Goal: Task Accomplishment & Management: Complete application form

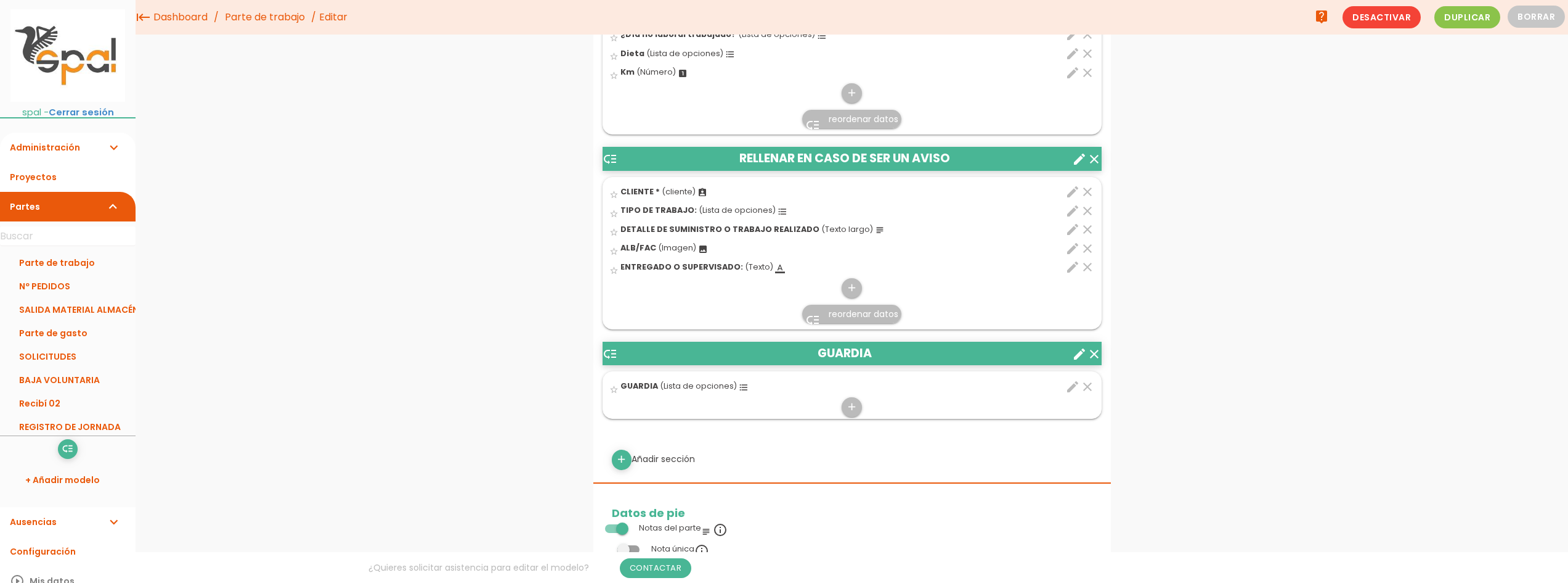
scroll to position [678, 0]
click at [1095, 354] on icon "clear" at bounding box center [1094, 355] width 15 height 15
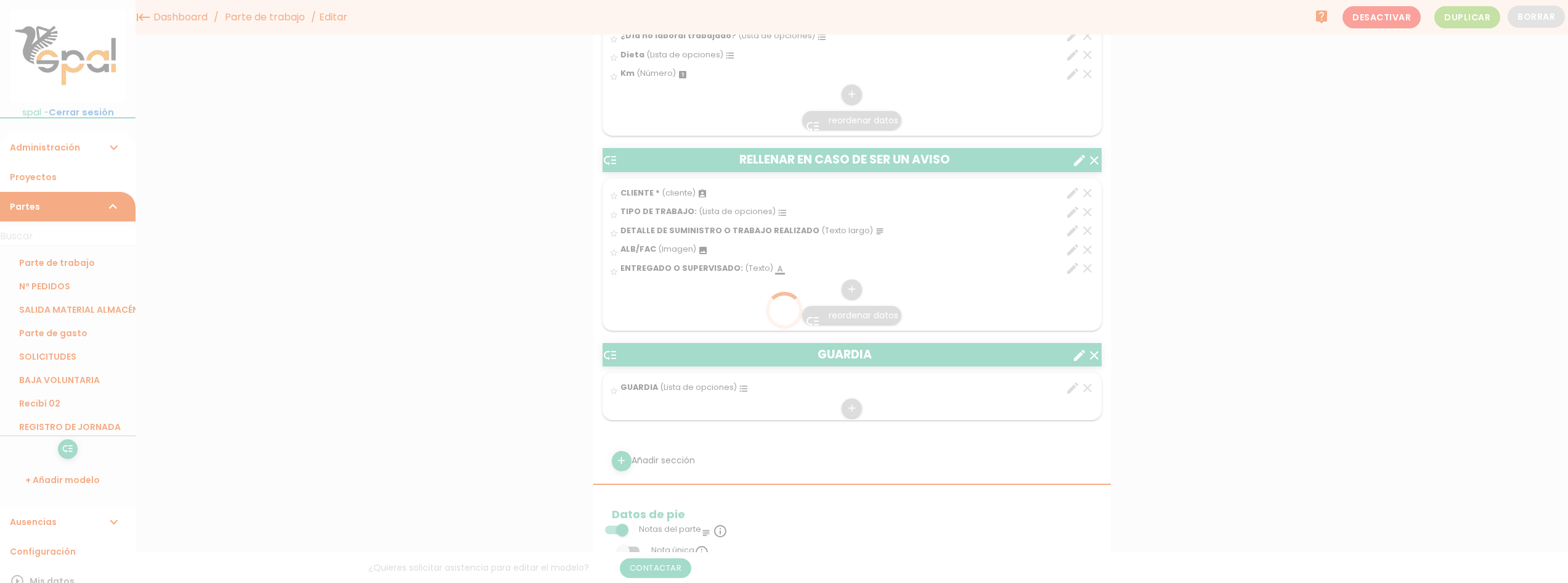
scroll to position [0, 0]
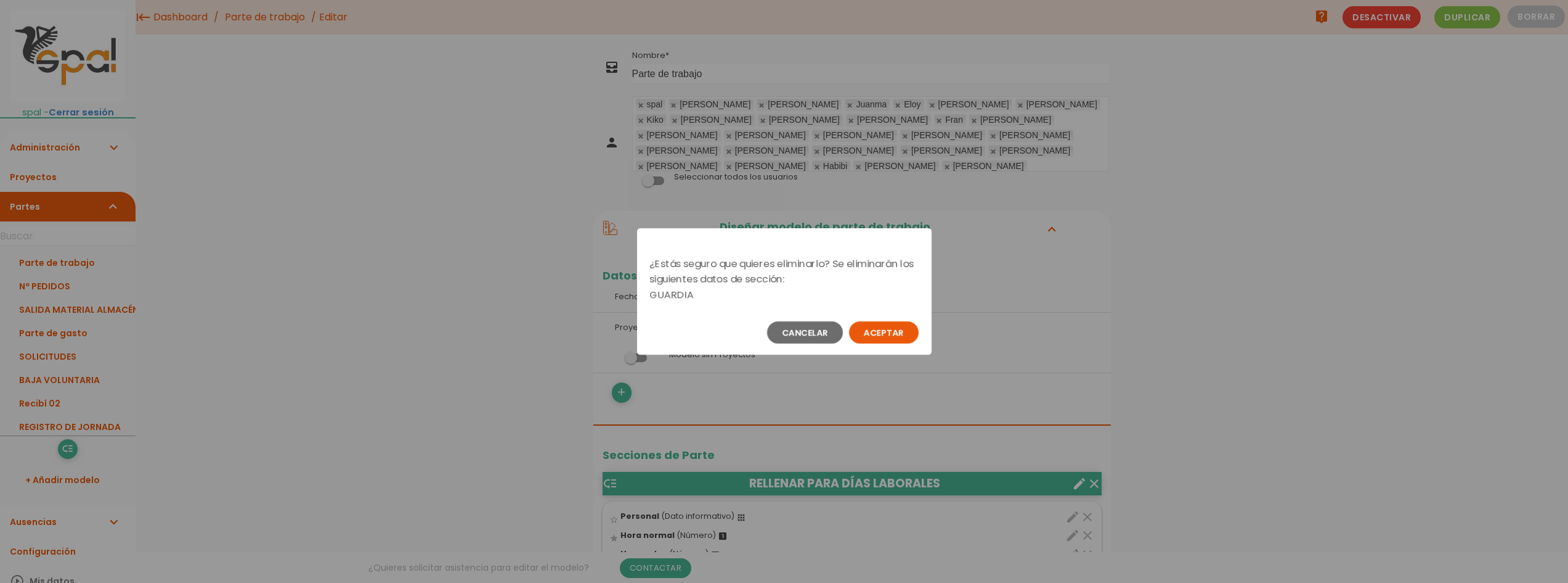
click at [892, 331] on button "Aceptar" at bounding box center [884, 332] width 70 height 22
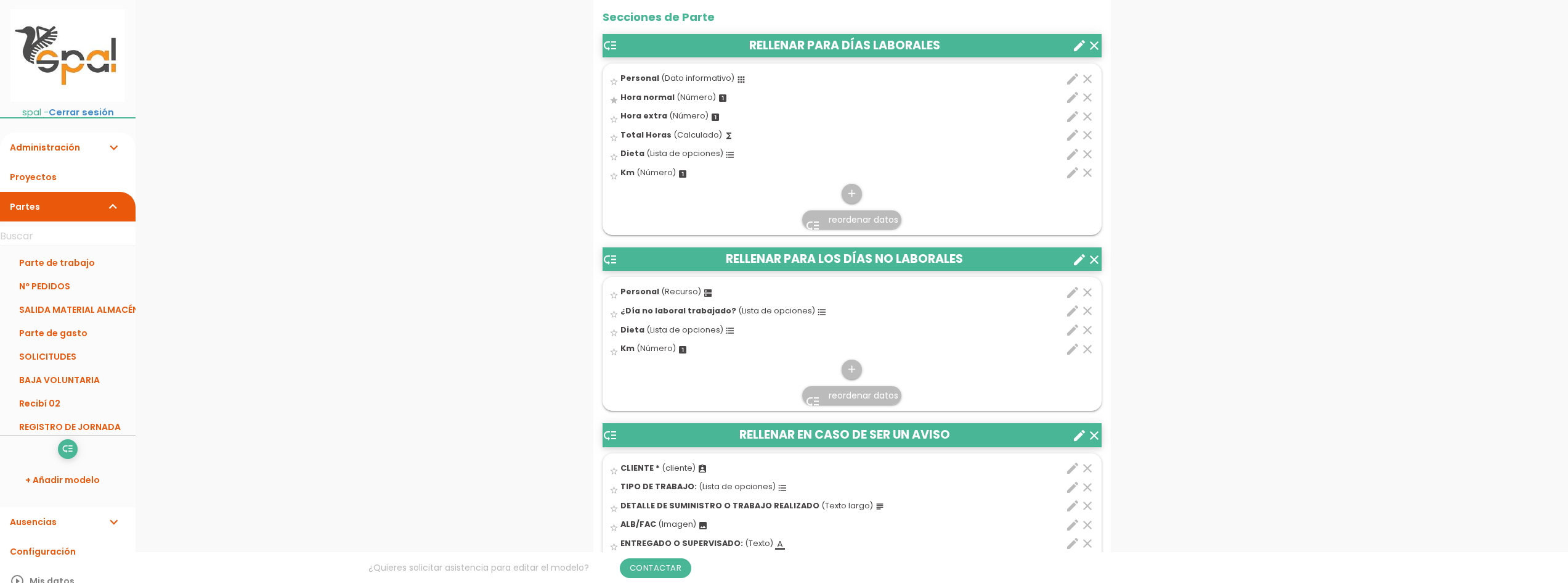
scroll to position [680, 0]
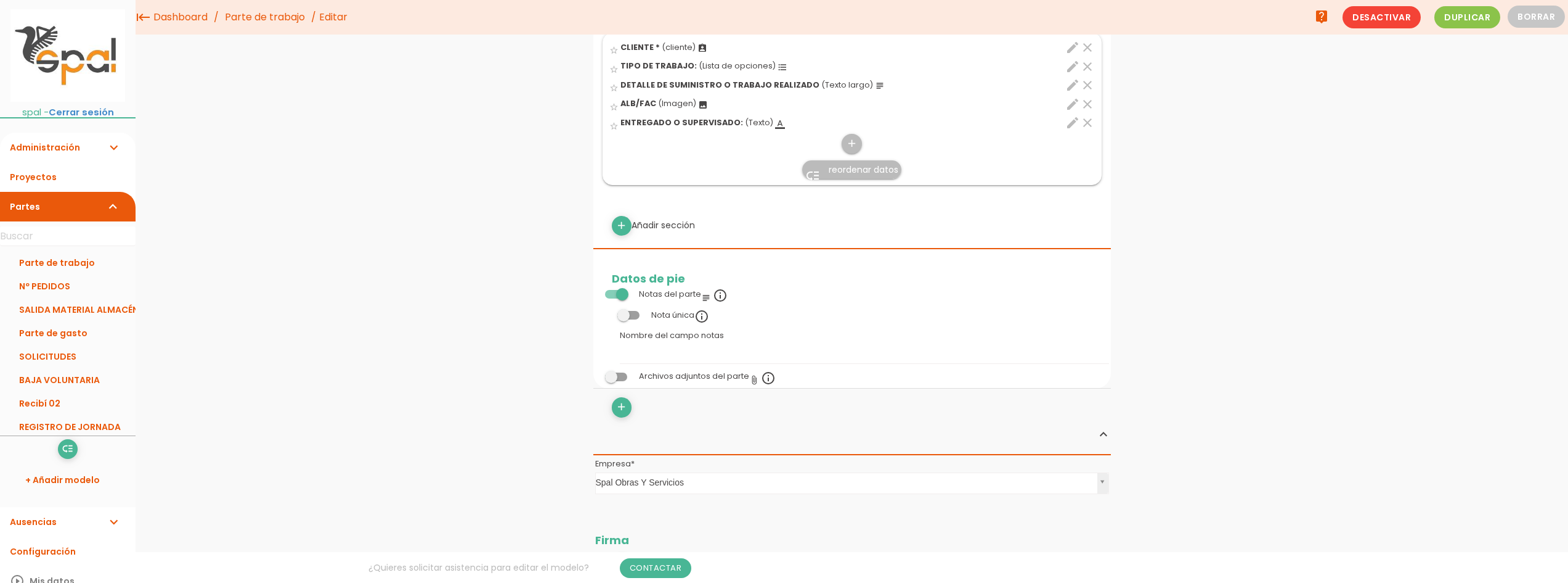
scroll to position [802, 0]
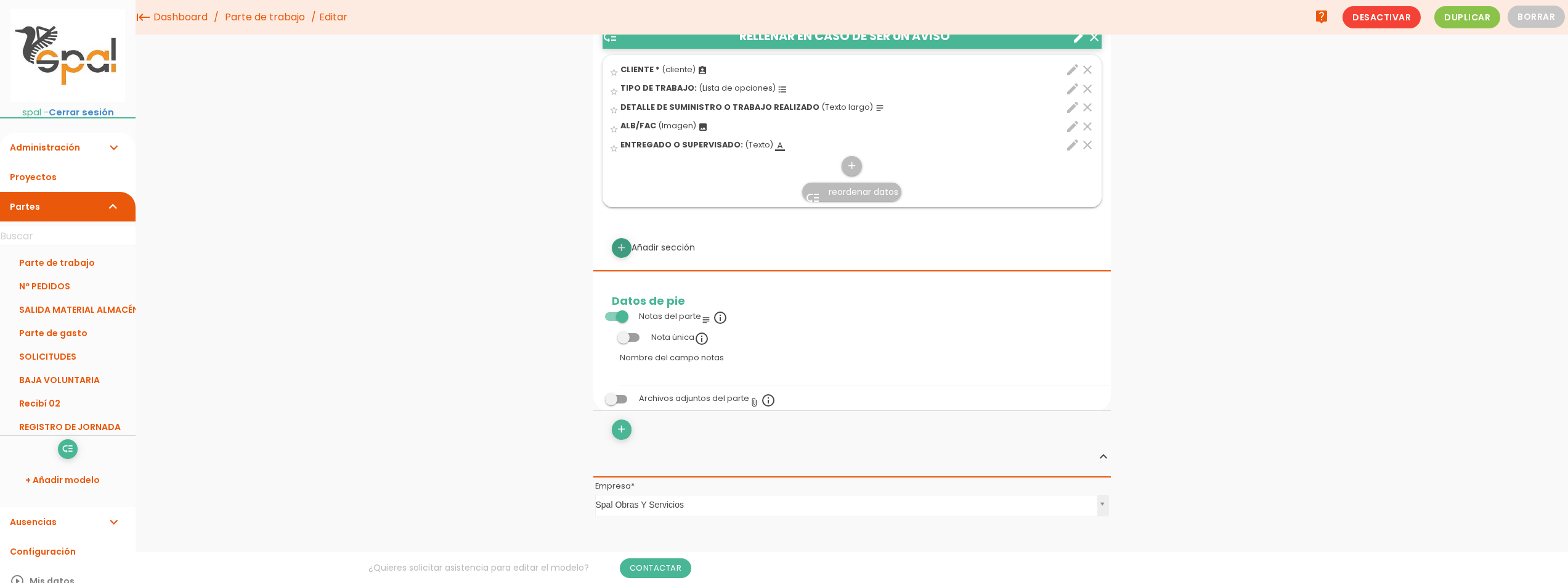
click at [627, 243] on icon "add" at bounding box center [621, 247] width 12 height 19
select select
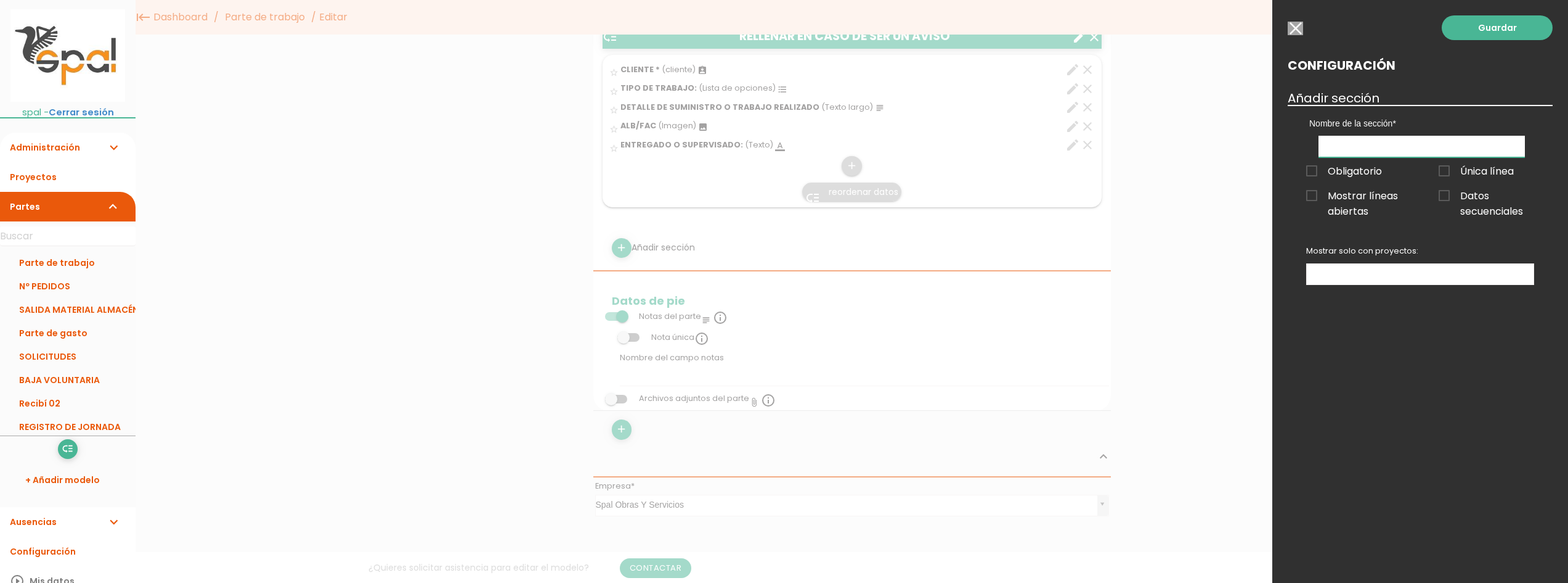
click at [1339, 147] on input "text" at bounding box center [1421, 147] width 206 height 22
type input "M"
type input "RELLENAR EN CASO DE MANTENIMIENTO"
click at [1458, 277] on ul at bounding box center [1419, 274] width 227 height 20
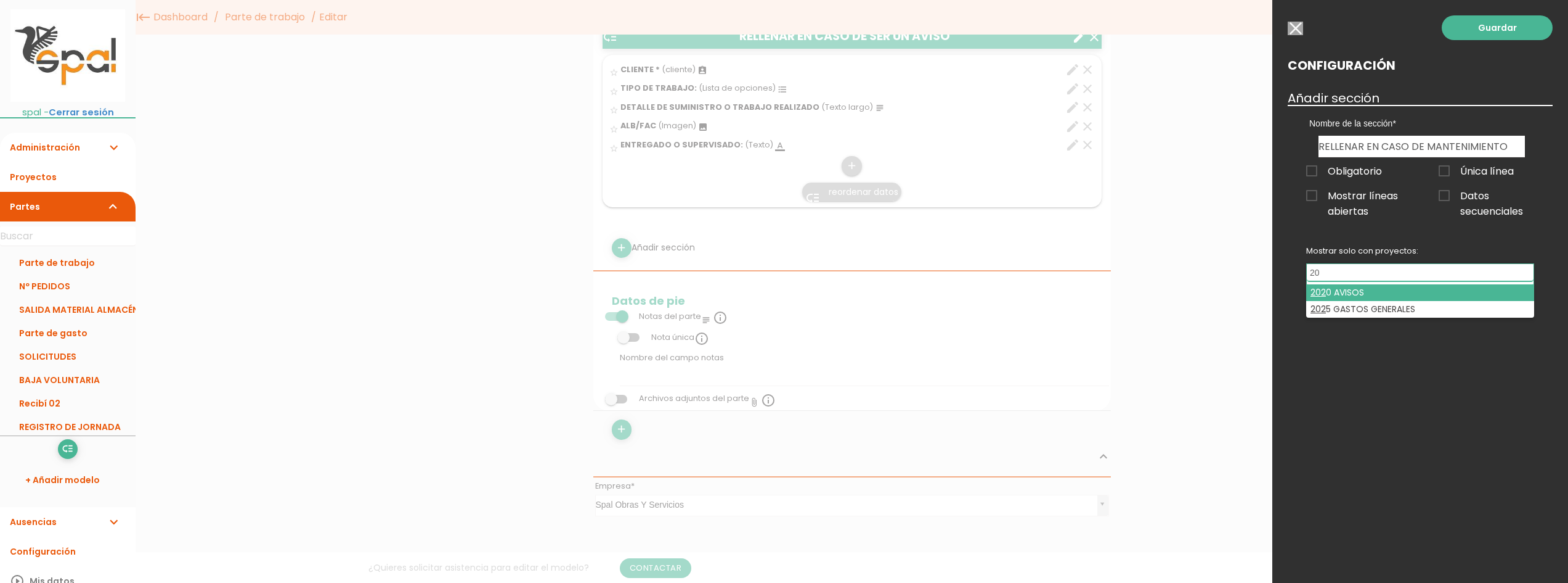
type input "2"
click at [1373, 268] on ul at bounding box center [1419, 274] width 227 height 20
type input "3030"
click at [1244, 100] on div at bounding box center [784, 219] width 1568 height 728
click at [1291, 31] on input "button" at bounding box center [1295, 28] width 16 height 14
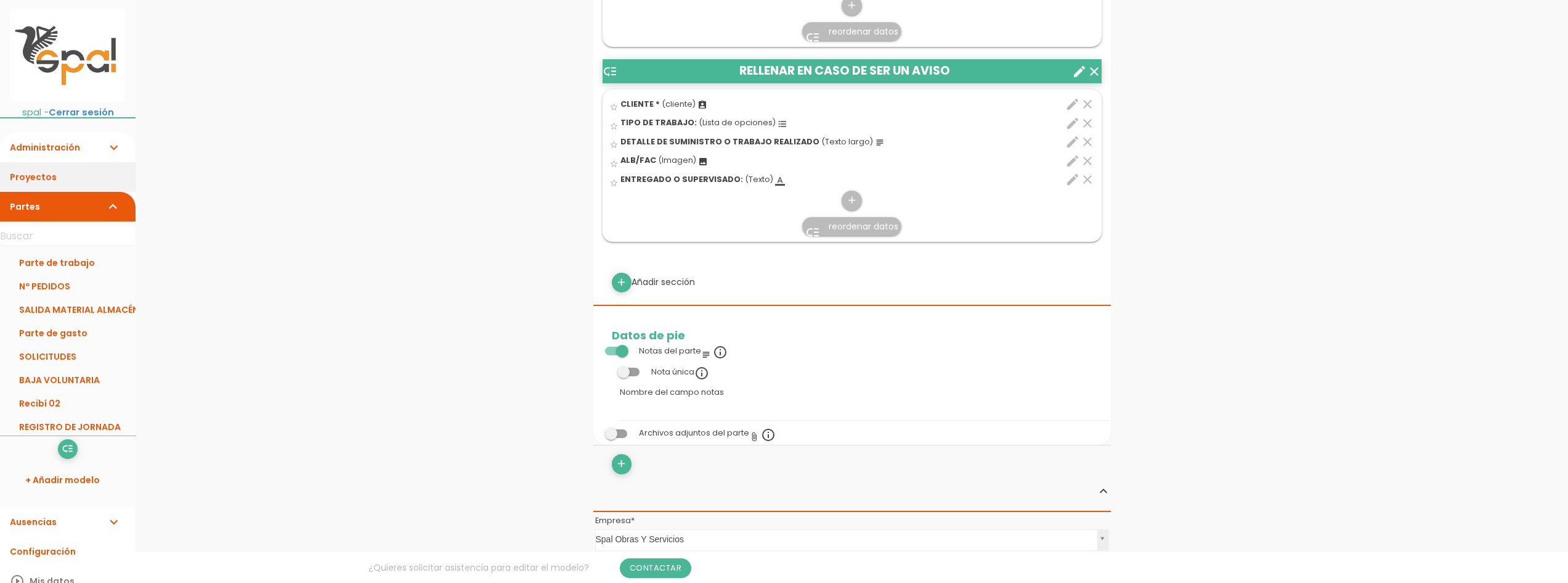
click at [78, 183] on link "Proyectos" at bounding box center [68, 177] width 136 height 29
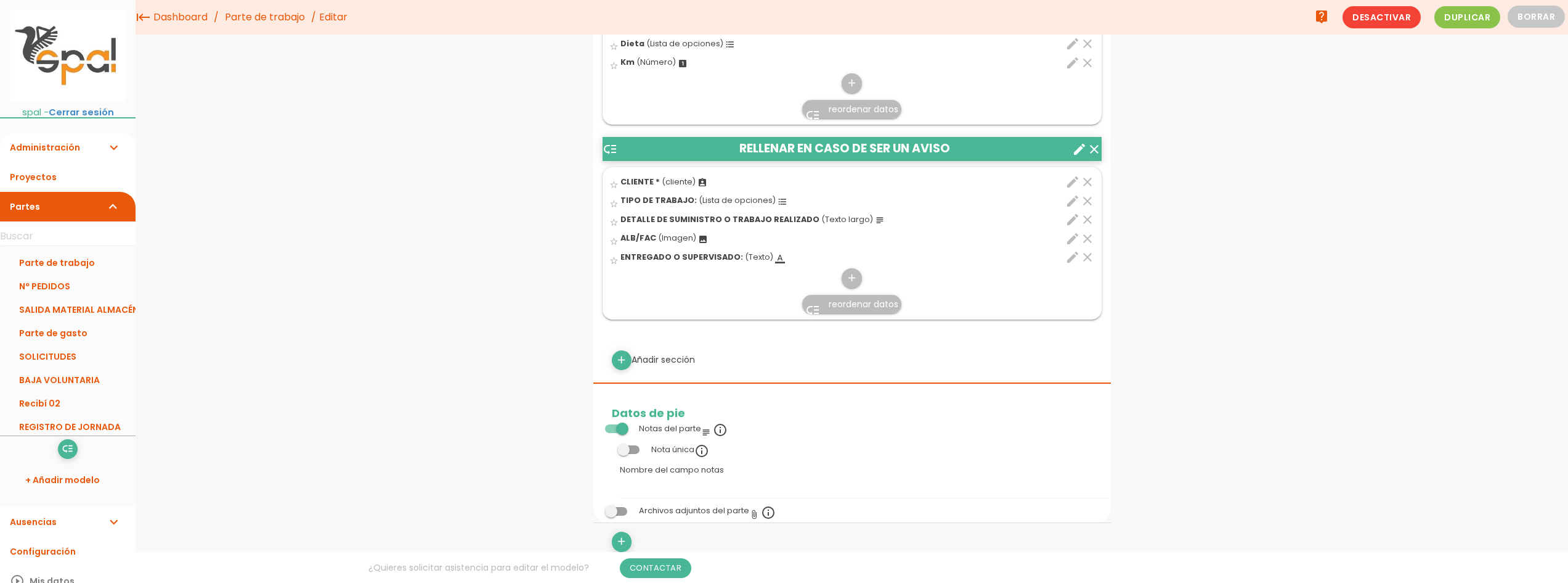
scroll to position [668, 0]
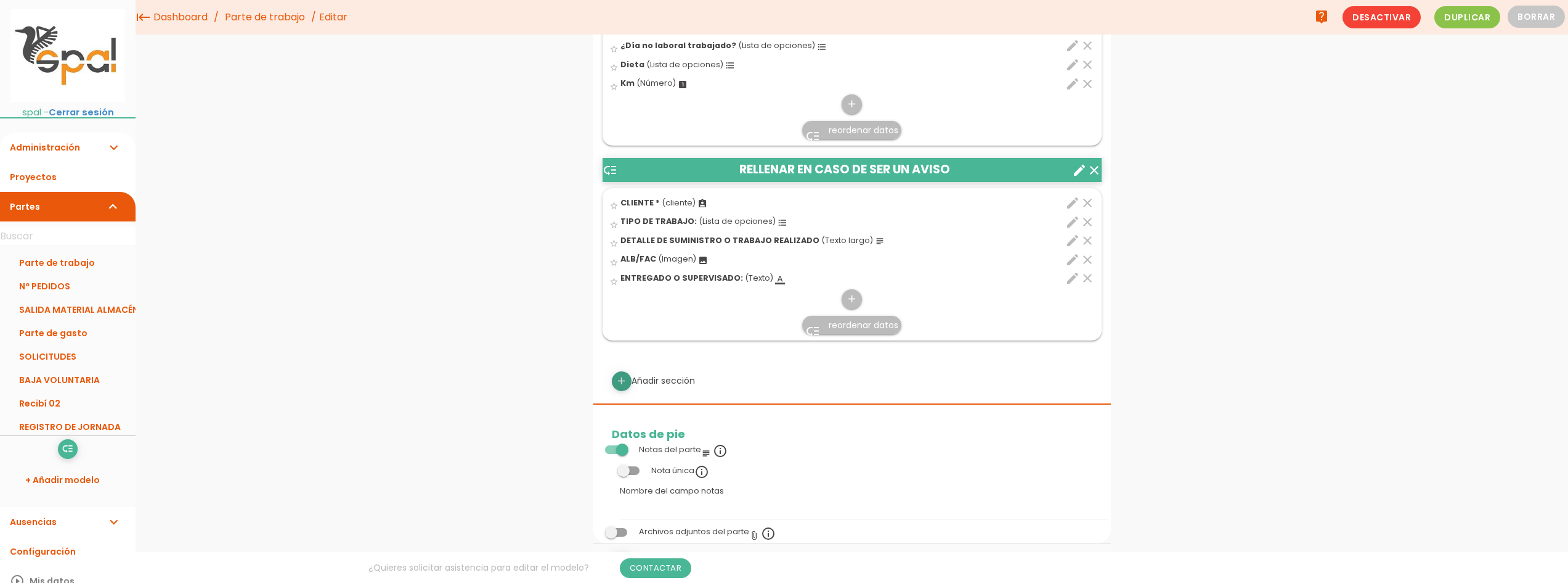
click at [621, 387] on icon "add" at bounding box center [621, 380] width 12 height 19
select select
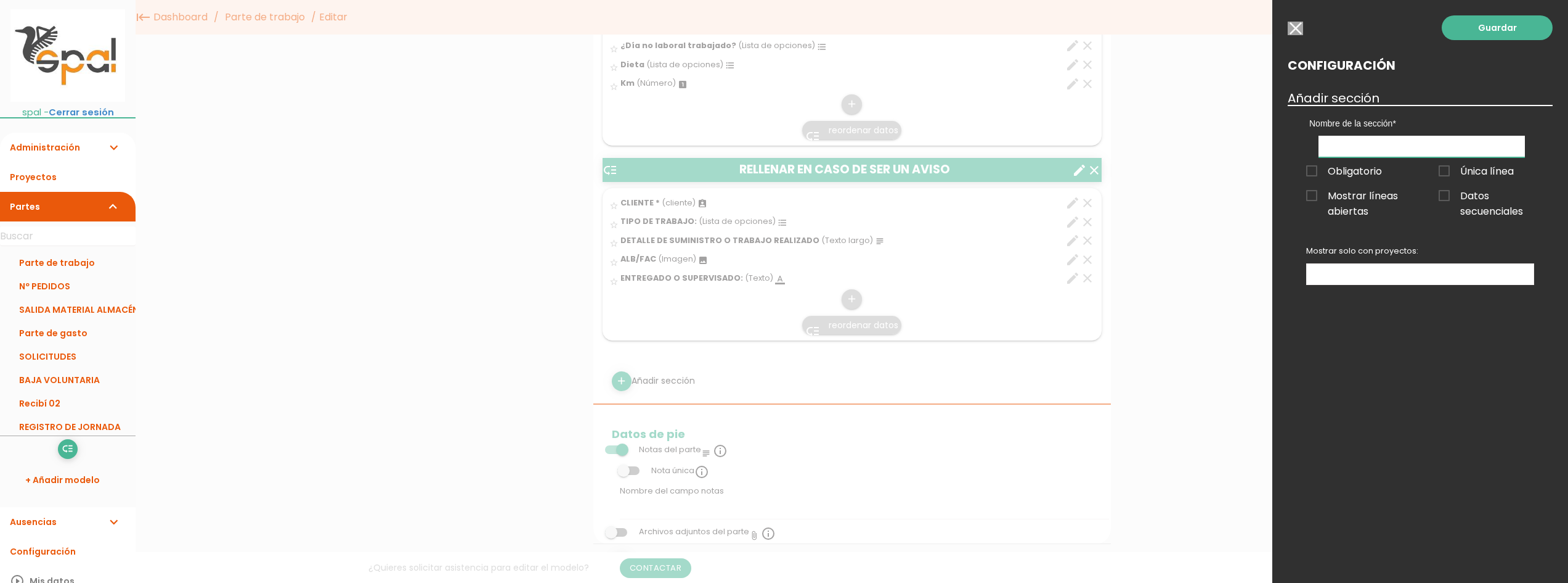
click at [1381, 150] on input "text" at bounding box center [1421, 147] width 206 height 22
type input "r"
type input "RELLENAR EN CASO DE MANTENIMIENTO"
click at [1388, 265] on ul at bounding box center [1419, 274] width 227 height 20
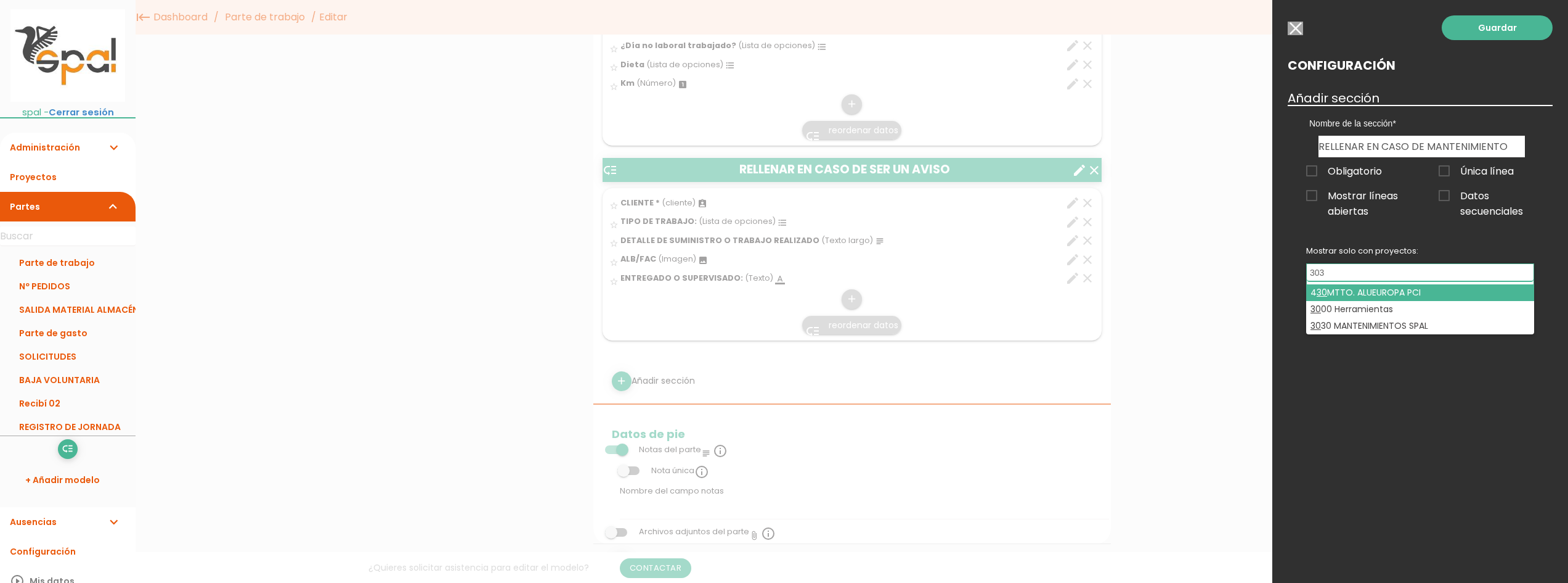
type input "3030"
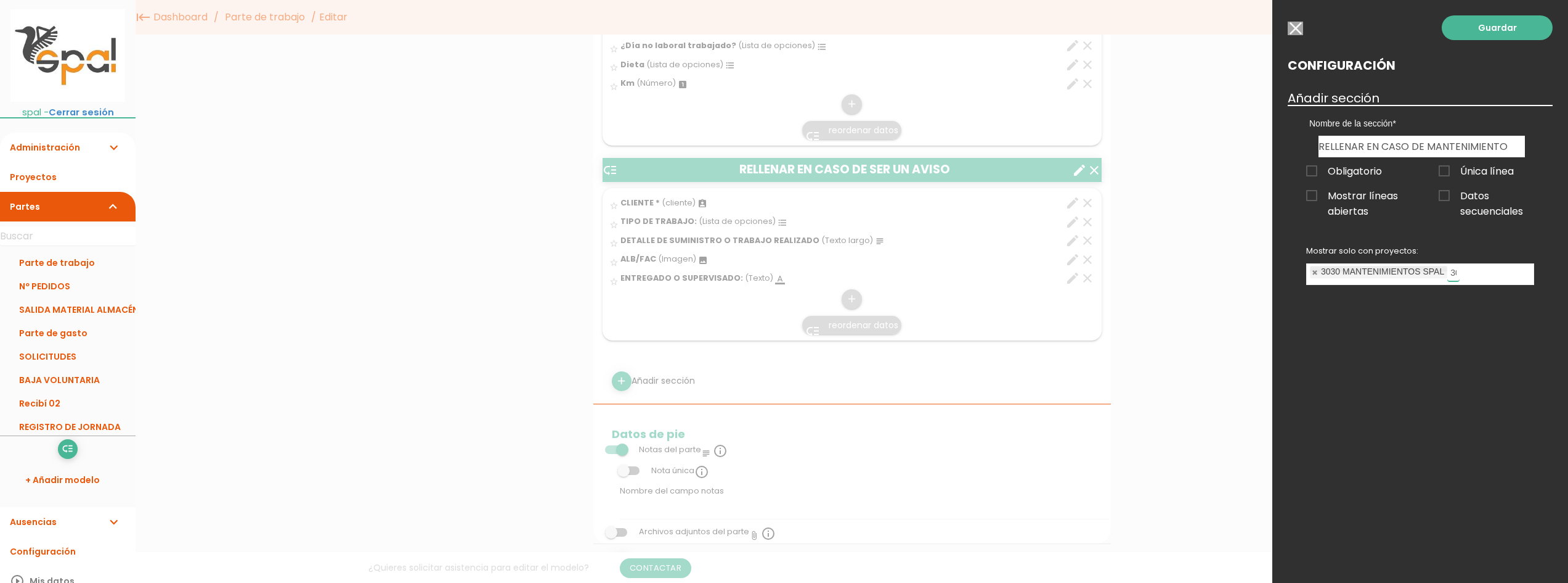
select select "301"
click at [1479, 28] on link "Guardar" at bounding box center [1496, 28] width 111 height 25
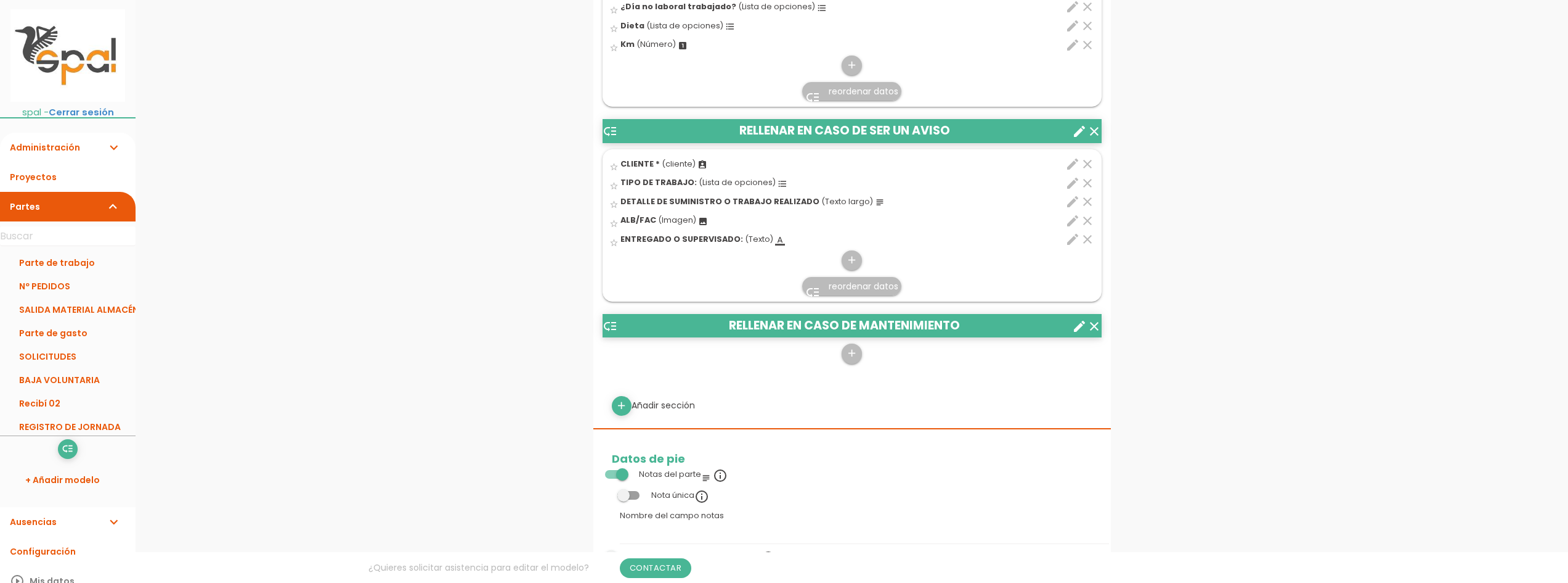
scroll to position [791, 0]
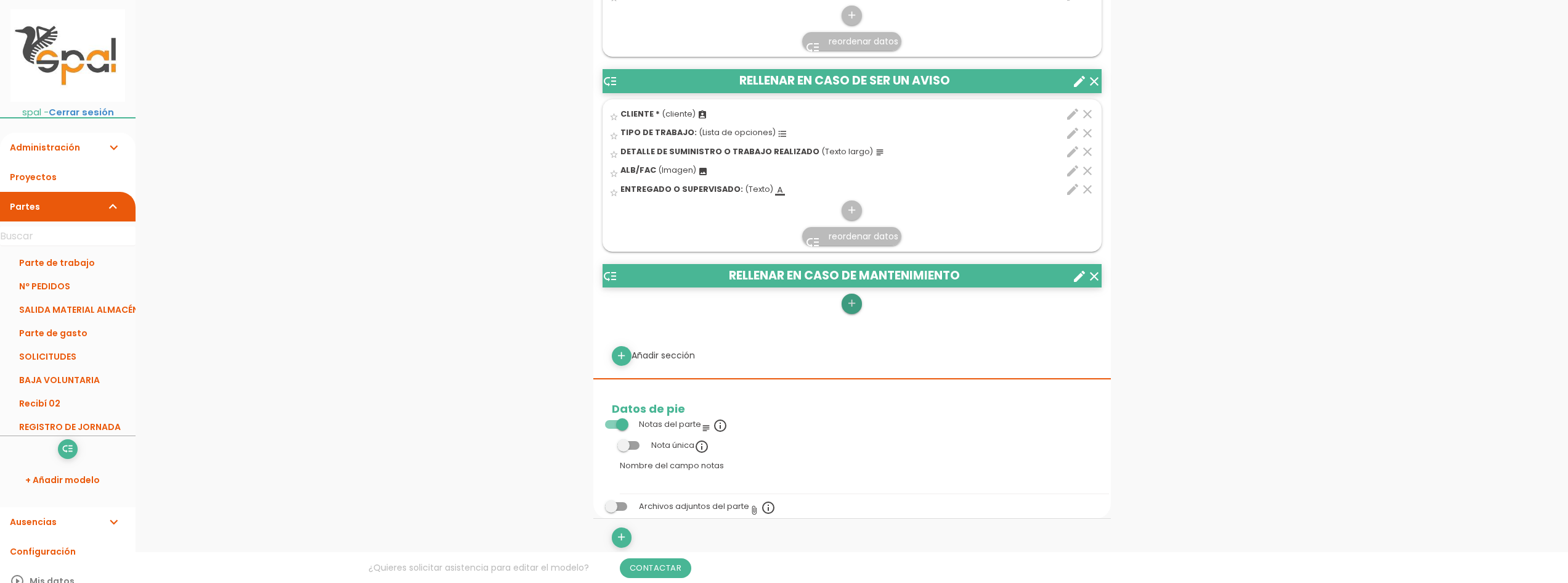
click at [856, 307] on icon "add" at bounding box center [851, 303] width 12 height 19
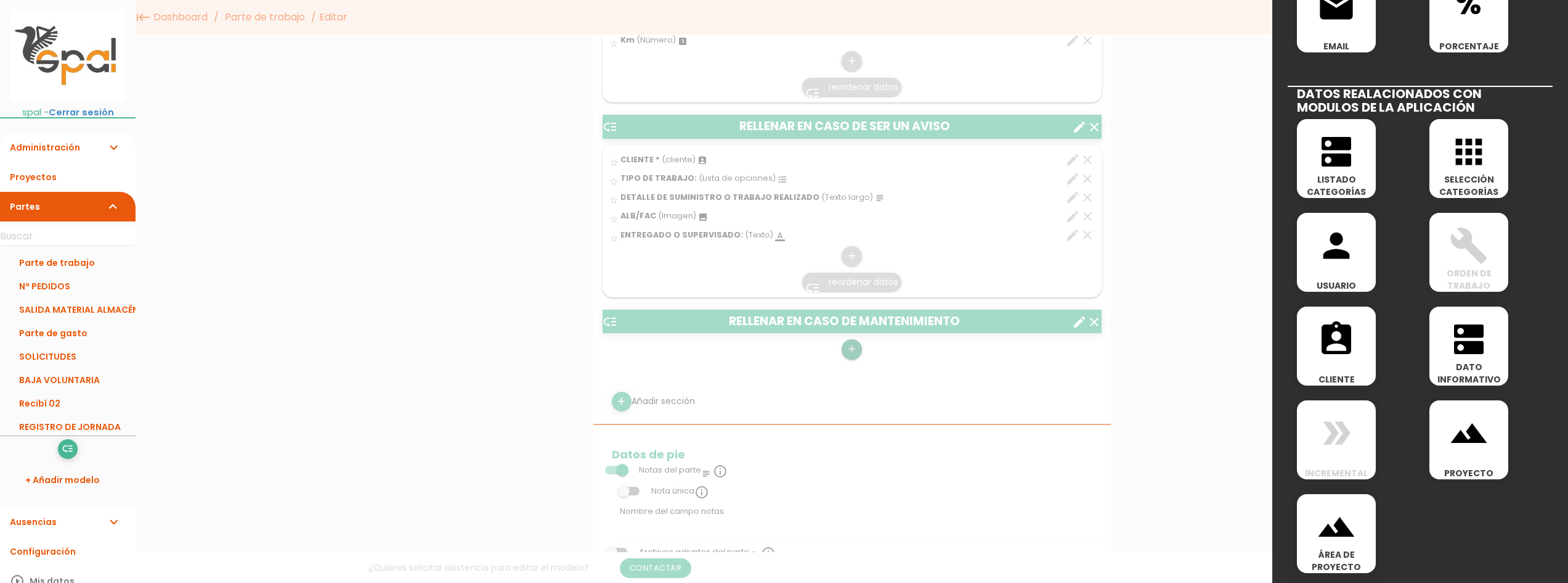
scroll to position [545, 0]
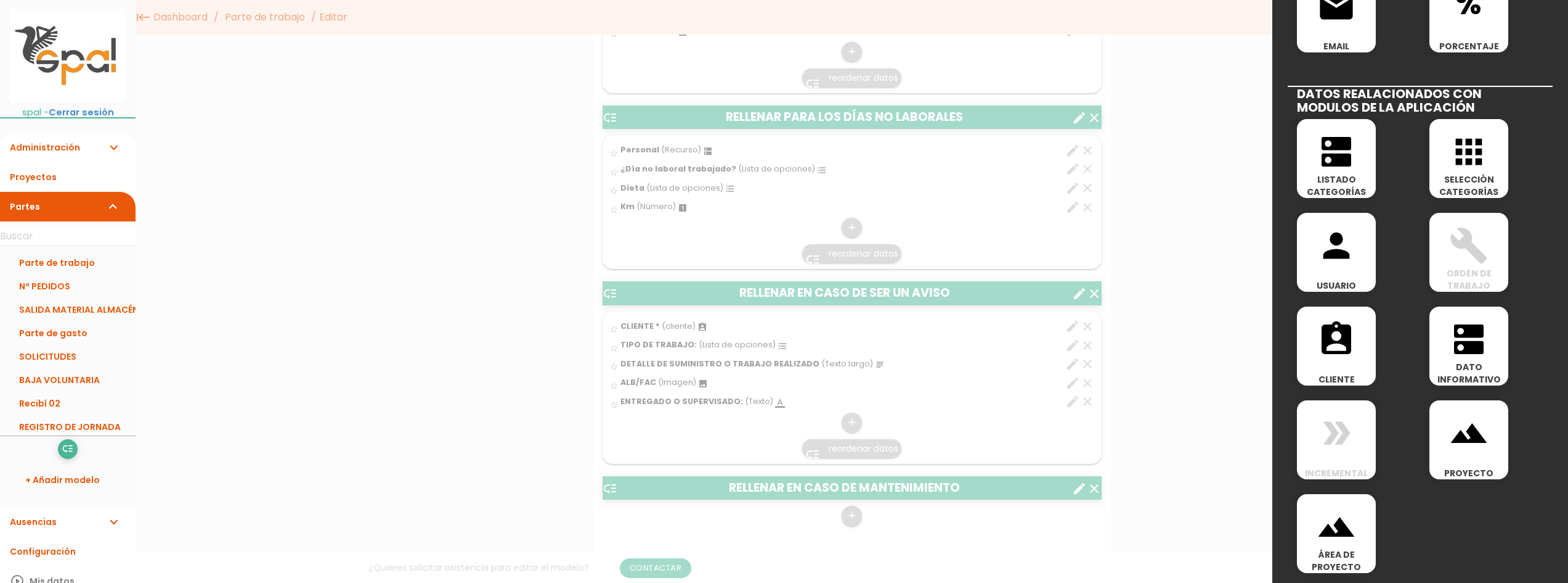
click at [1329, 330] on icon "assignment_ind" at bounding box center [1336, 339] width 39 height 39
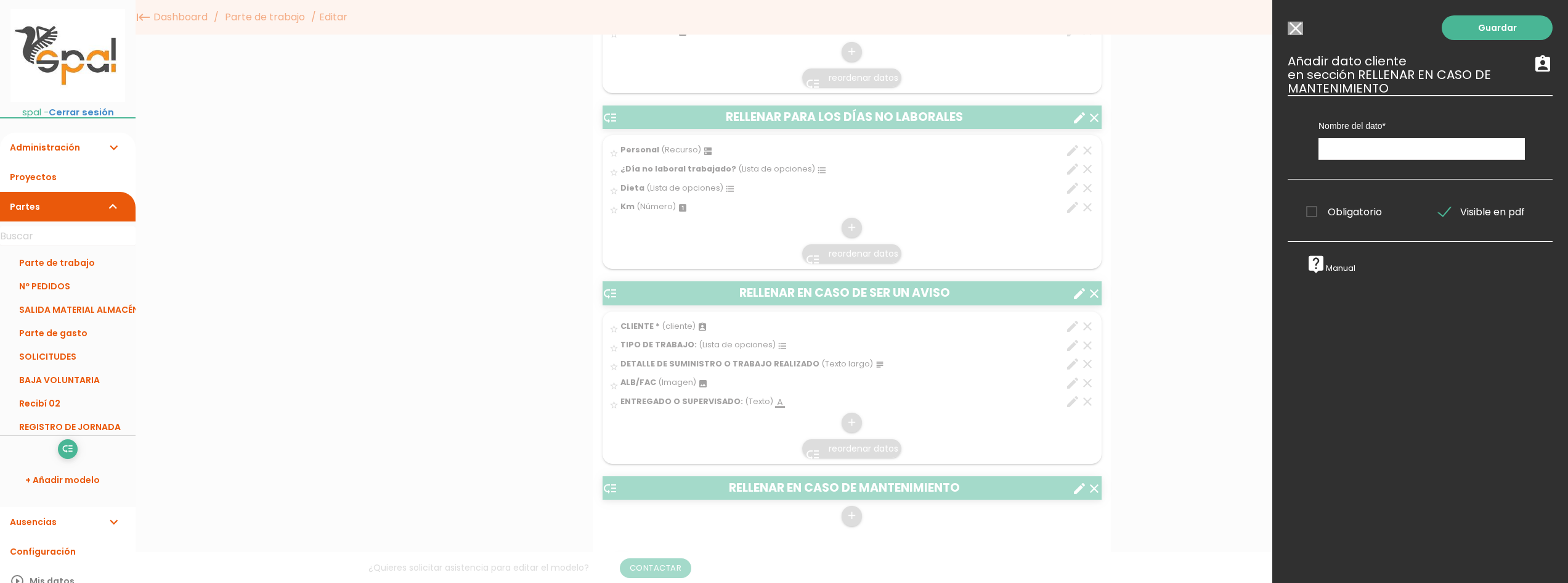
scroll to position [0, 0]
click at [1395, 153] on input "text" at bounding box center [1421, 149] width 206 height 22
type input "c"
type input "CLIENTE"
click at [1316, 219] on span "Obligatorio" at bounding box center [1343, 211] width 76 height 16
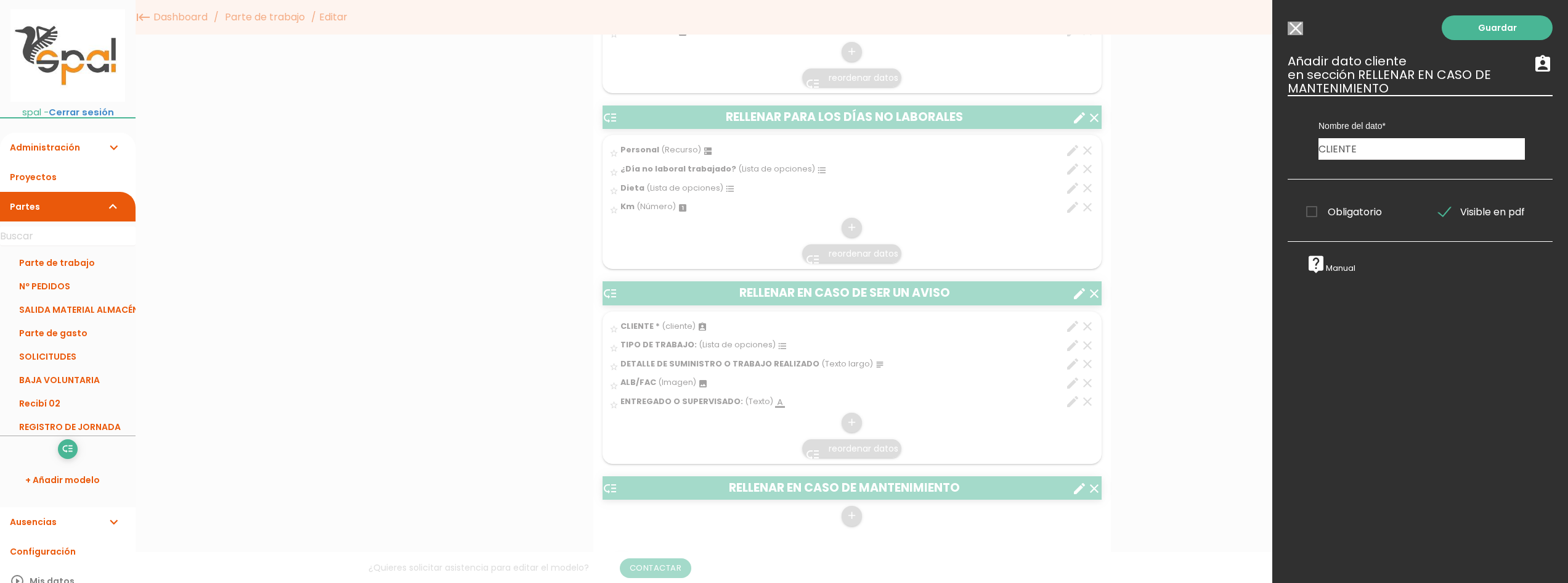
click at [0, 0] on input "Obligatorio" at bounding box center [0, 0] width 0 height 0
click at [1496, 36] on link "Guardar" at bounding box center [1496, 28] width 111 height 25
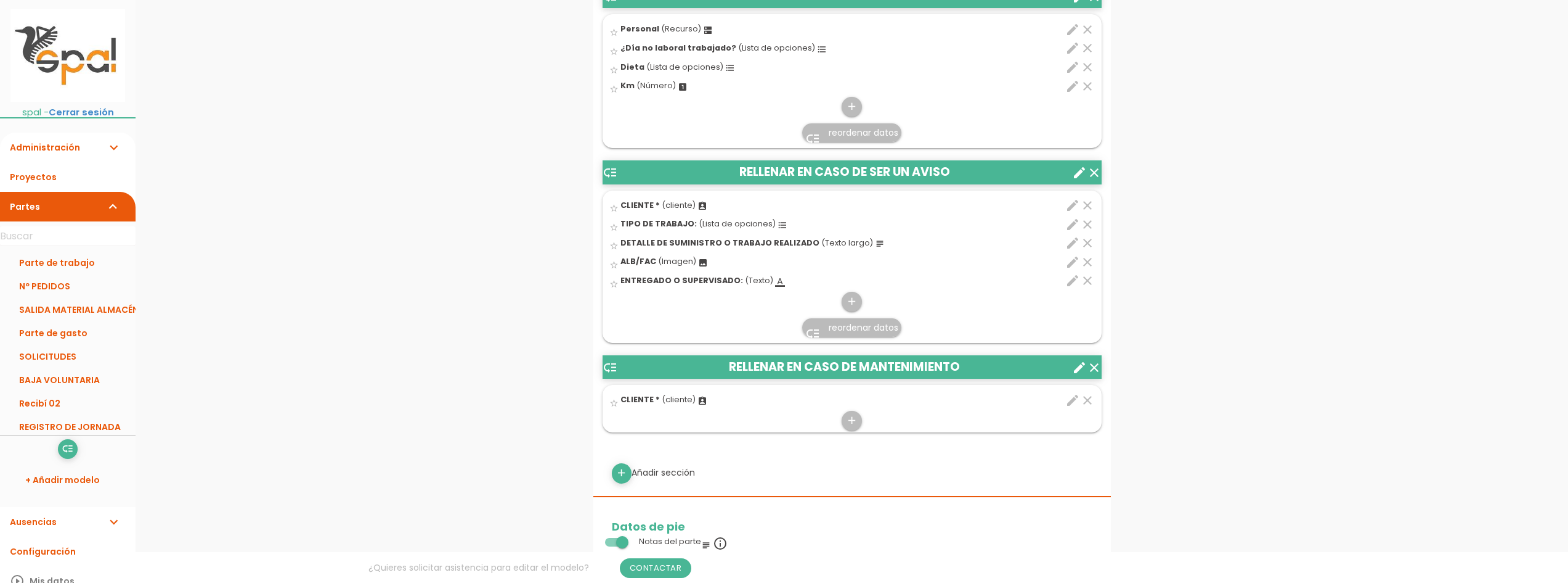
scroll to position [730, 0]
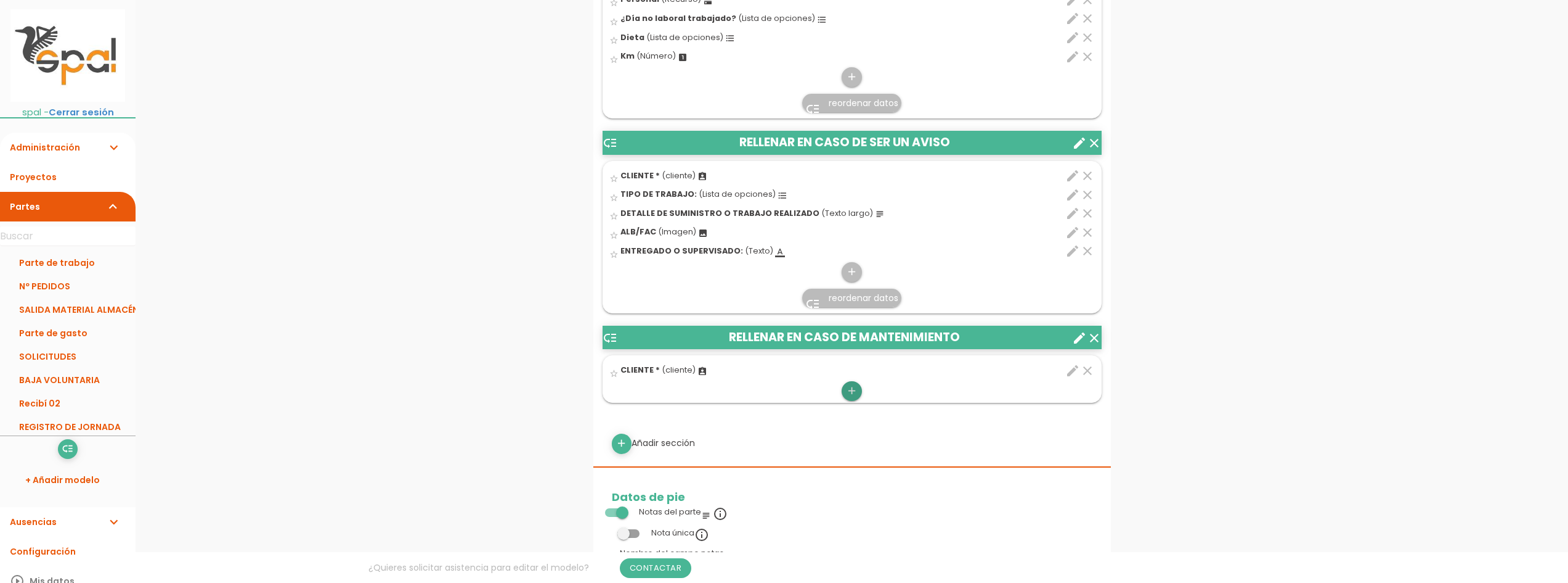
click at [848, 390] on icon "add" at bounding box center [851, 390] width 12 height 19
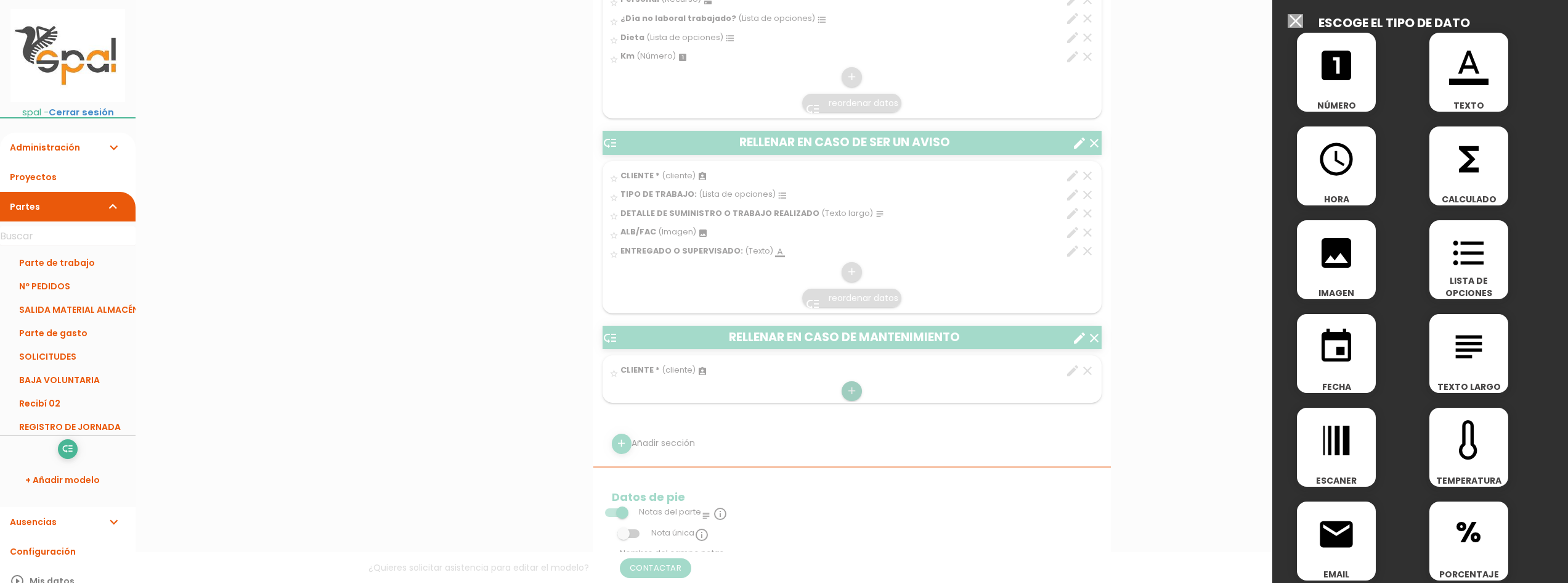
scroll to position [0, 0]
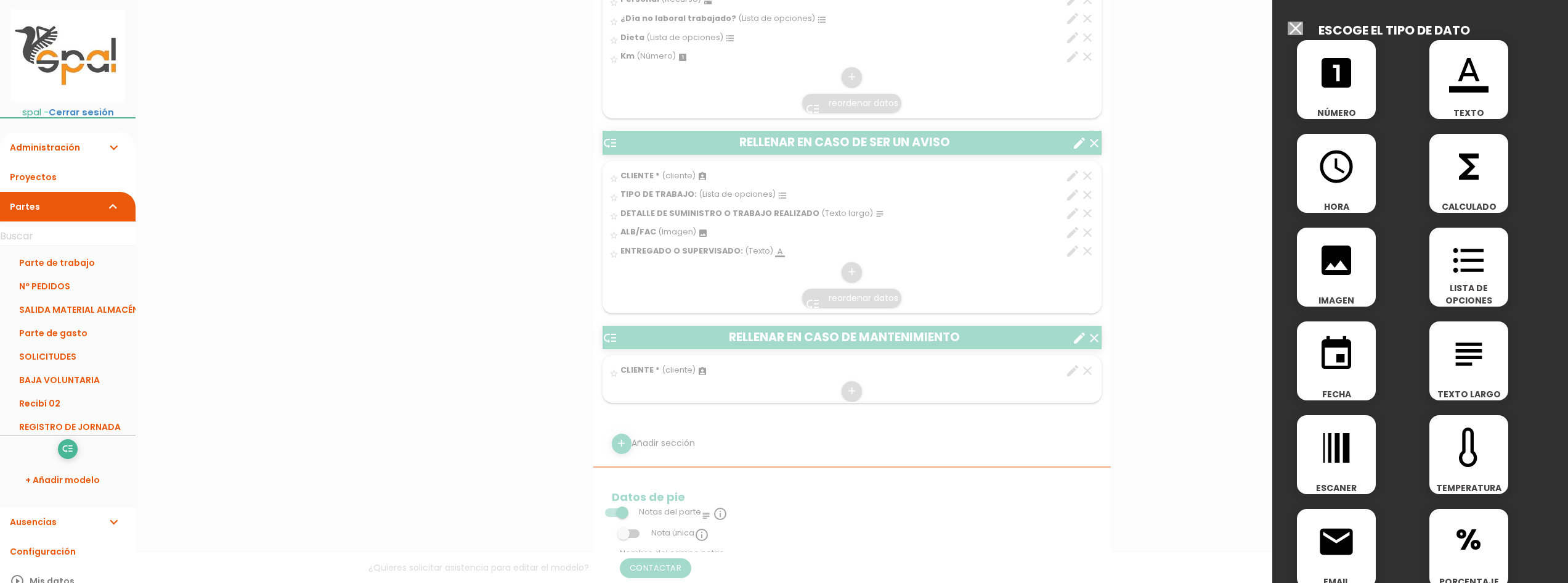
click at [1475, 275] on icon "format_list_bulleted" at bounding box center [1468, 260] width 39 height 39
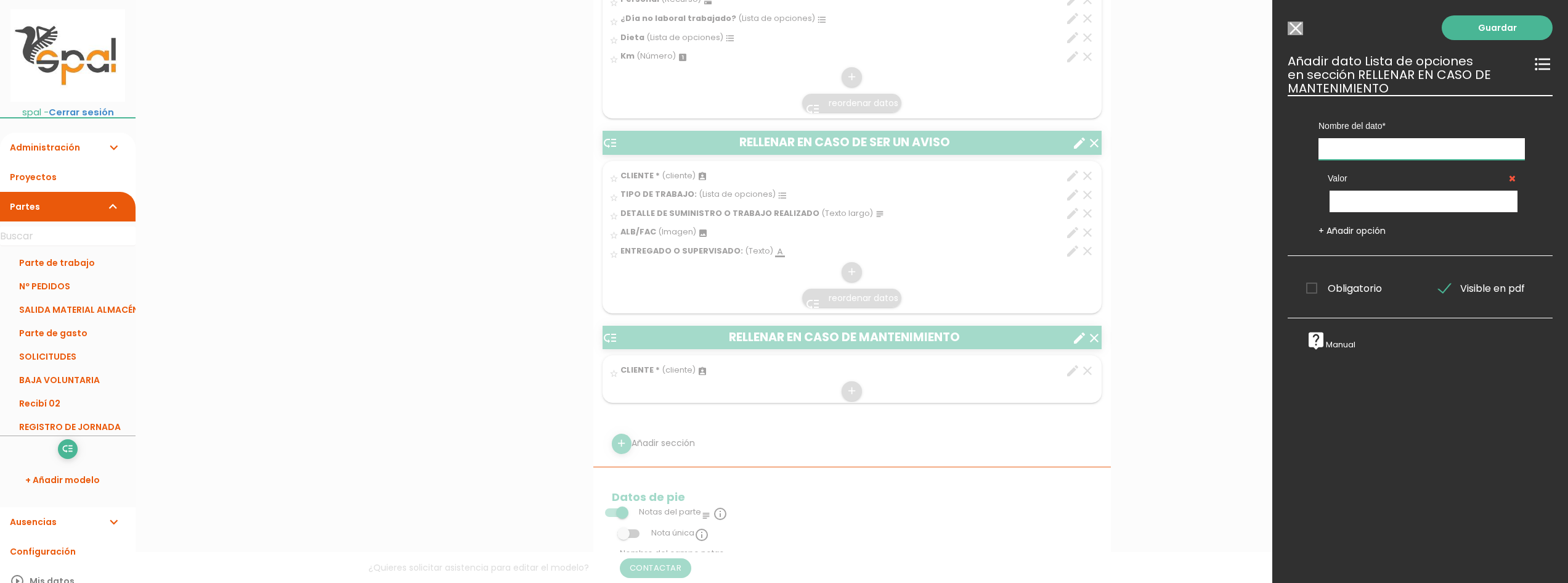
click at [1396, 147] on input "text" at bounding box center [1421, 149] width 206 height 22
type input "r"
type input "R"
type input "TIPO DE ASISTENCIA"
click at [1397, 190] on input "text" at bounding box center [1423, 201] width 188 height 22
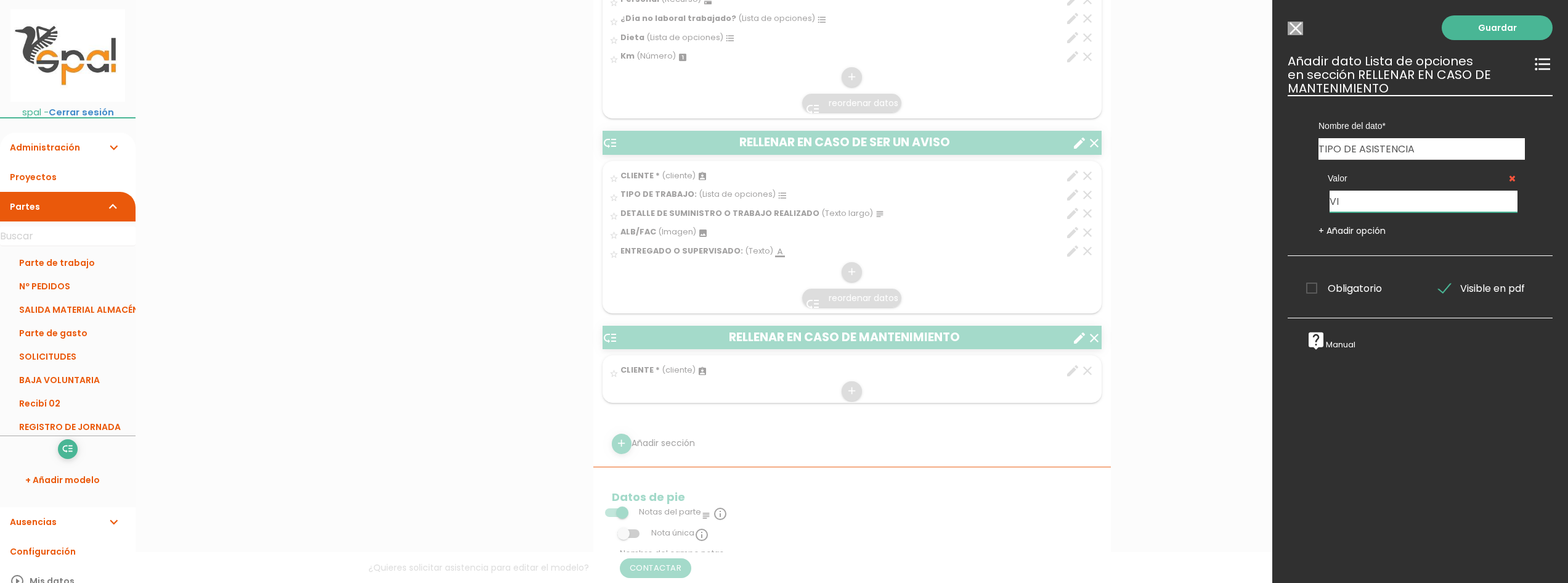
type input "V"
type input "P"
type input "MMTO. PREVENTIVO"
click at [1366, 228] on link "+ Añadir opción" at bounding box center [1351, 230] width 67 height 12
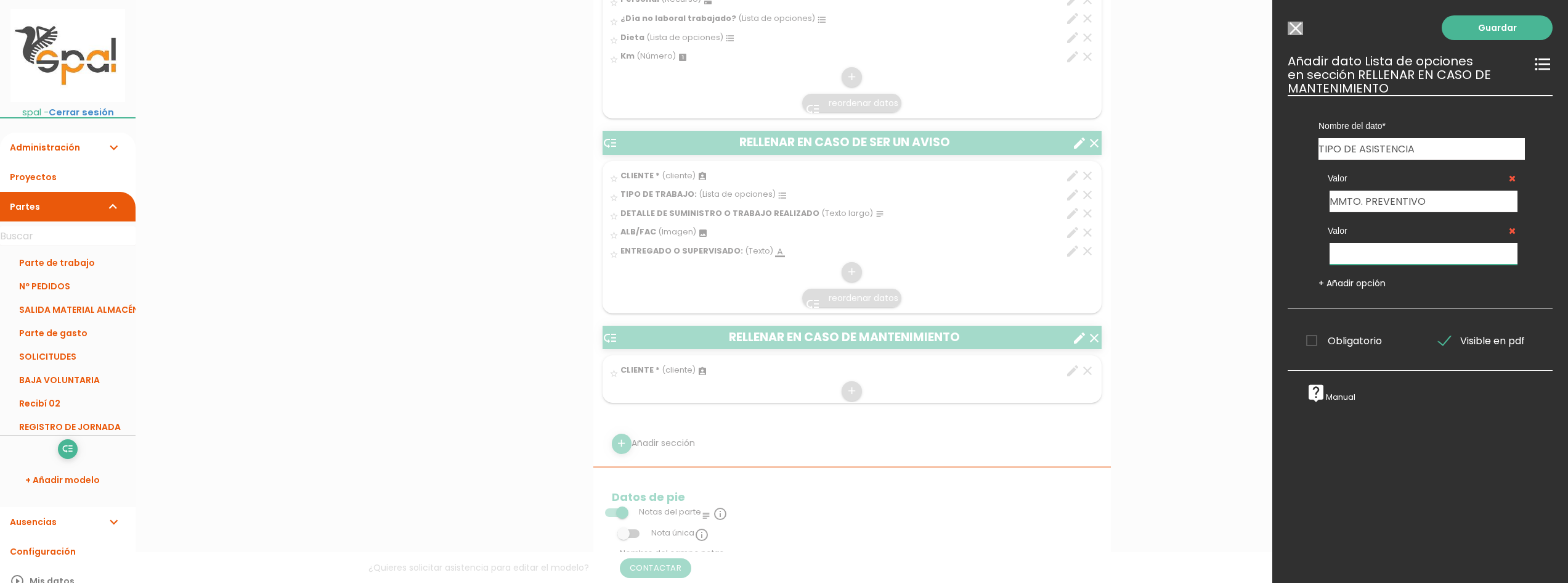
click at [1380, 256] on input "text" at bounding box center [1423, 254] width 188 height 22
type input "MMTO. CORRECTIVO"
click at [1330, 348] on span "Obligatorio" at bounding box center [1343, 341] width 76 height 16
click at [0, 0] on input "Obligatorio" at bounding box center [0, 0] width 0 height 0
click at [1484, 31] on link "Guardar" at bounding box center [1496, 28] width 111 height 25
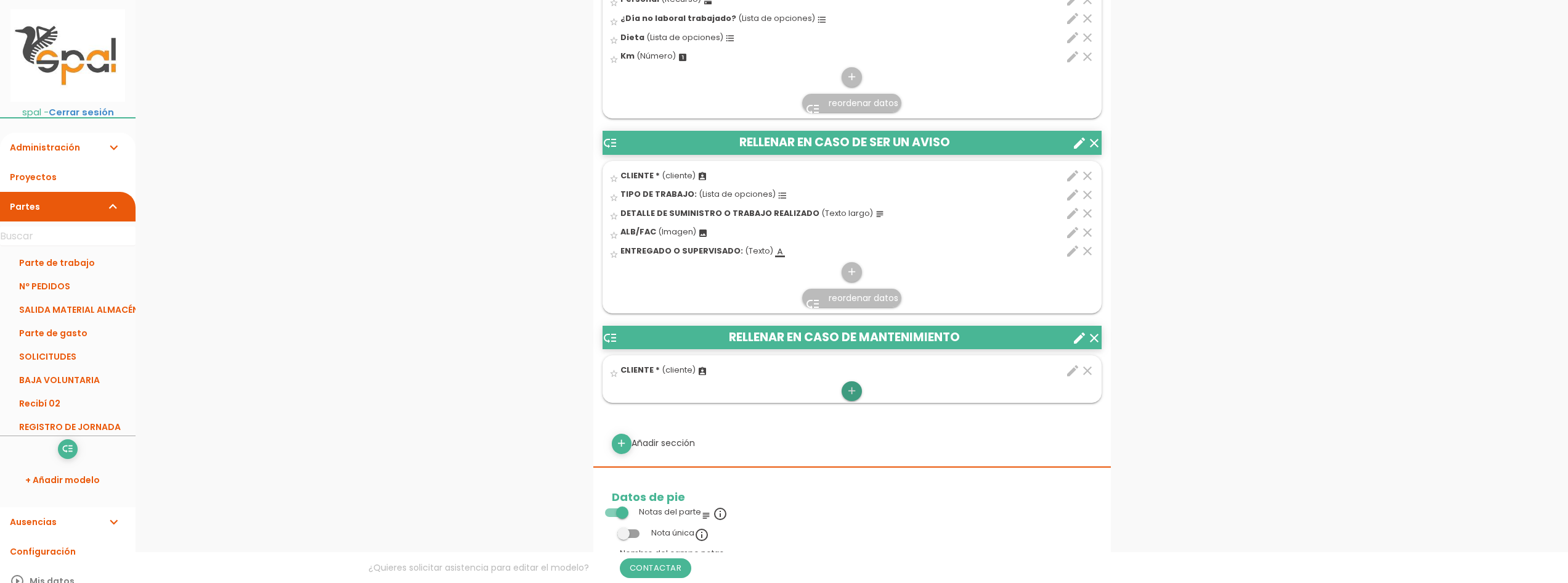
click at [846, 391] on icon "add" at bounding box center [851, 390] width 12 height 19
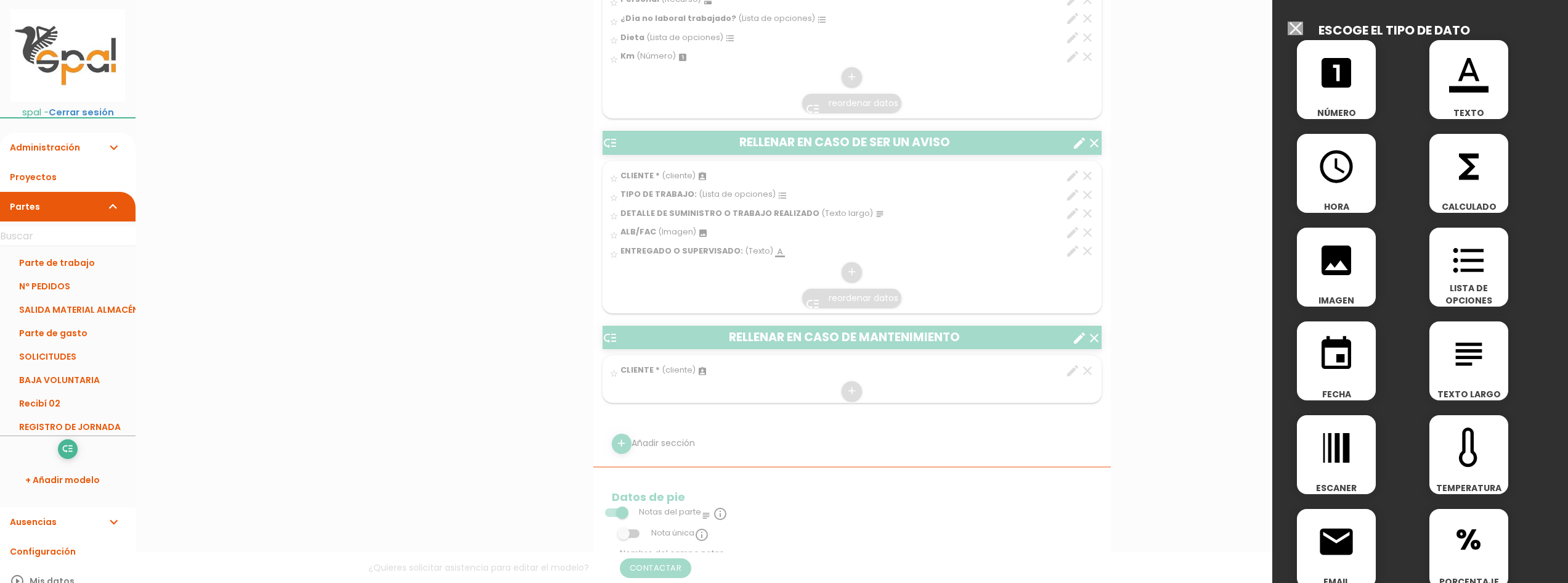
click at [1487, 275] on span "format_list_bulleted" at bounding box center [1469, 253] width 79 height 52
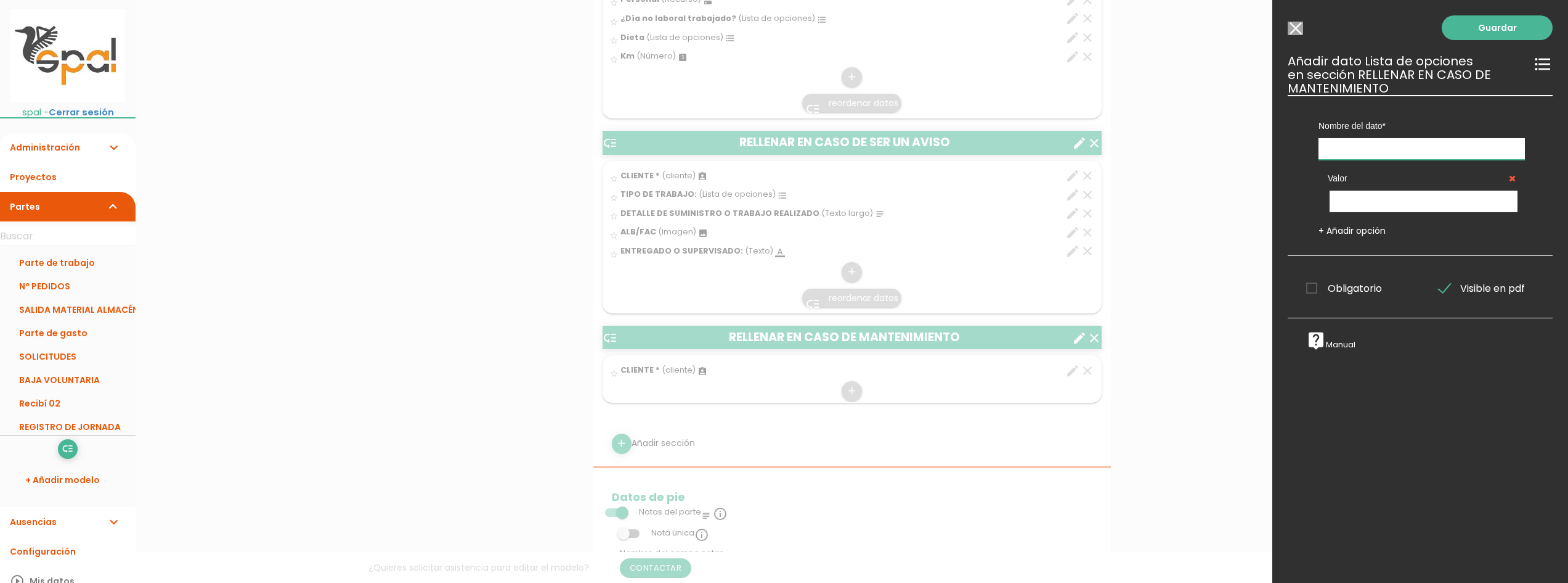
click at [1373, 151] on input "text" at bounding box center [1421, 149] width 206 height 22
type input "TIPO DE MANTENIMIENTO"
click at [1390, 187] on div "Valor" at bounding box center [1421, 185] width 206 height 52
click at [1390, 197] on input "text" at bounding box center [1423, 201] width 188 height 22
type input "MMTO. PREVENTIVO"
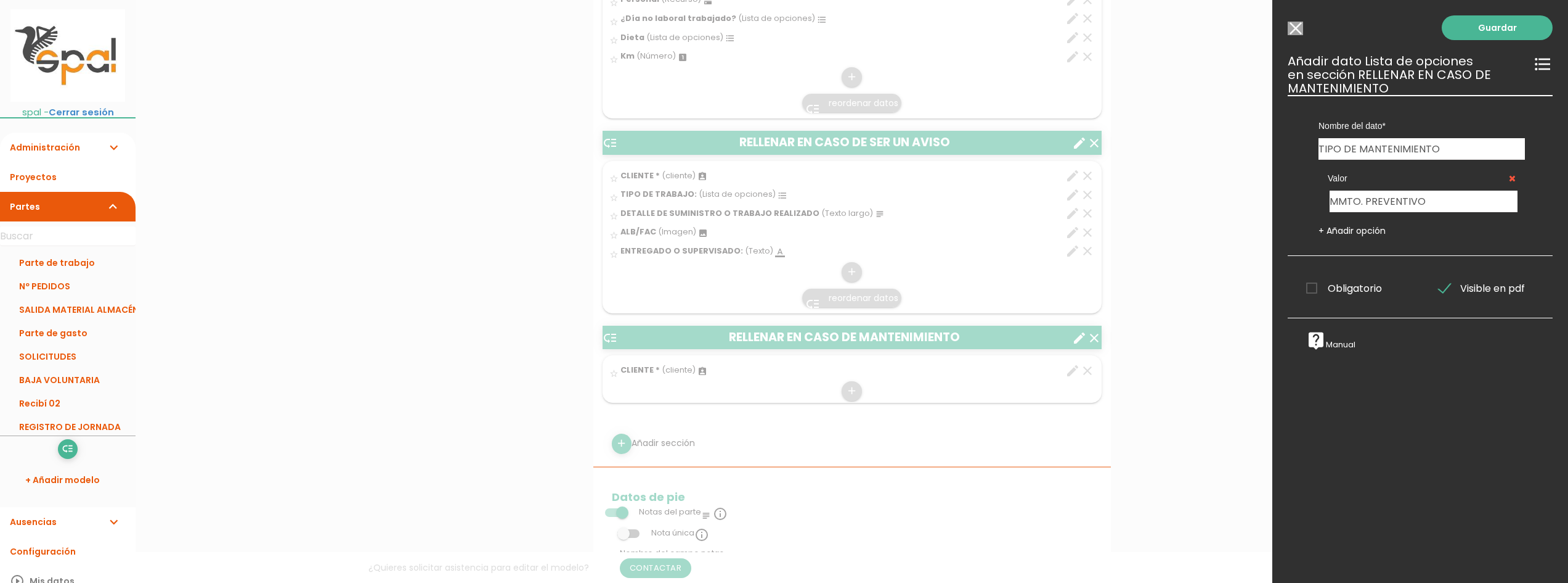
click at [1354, 233] on link "+ Añadir opción" at bounding box center [1351, 230] width 67 height 12
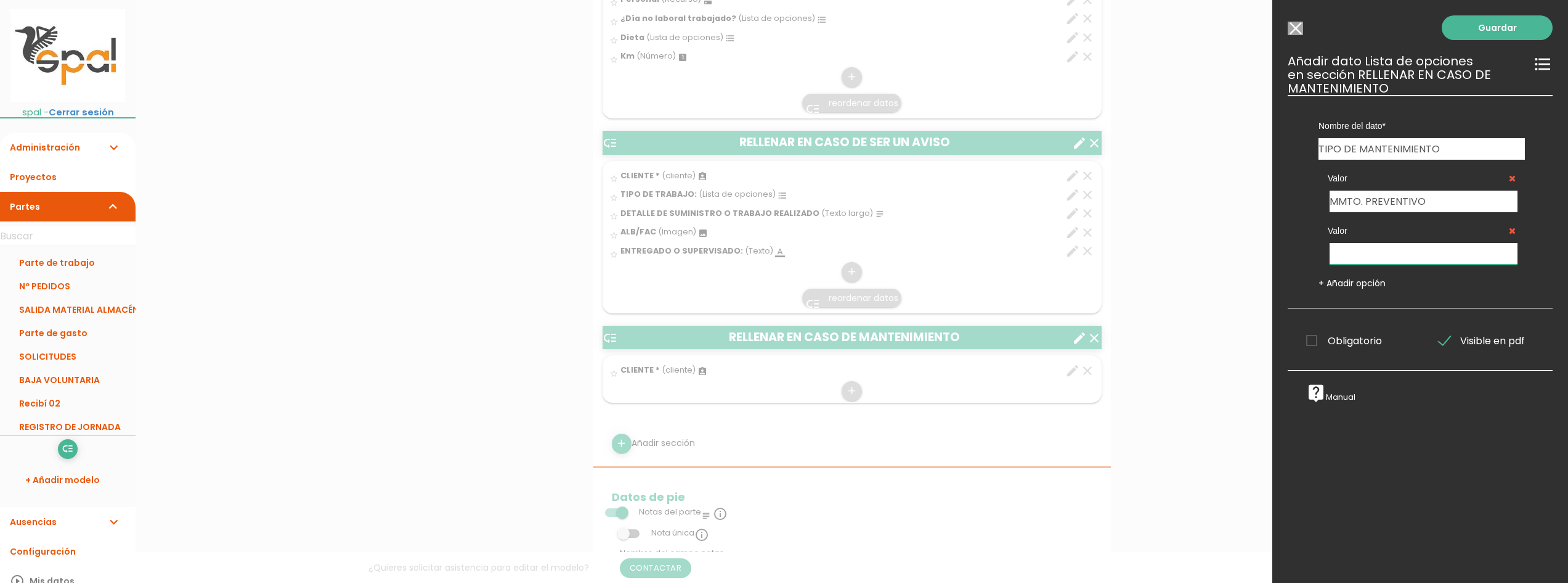
click at [1383, 253] on input "text" at bounding box center [1423, 254] width 188 height 22
type input "MMTO. CORRECTIVO"
click at [1315, 340] on span "Obligatorio" at bounding box center [1343, 341] width 76 height 16
click at [0, 0] on input "Obligatorio" at bounding box center [0, 0] width 0 height 0
click at [1470, 33] on link "Guardar" at bounding box center [1496, 28] width 111 height 25
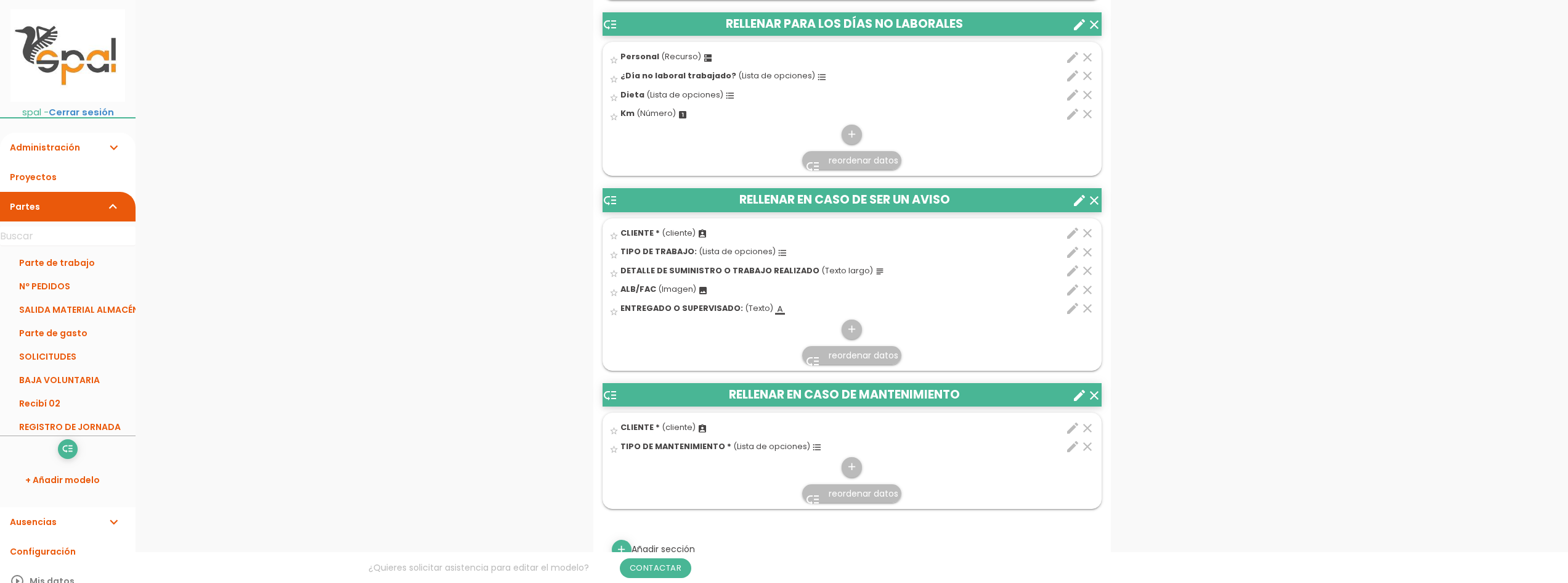
scroll to position [802, 0]
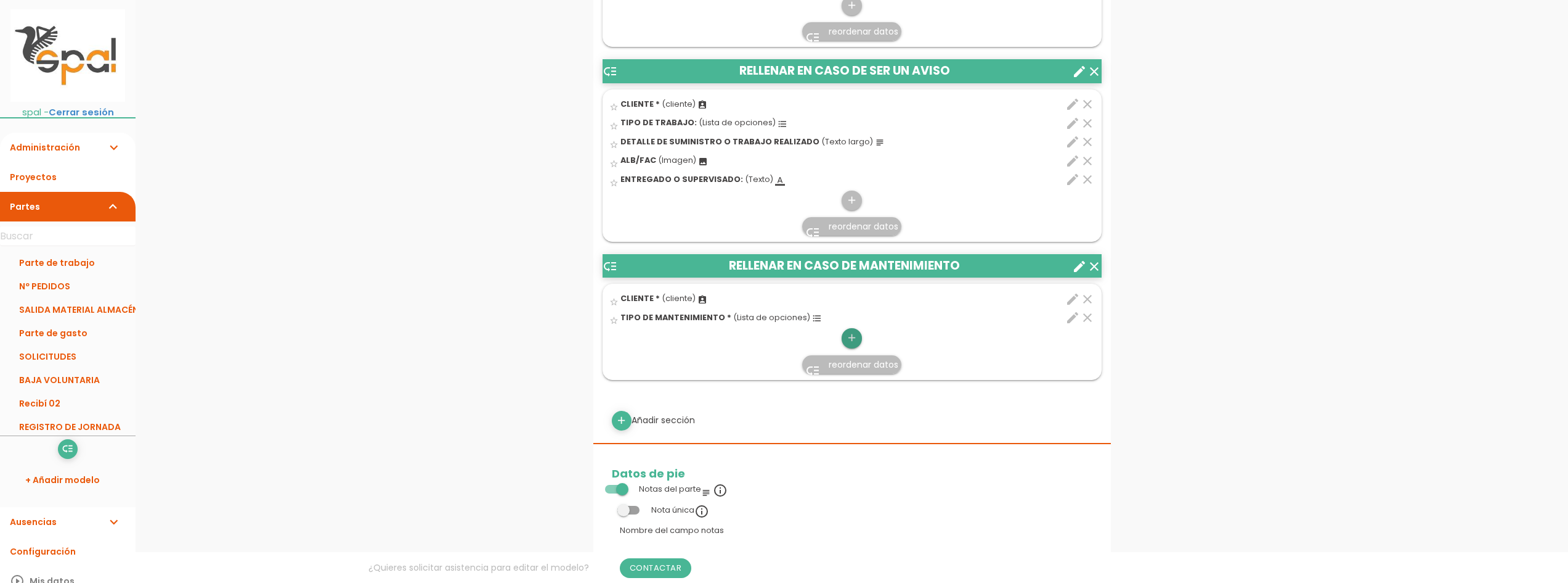
click at [851, 339] on icon "add" at bounding box center [851, 337] width 12 height 19
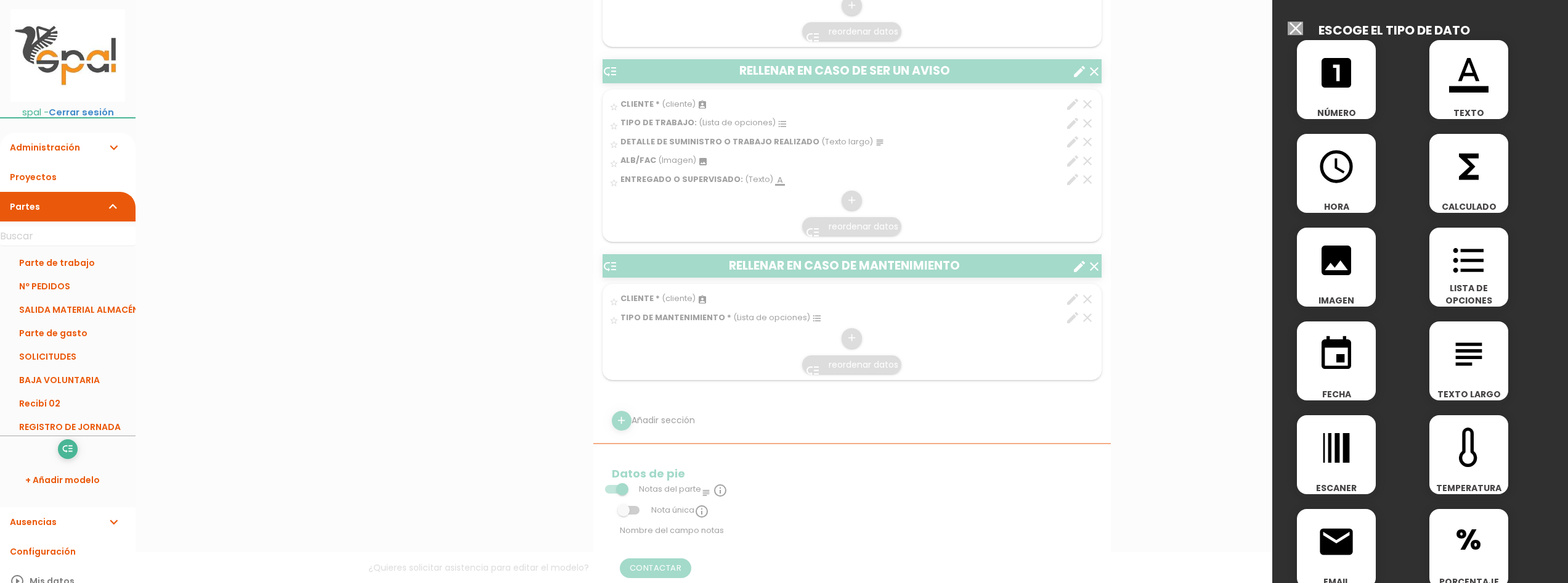
click at [1457, 364] on icon "subject" at bounding box center [1468, 353] width 39 height 39
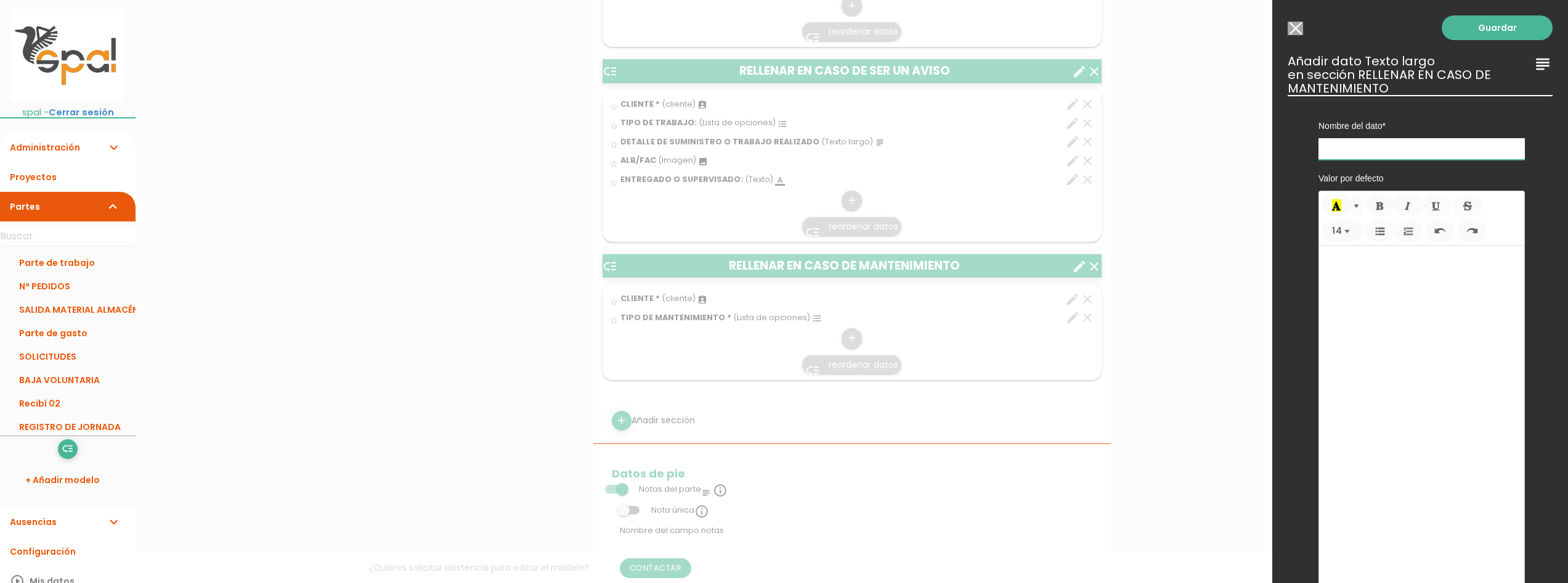
click at [1381, 145] on input "text" at bounding box center [1421, 149] width 206 height 22
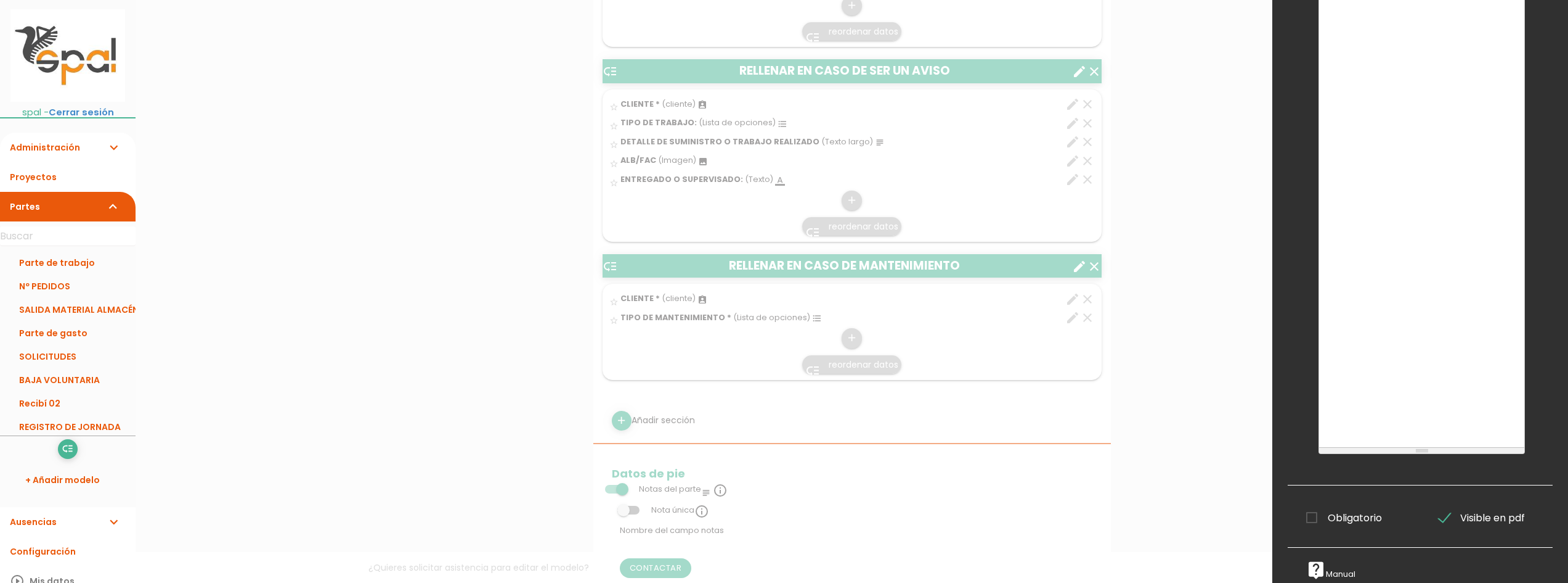
scroll to position [256, 0]
type input "DETALLE DE TRABAJO REALIZADO"
click at [1314, 510] on span "Obligatorio" at bounding box center [1343, 517] width 76 height 16
click at [0, 0] on input "Obligatorio" at bounding box center [0, 0] width 0 height 0
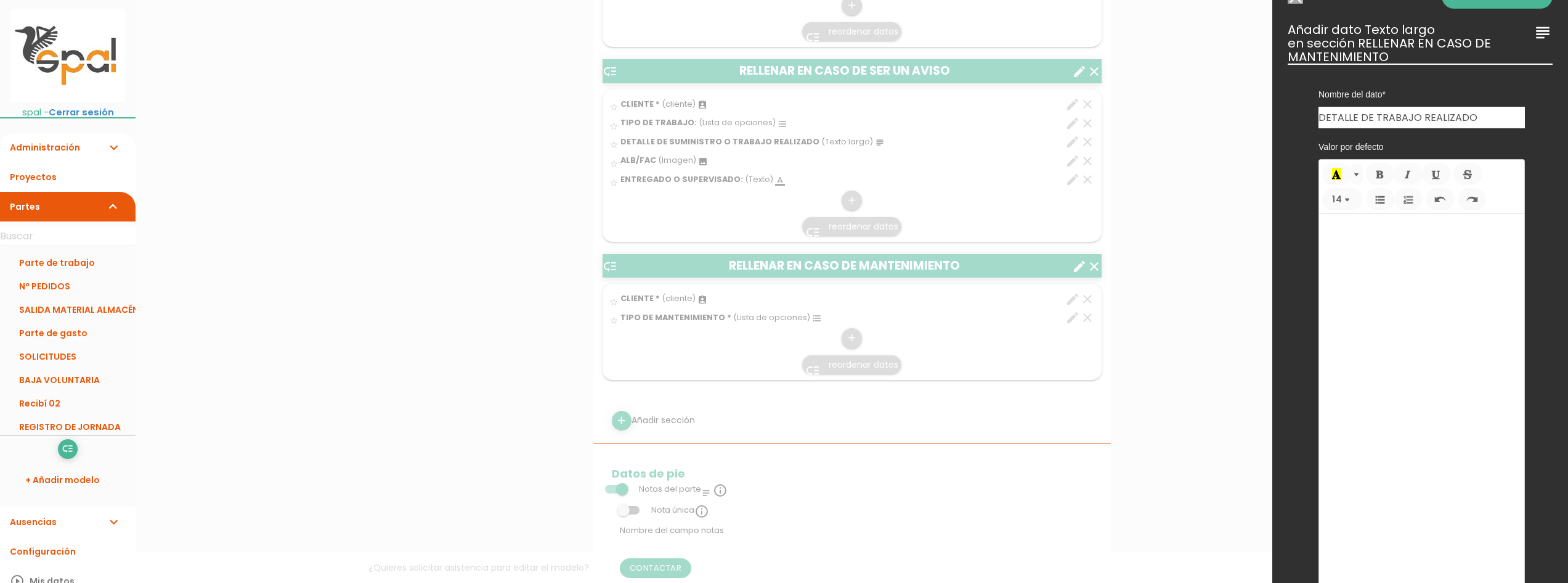
scroll to position [0, 0]
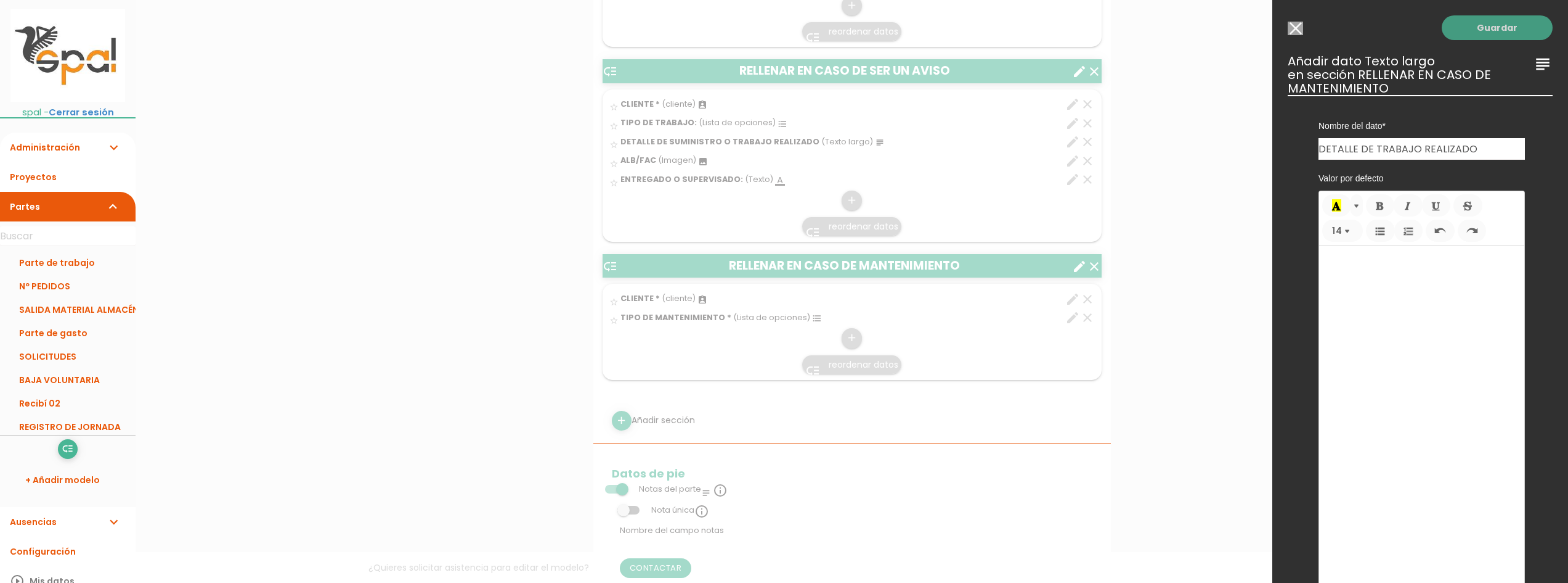
click at [1490, 33] on link "Guardar" at bounding box center [1496, 28] width 111 height 25
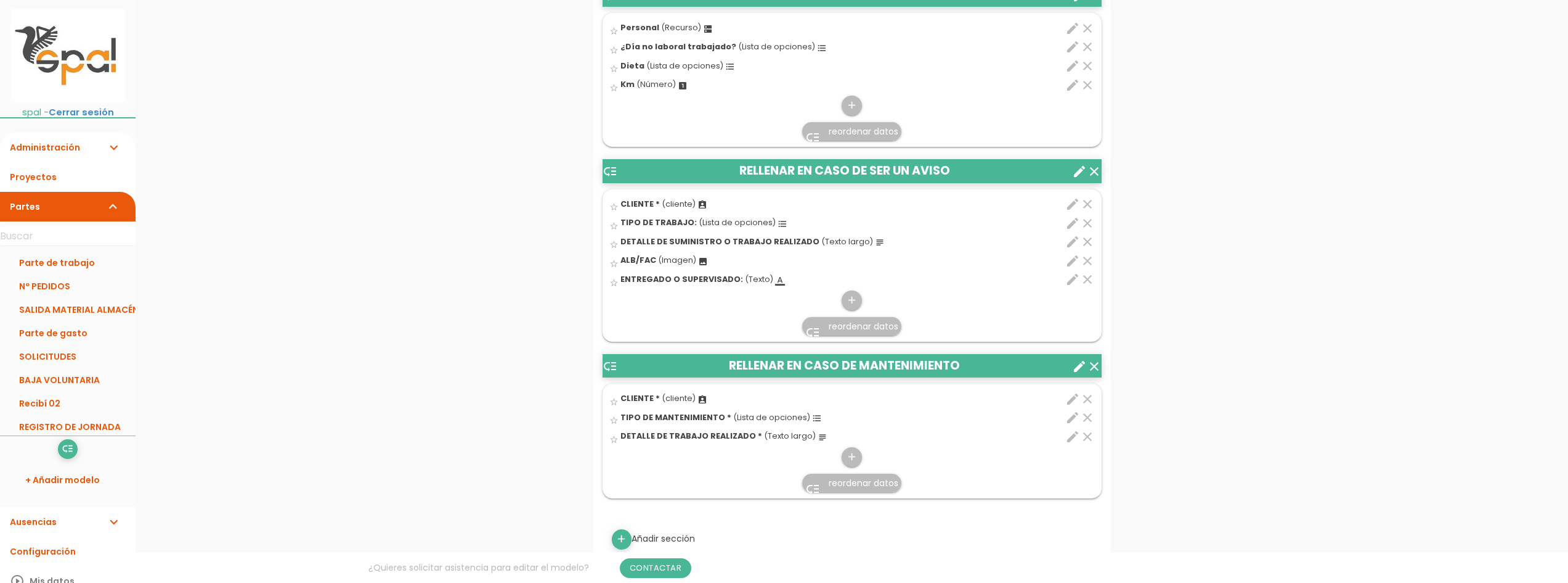
scroll to position [730, 0]
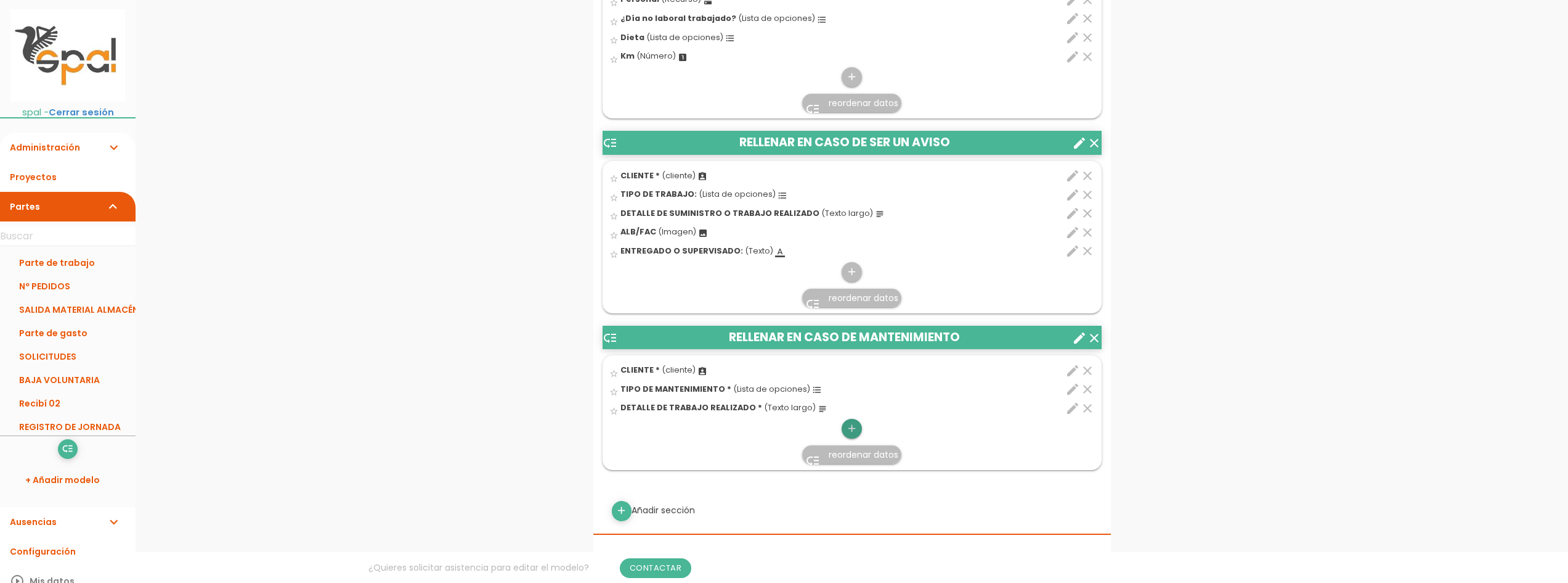
click at [856, 424] on icon "add" at bounding box center [851, 428] width 12 height 19
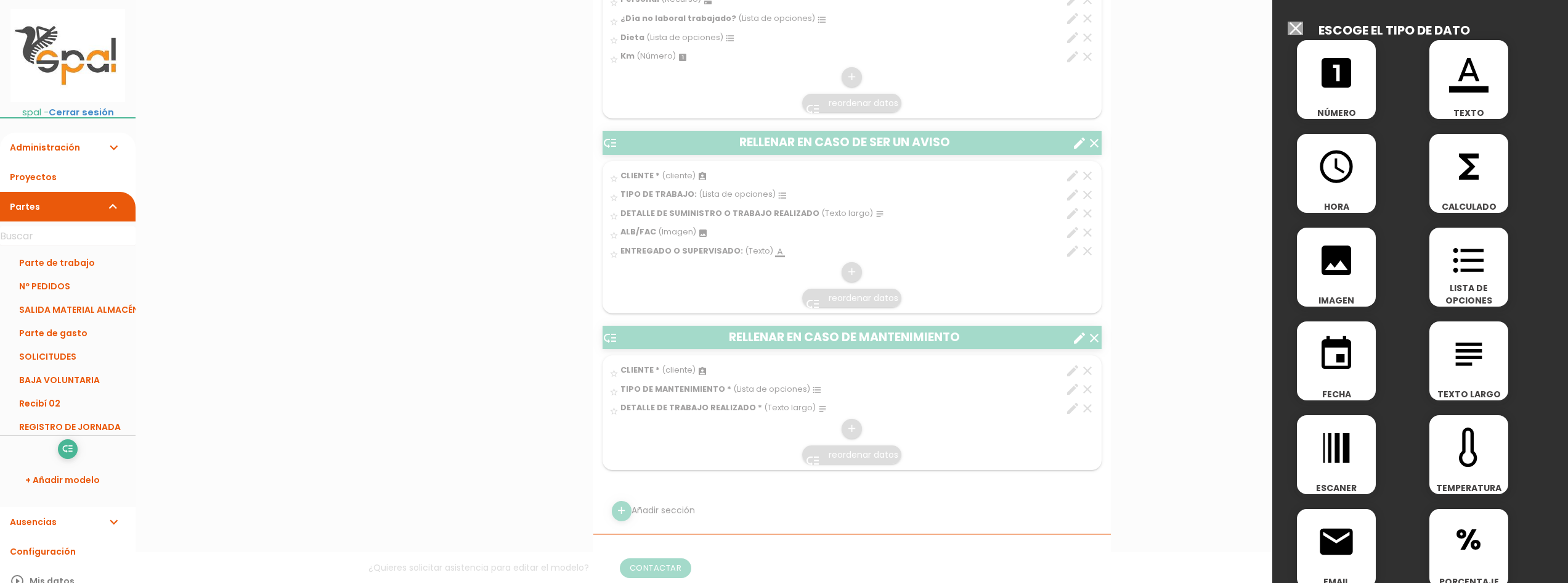
click at [1333, 283] on div "image IMAGEN" at bounding box center [1336, 267] width 79 height 79
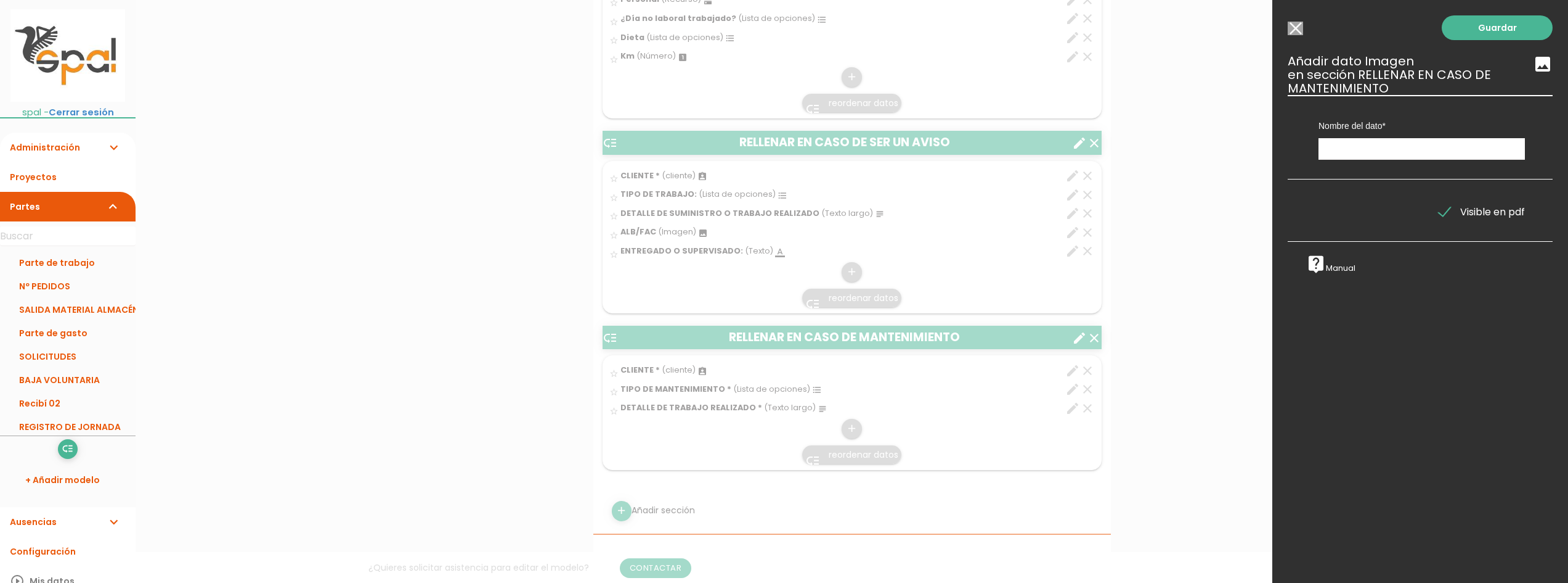
click at [1383, 134] on div "Nombre del dato Personal Personal CLIENTE CLIENTE Hora normal TIPO DE TRABAJO: …" at bounding box center [1421, 127] width 225 height 65
click at [1377, 145] on input "text" at bounding box center [1421, 149] width 206 height 22
click at [1300, 31] on input "Seleccionar todos los usuarios" at bounding box center [1295, 28] width 16 height 14
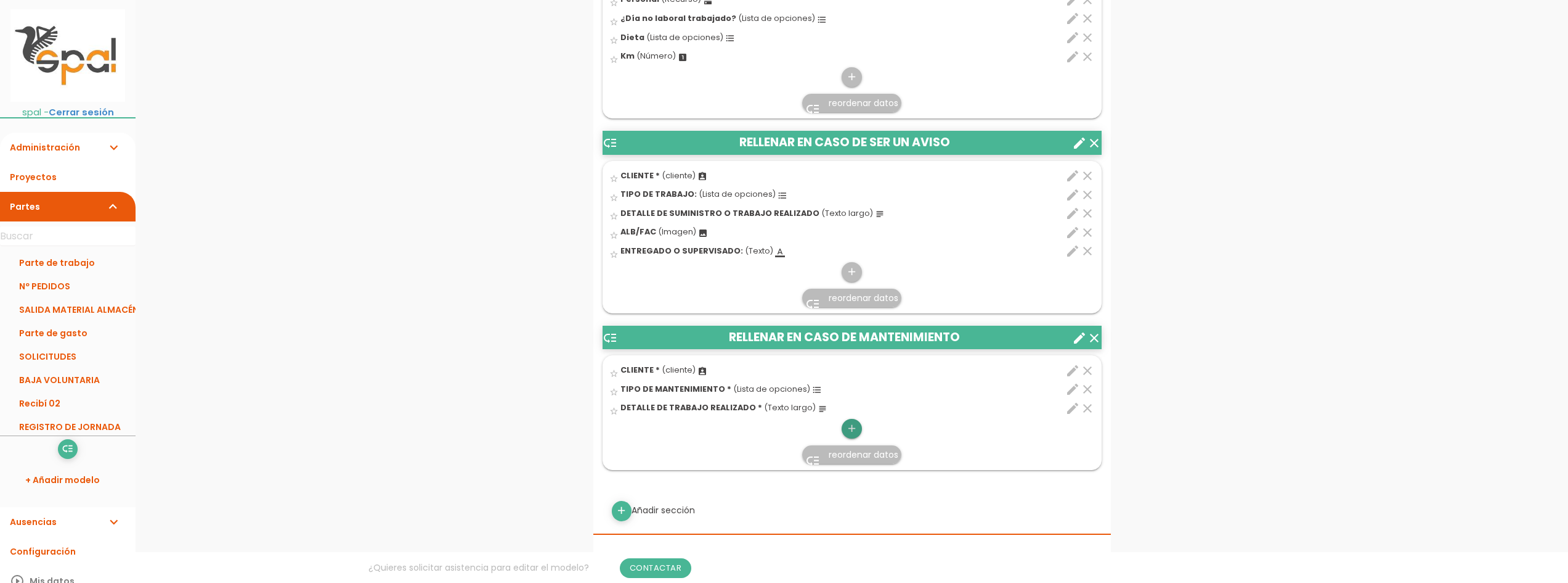
click at [848, 425] on icon "add" at bounding box center [851, 428] width 12 height 19
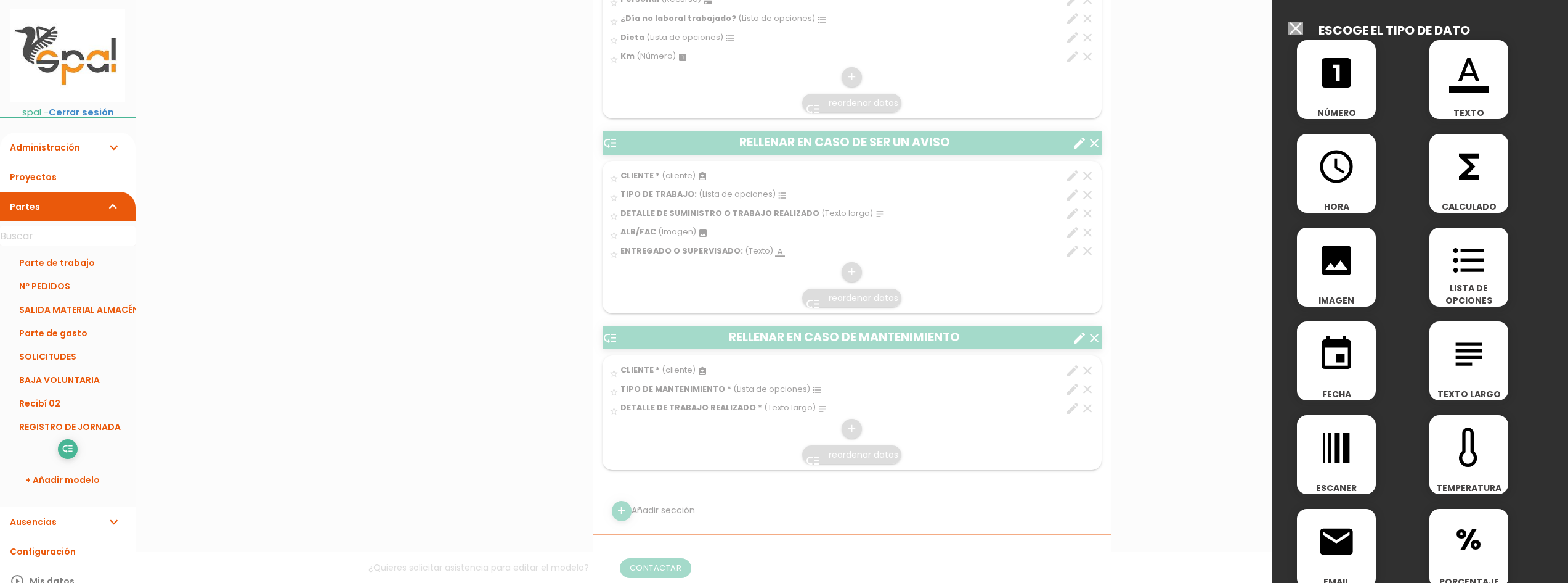
click at [1460, 286] on span "LISTA DE OPCIONES" at bounding box center [1469, 294] width 79 height 25
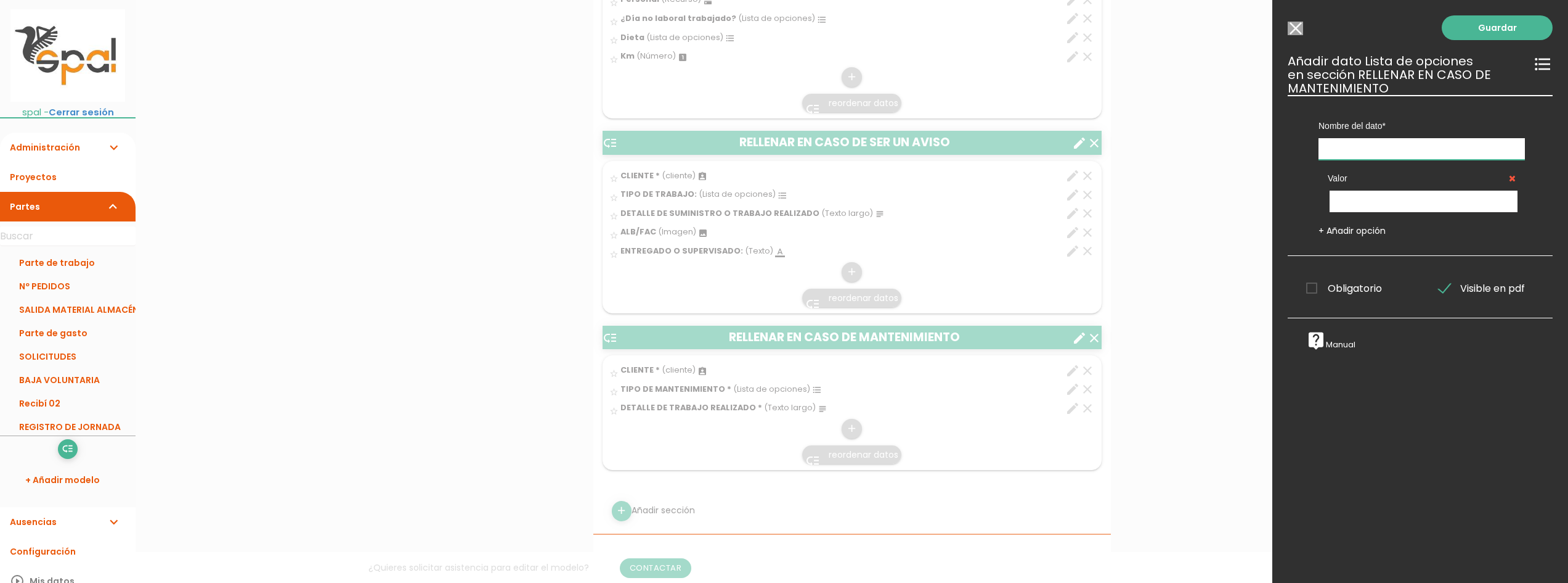
click at [1347, 157] on input "text" at bounding box center [1421, 149] width 206 height 22
type input "ALB/FACT"
click at [1296, 26] on input "Seleccionar todos los usuarios" at bounding box center [1295, 28] width 16 height 14
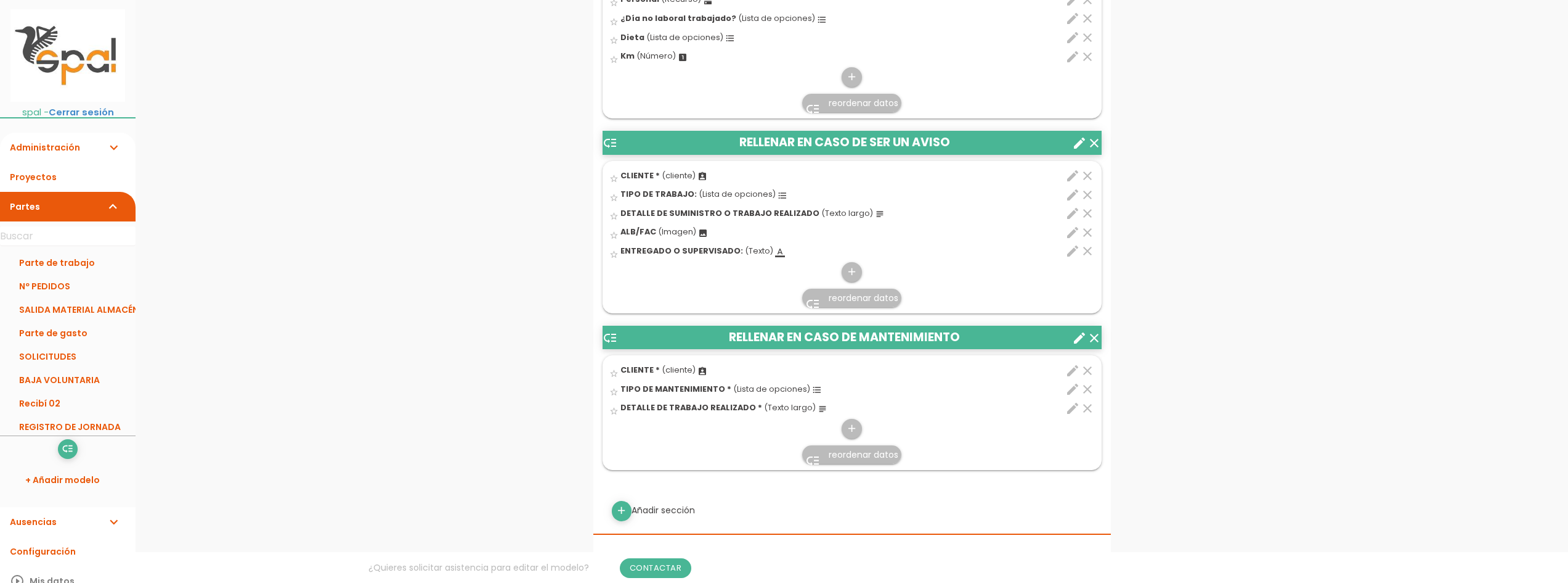
click at [864, 419] on div "star_border DETALLE DE TRABAJO REALIZADO * (Texto largo) subject" at bounding box center [811, 409] width 405 height 19
click at [0, 0] on input "star_border" at bounding box center [0, 0] width 0 height 0
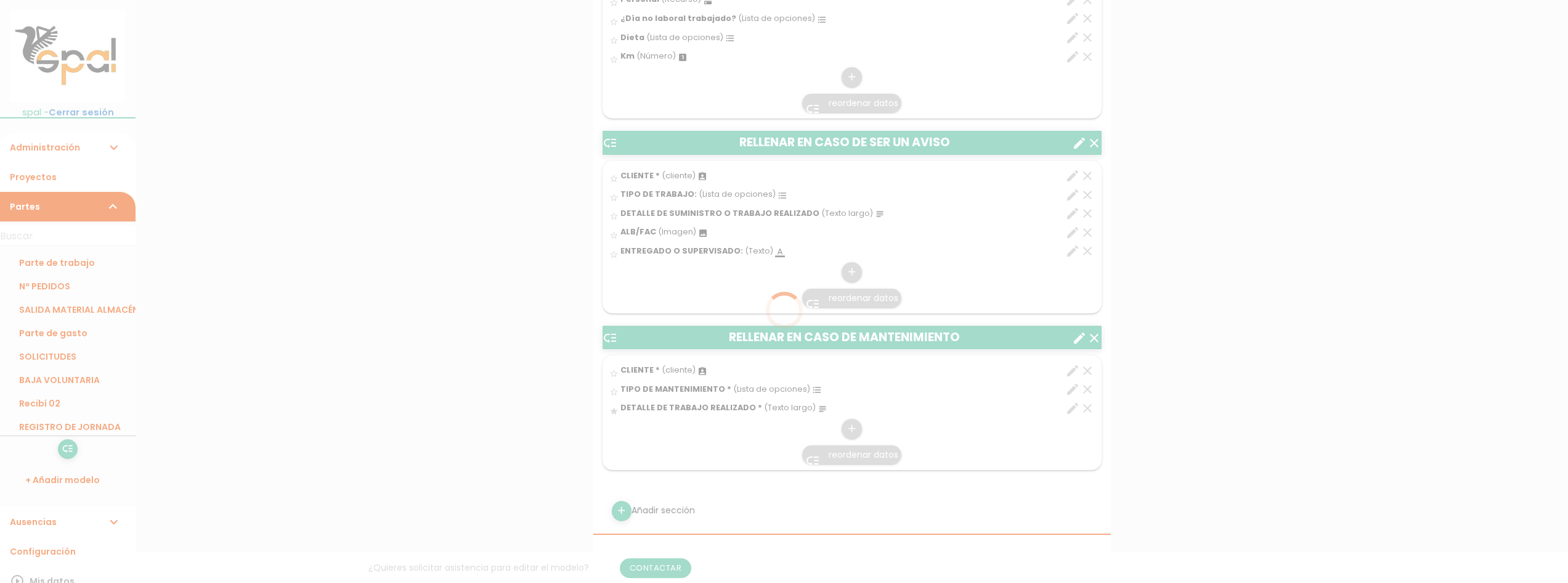
click at [860, 425] on div at bounding box center [784, 291] width 1568 height 583
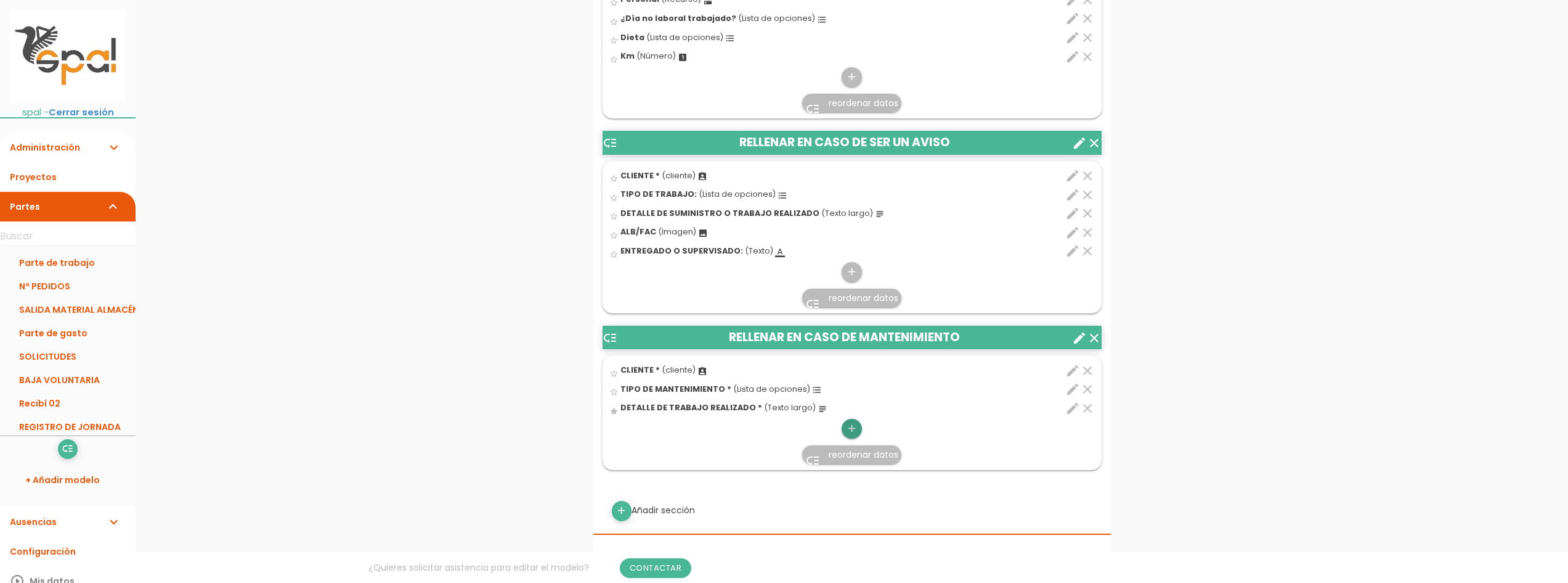
click at [860, 425] on link "add" at bounding box center [851, 428] width 19 height 19
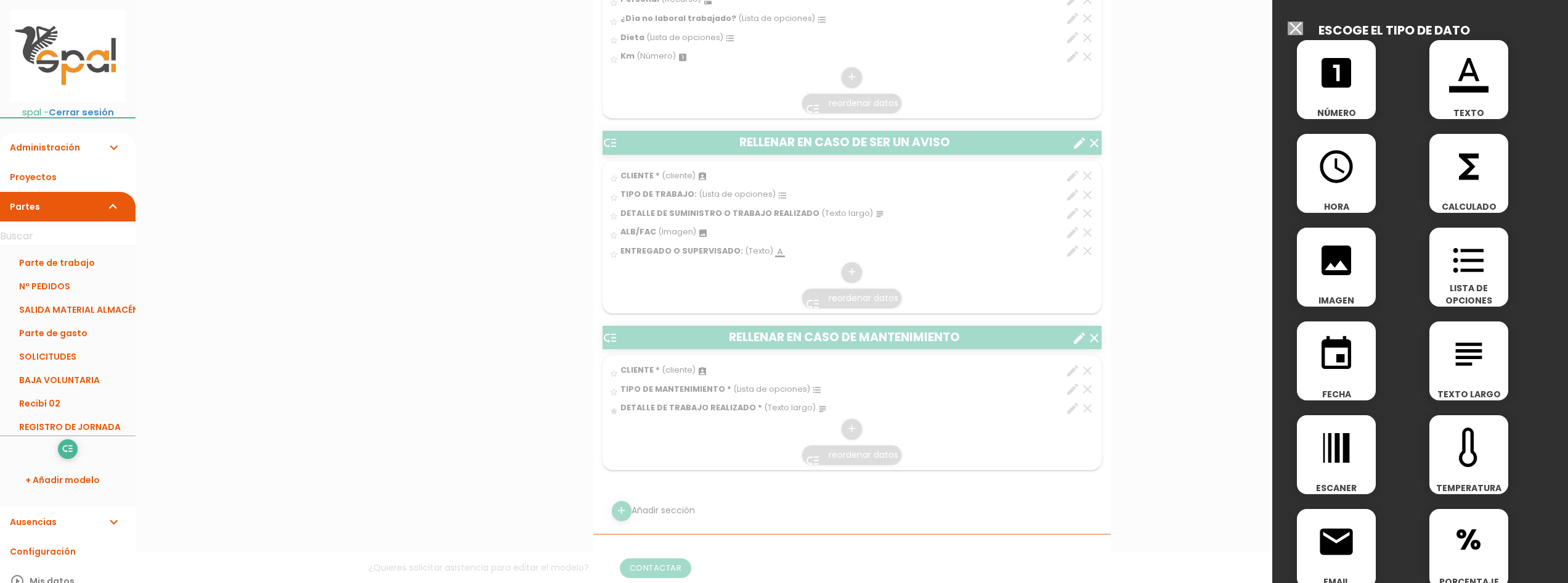
click at [1338, 288] on div "image IMAGEN" at bounding box center [1336, 267] width 79 height 79
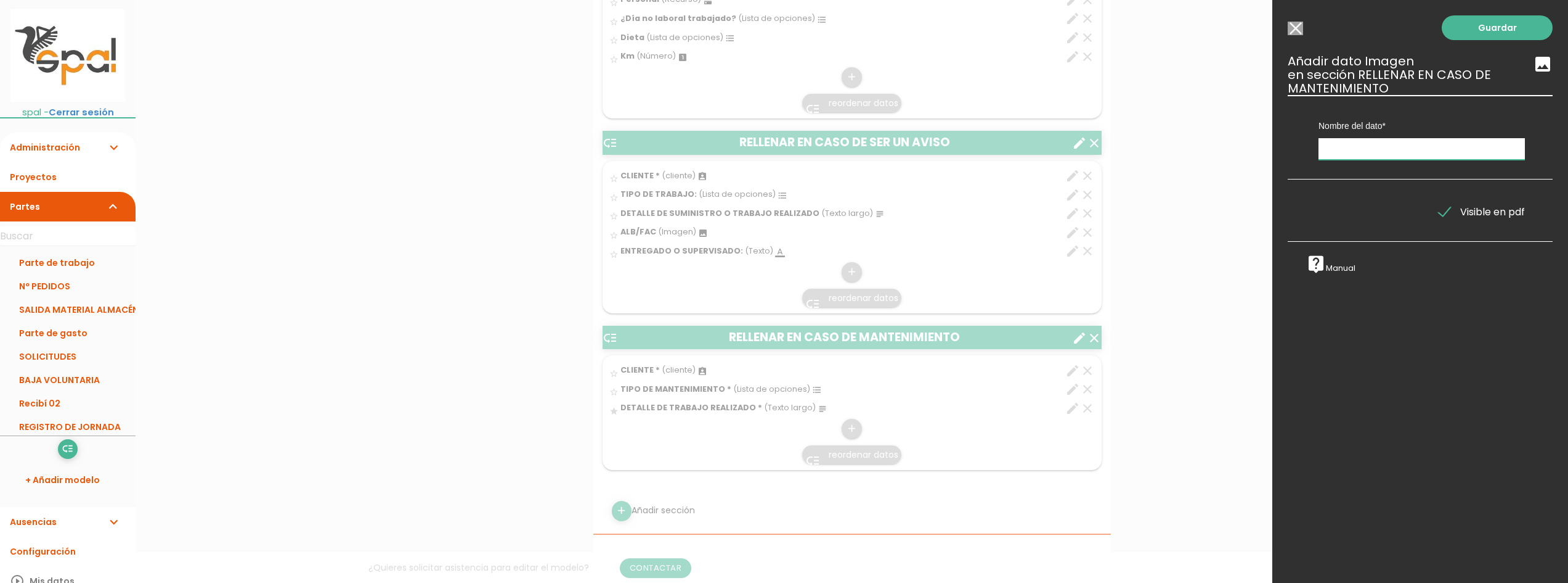
click at [1352, 144] on input "text" at bounding box center [1421, 149] width 206 height 22
type input "A"
click at [1298, 22] on input "Seleccionar todos los usuarios" at bounding box center [1295, 28] width 16 height 14
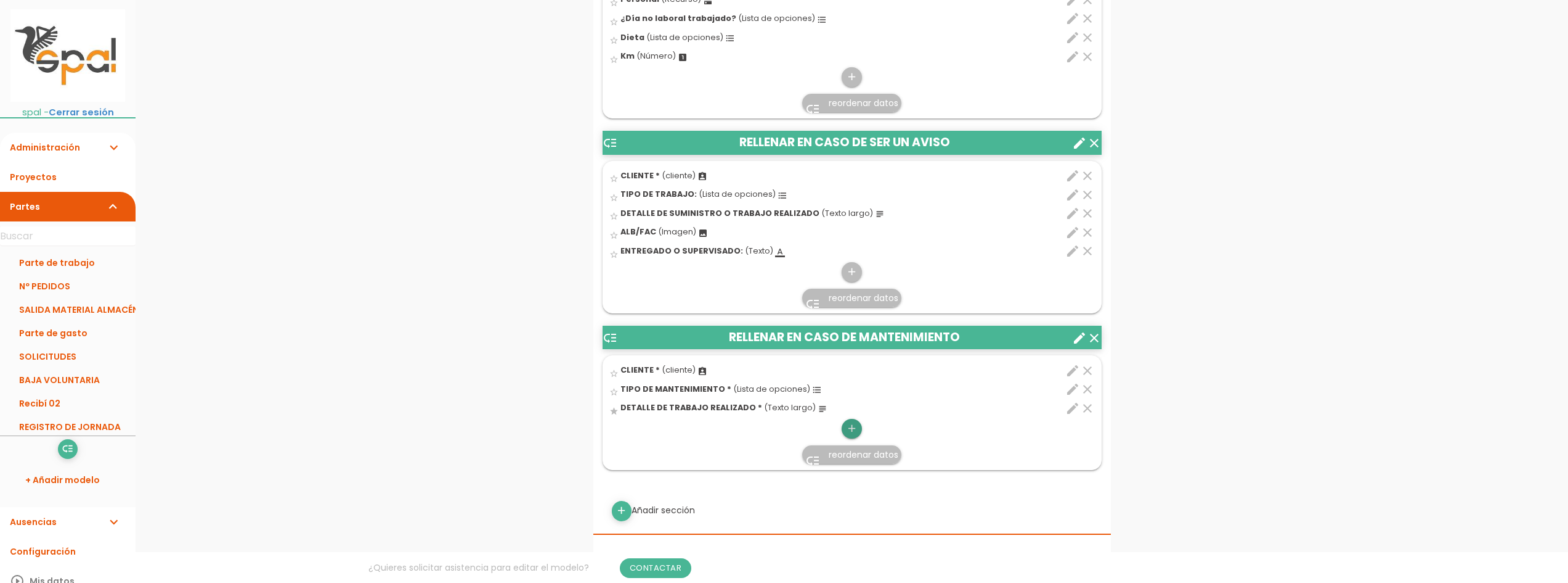
click at [856, 427] on icon "add" at bounding box center [851, 428] width 12 height 19
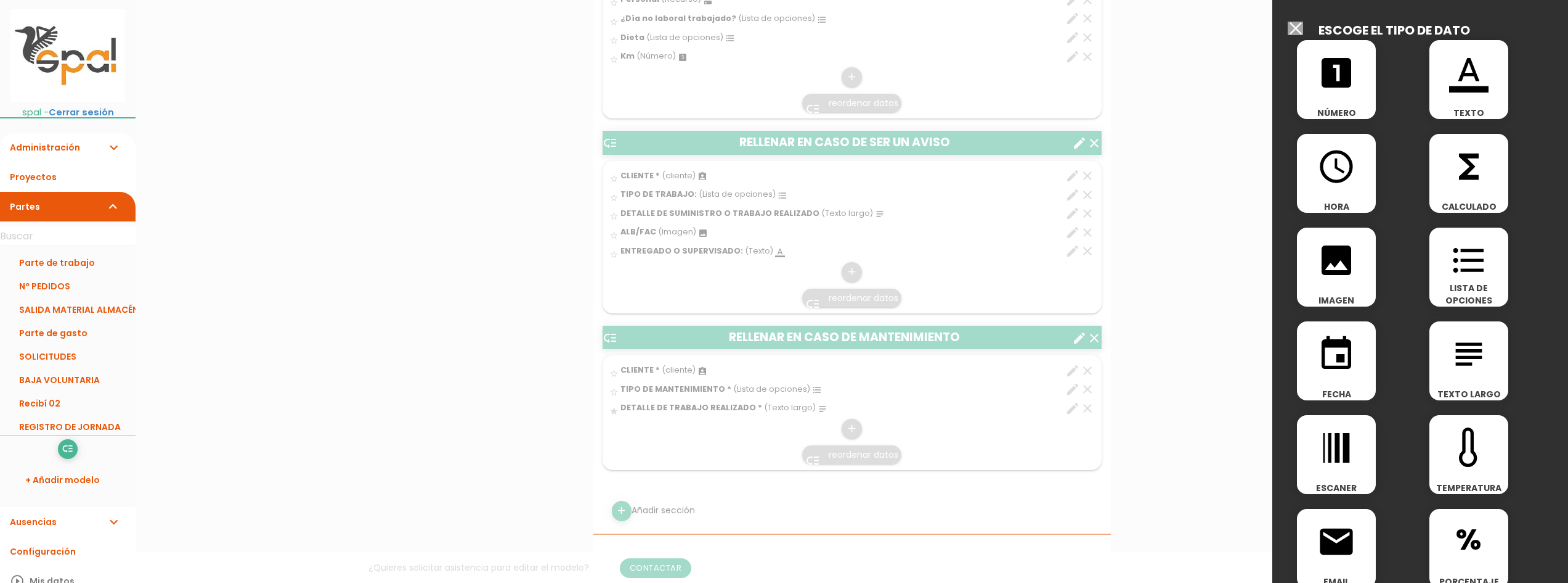
click at [1469, 111] on span "TEXTO" at bounding box center [1469, 112] width 79 height 12
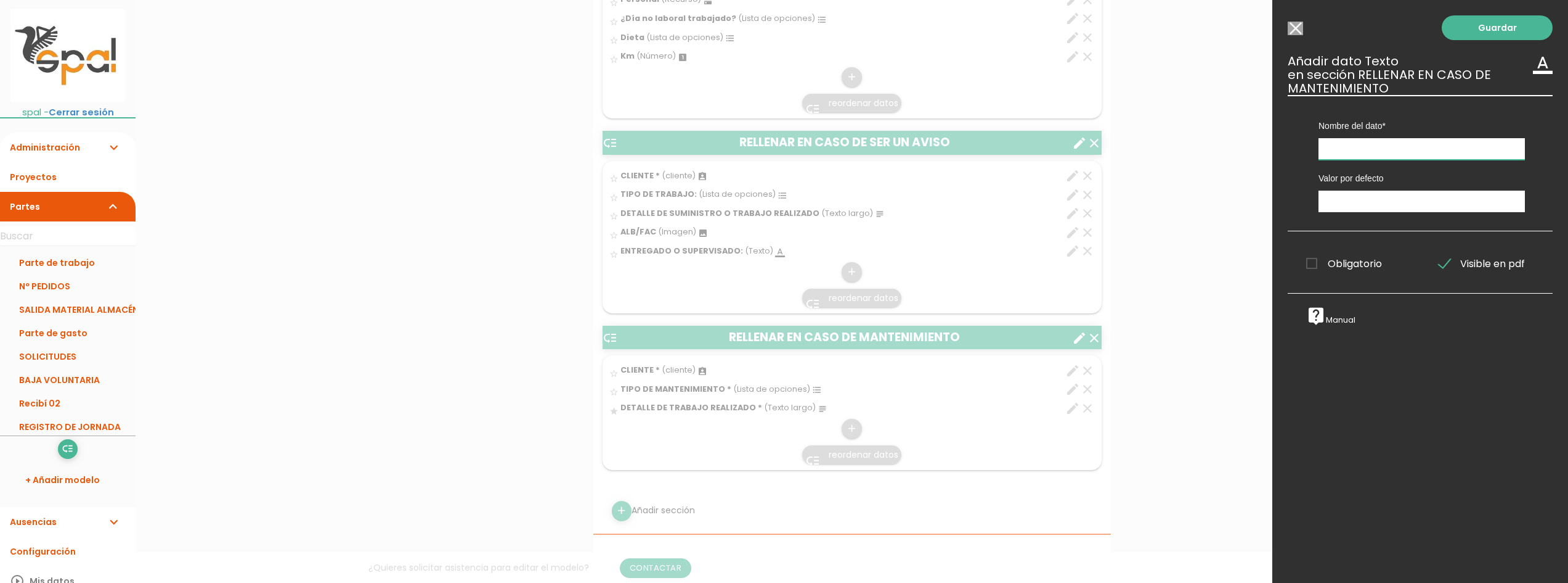
click at [1428, 147] on input "text" at bounding box center [1421, 149] width 206 height 22
drag, startPoint x: 1392, startPoint y: 152, endPoint x: 1285, endPoint y: 159, distance: 107.2
click at [1285, 159] on div "Guardar ESCOGE EL TIPO DE DATO looks_one NÚMERO format_color_text TEXTO access_…" at bounding box center [1420, 291] width 295 height 583
type input "SUPERVISADO"
click at [1373, 198] on input "text" at bounding box center [1421, 201] width 206 height 22
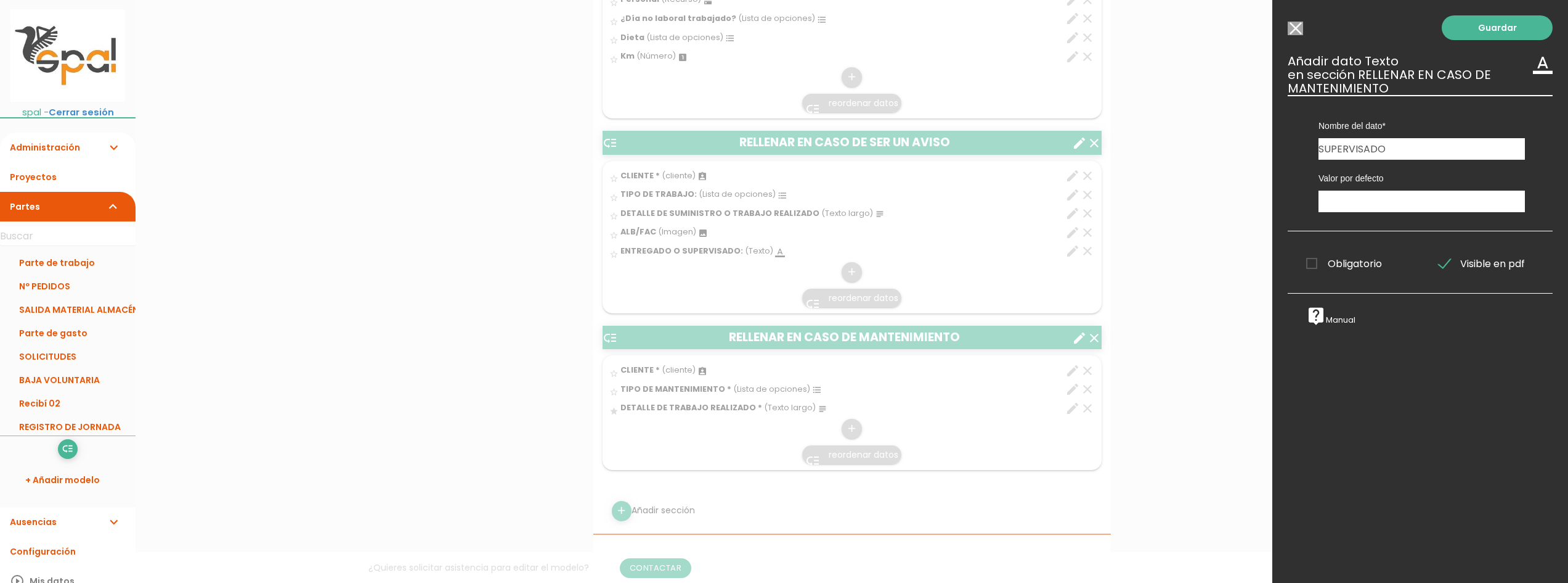
click at [1325, 270] on span "Obligatorio" at bounding box center [1343, 263] width 76 height 16
click at [0, 0] on input "Obligatorio" at bounding box center [0, 0] width 0 height 0
click at [1457, 25] on link "Guardar" at bounding box center [1496, 28] width 111 height 25
click at [1468, 33] on link "Guardar" at bounding box center [1496, 28] width 111 height 25
click at [1473, 23] on link "Guardar" at bounding box center [1496, 28] width 111 height 25
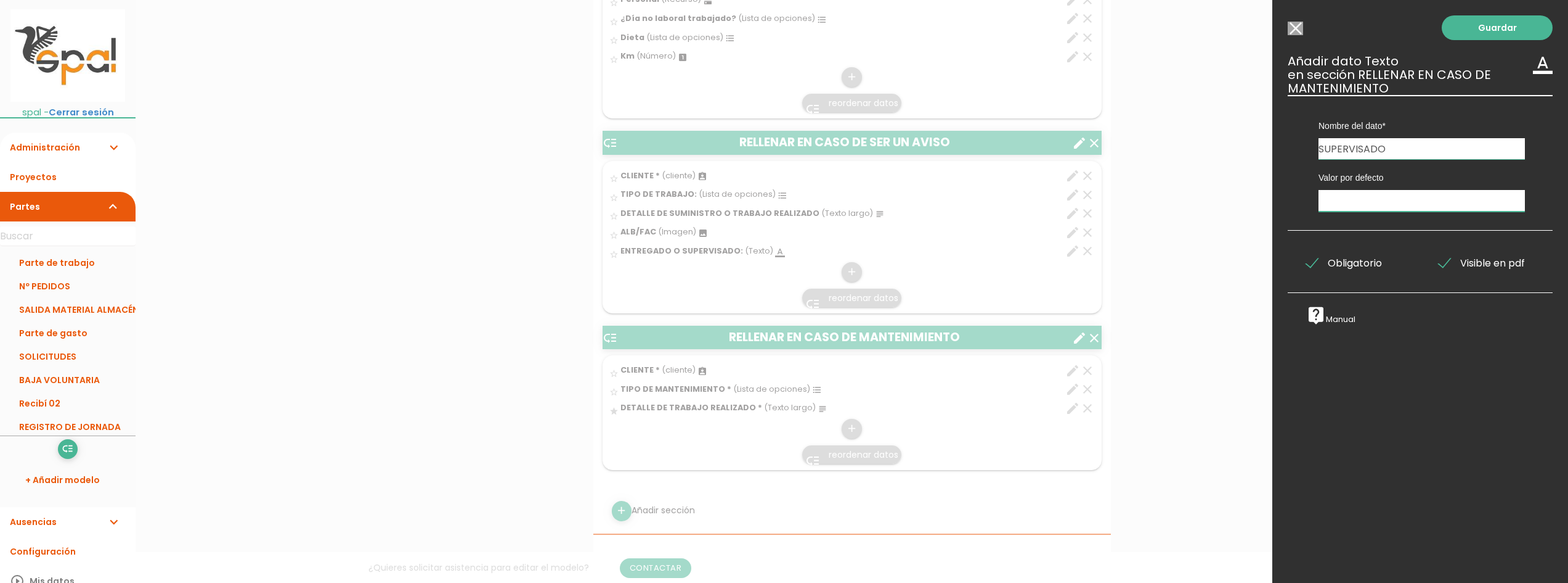
click at [1380, 195] on input "text" at bounding box center [1421, 201] width 206 height 22
click at [1321, 260] on span "Obligatorio" at bounding box center [1343, 263] width 76 height 16
click at [0, 0] on input "Obligatorio" at bounding box center [0, 0] width 0 height 0
click at [1321, 260] on span "Obligatorio" at bounding box center [1343, 263] width 76 height 16
click at [0, 0] on input "Obligatorio" at bounding box center [0, 0] width 0 height 0
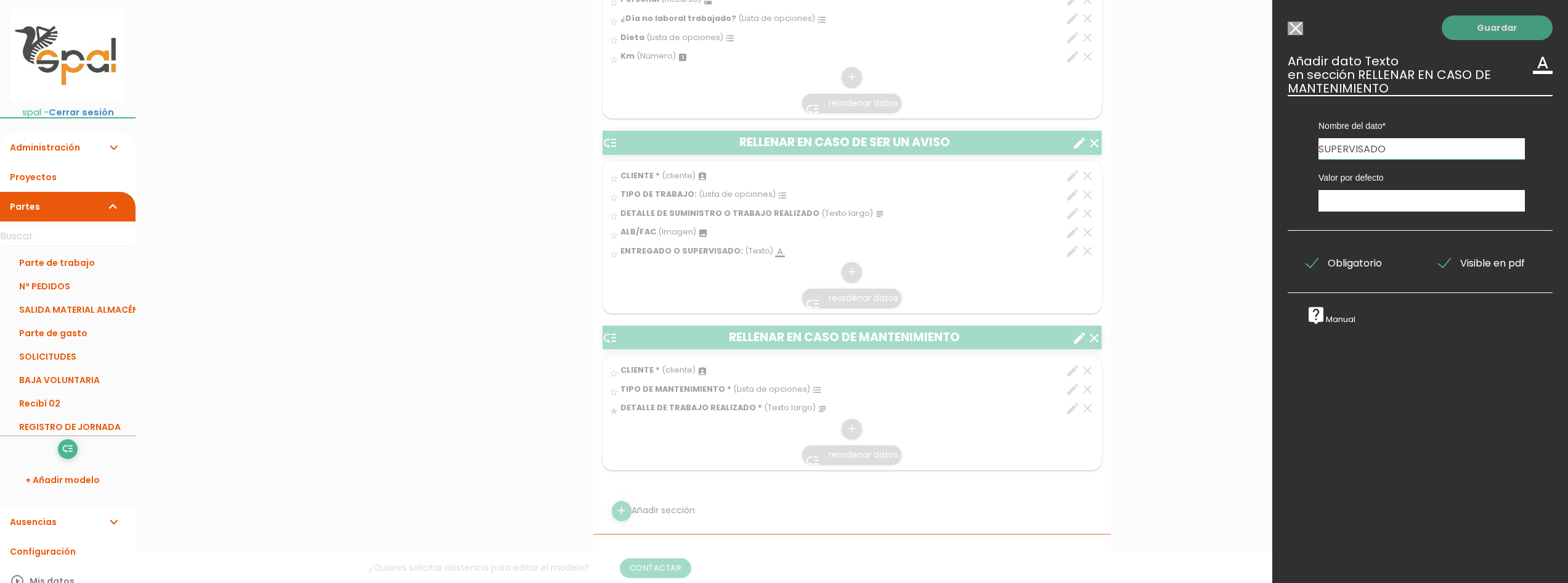
click at [1482, 30] on link "Guardar" at bounding box center [1496, 28] width 111 height 25
click at [1474, 28] on link "Guardar" at bounding box center [1496, 28] width 111 height 25
click at [1351, 146] on input "SUPERVISADO" at bounding box center [1421, 148] width 206 height 21
click at [1481, 31] on link "Guardar" at bounding box center [1496, 28] width 111 height 25
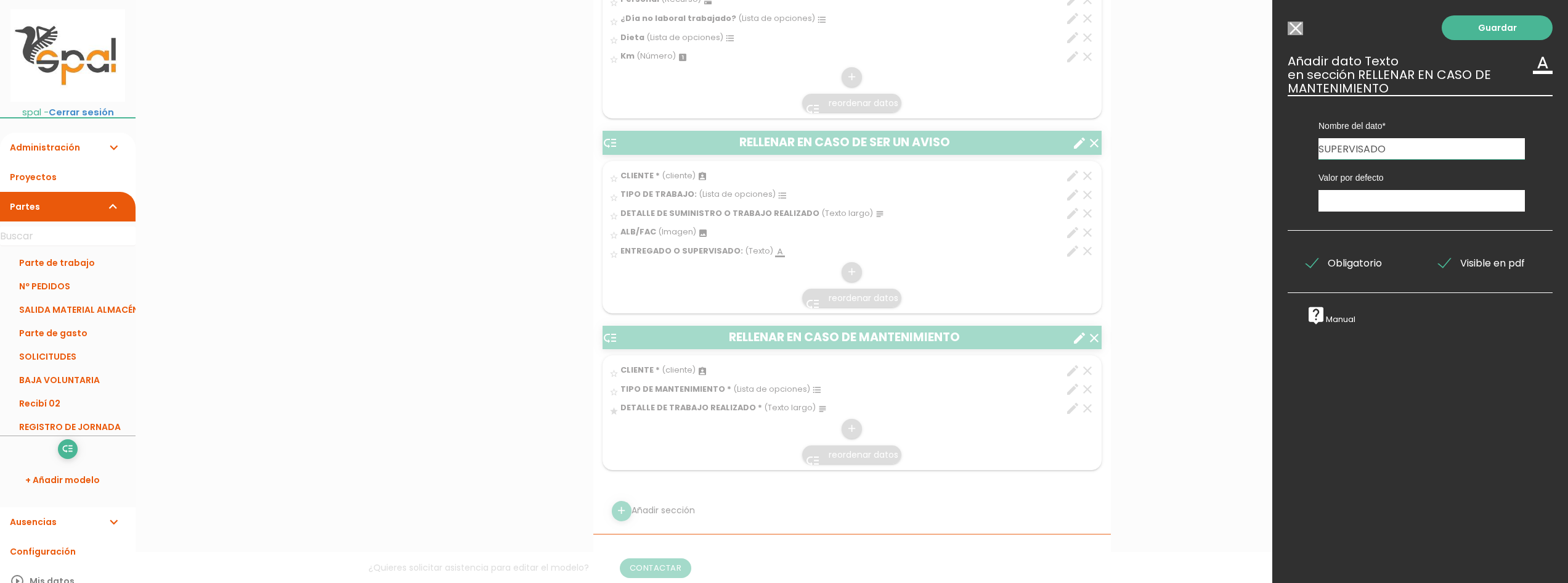
click at [1296, 28] on input "Seleccionar todos los usuarios" at bounding box center [1295, 28] width 16 height 14
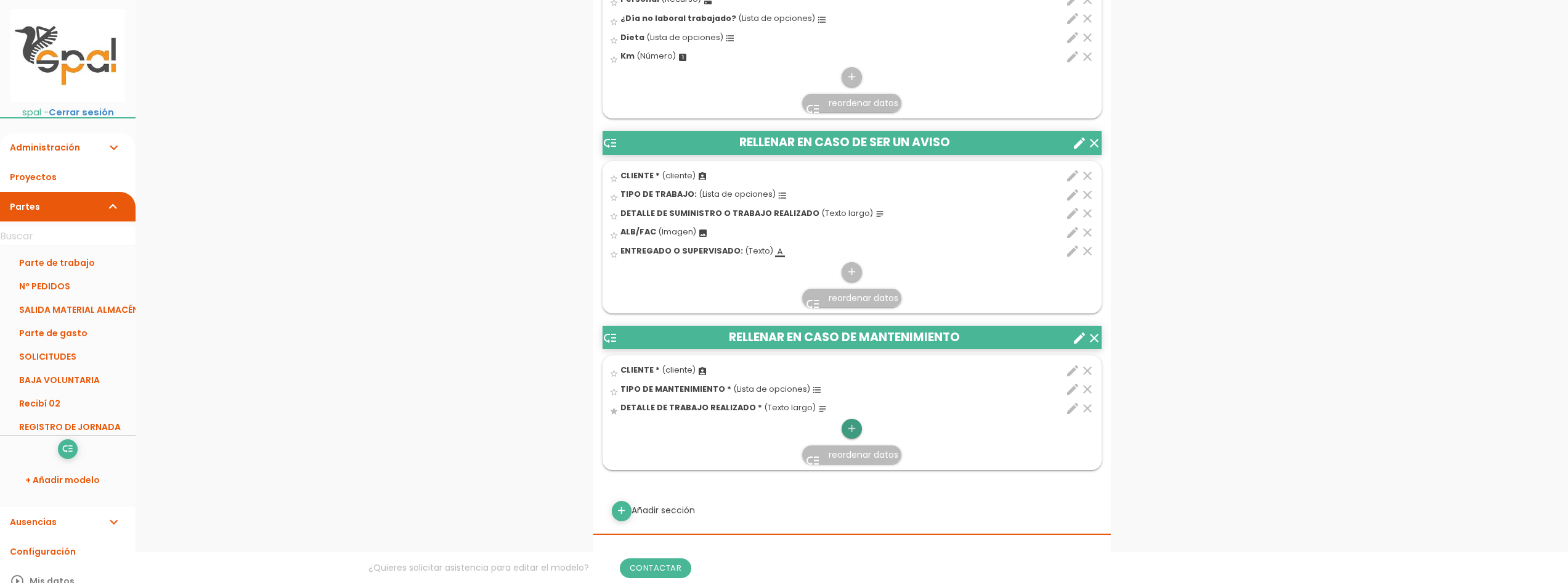
click at [849, 424] on icon "add" at bounding box center [851, 428] width 12 height 19
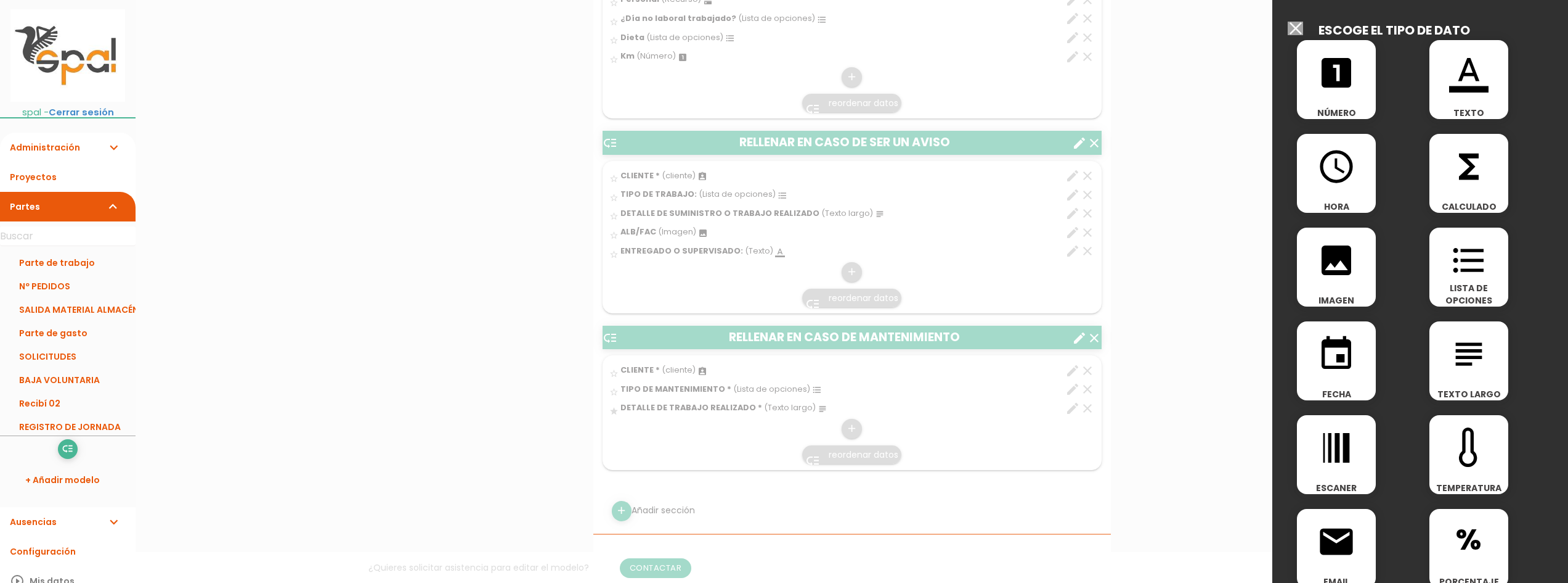
click at [1482, 82] on icon "format_color_text" at bounding box center [1468, 73] width 39 height 39
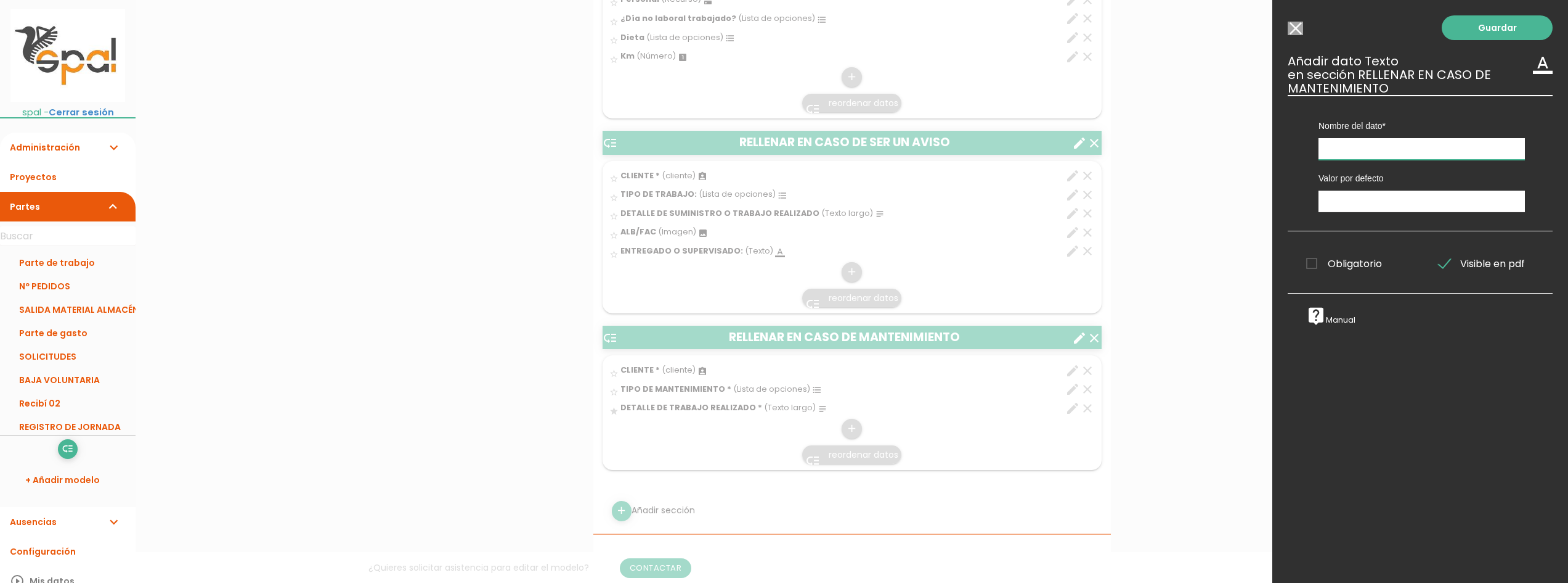
click at [1376, 155] on input "text" at bounding box center [1421, 149] width 206 height 22
type input "SUPERVISADO"
click at [1311, 266] on span "Obligatorio" at bounding box center [1343, 263] width 76 height 16
click at [0, 0] on input "Obligatorio" at bounding box center [0, 0] width 0 height 0
click at [1488, 29] on link "Guardar" at bounding box center [1496, 28] width 111 height 25
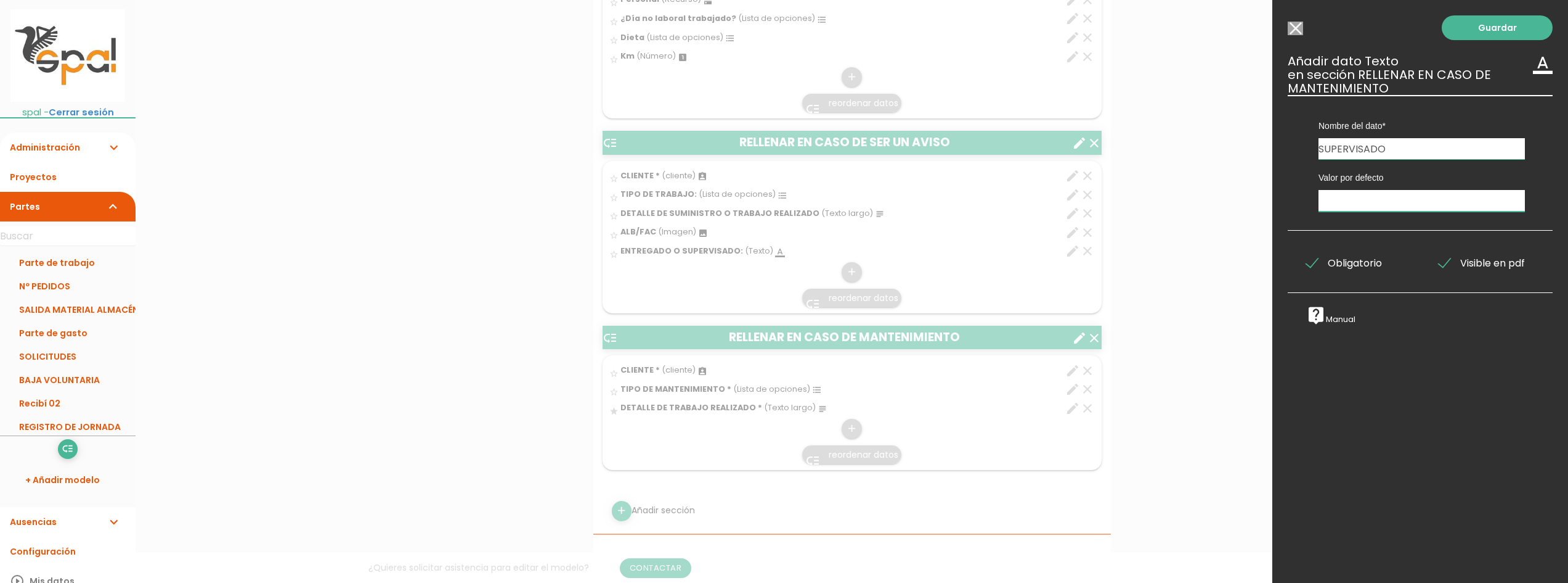
click at [1381, 201] on input "text" at bounding box center [1421, 201] width 206 height 22
type input "."
click at [1485, 33] on link "Guardar" at bounding box center [1496, 28] width 111 height 25
click at [1485, 26] on link "Guardar" at bounding box center [1496, 28] width 111 height 25
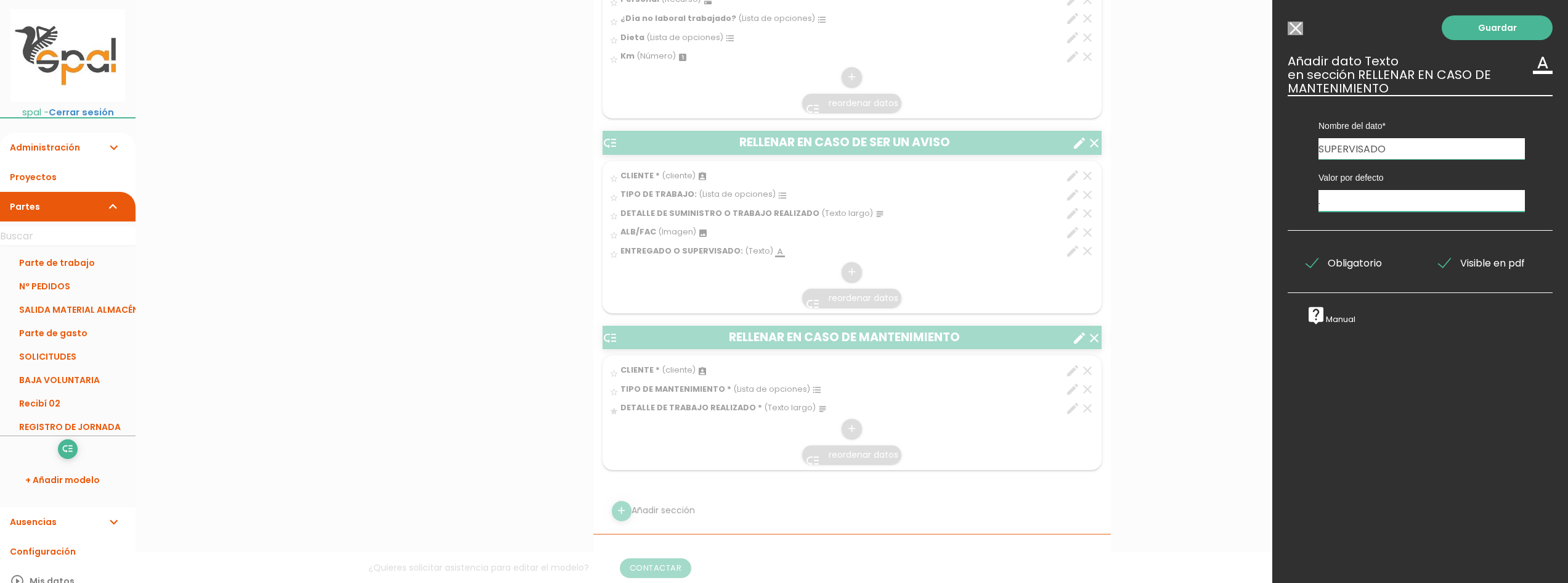
click at [1356, 200] on input "." at bounding box center [1421, 201] width 206 height 22
click at [1412, 151] on input "SUPERVISADO" at bounding box center [1421, 148] width 206 height 21
type input "SUPERVISADO POR:"
click at [1494, 36] on link "Guardar" at bounding box center [1496, 28] width 111 height 25
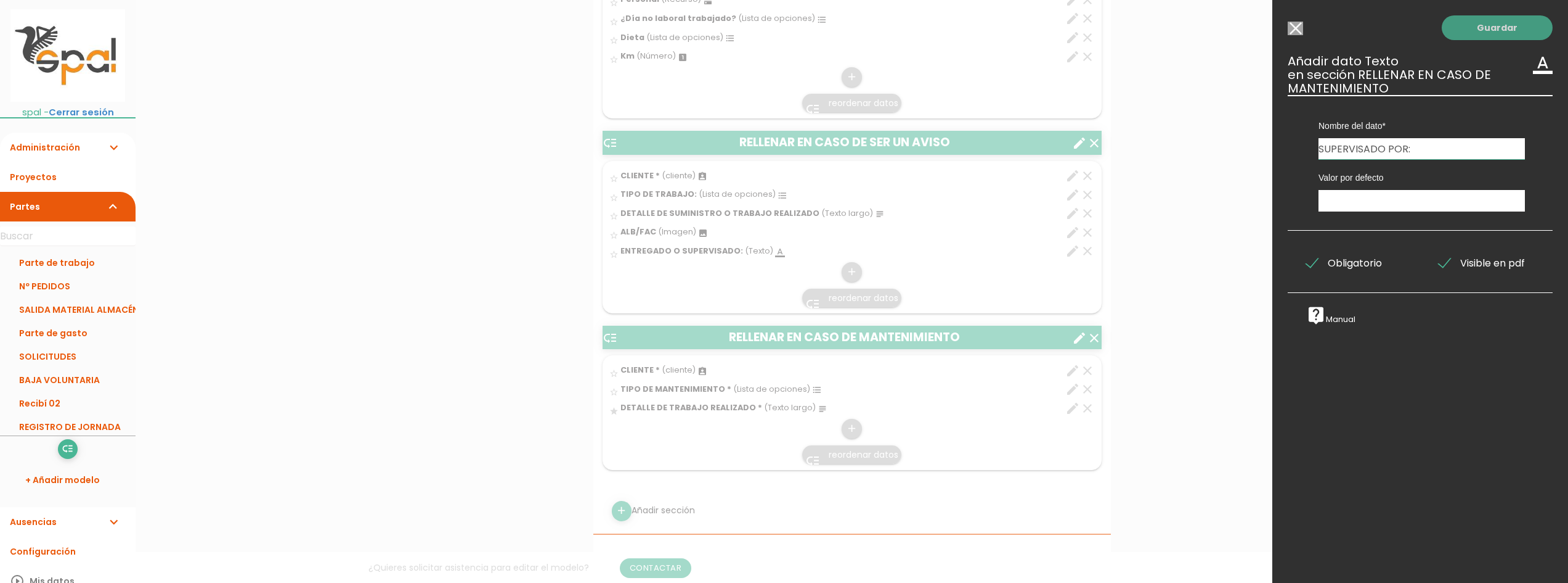
click at [1494, 36] on link "Guardar" at bounding box center [1496, 28] width 111 height 25
click at [1494, 35] on link "Guardar" at bounding box center [1496, 28] width 111 height 25
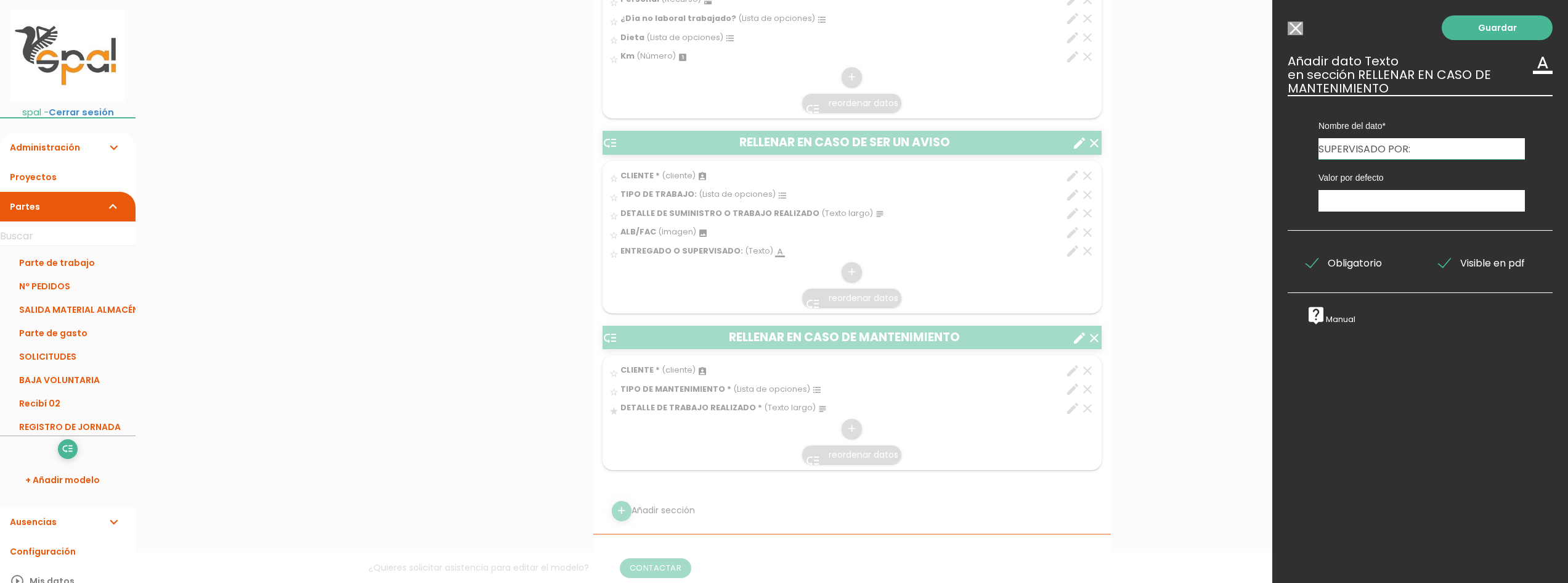
click at [1386, 423] on div "Guardar ESCOGE EL TIPO DE DATO looks_one NÚMERO format_color_text TEXTO access_…" at bounding box center [1420, 291] width 295 height 583
click at [1327, 313] on label "live_help Manual" at bounding box center [1419, 314] width 247 height 19
click at [1309, 264] on span "Obligatorio" at bounding box center [1343, 263] width 76 height 16
click at [0, 0] on input "Obligatorio" at bounding box center [0, 0] width 0 height 0
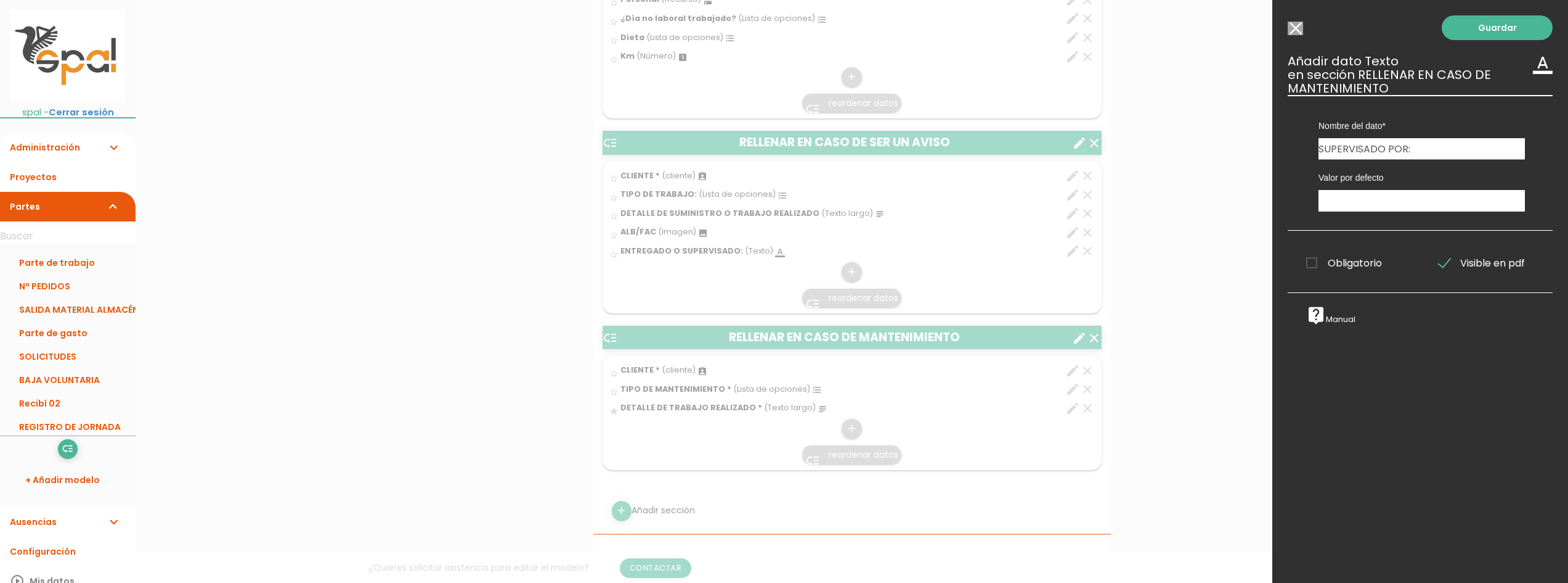
click at [1407, 386] on div "Guardar ESCOGE EL TIPO DE DATO looks_one NÚMERO format_color_text TEXTO access_…" at bounding box center [1420, 291] width 295 height 583
click at [1313, 265] on span "Obligatorio" at bounding box center [1343, 263] width 76 height 16
click at [0, 0] on input "Obligatorio" at bounding box center [0, 0] width 0 height 0
click at [1496, 29] on link "Guardar" at bounding box center [1496, 28] width 111 height 25
click at [1217, 193] on div at bounding box center [784, 219] width 1568 height 728
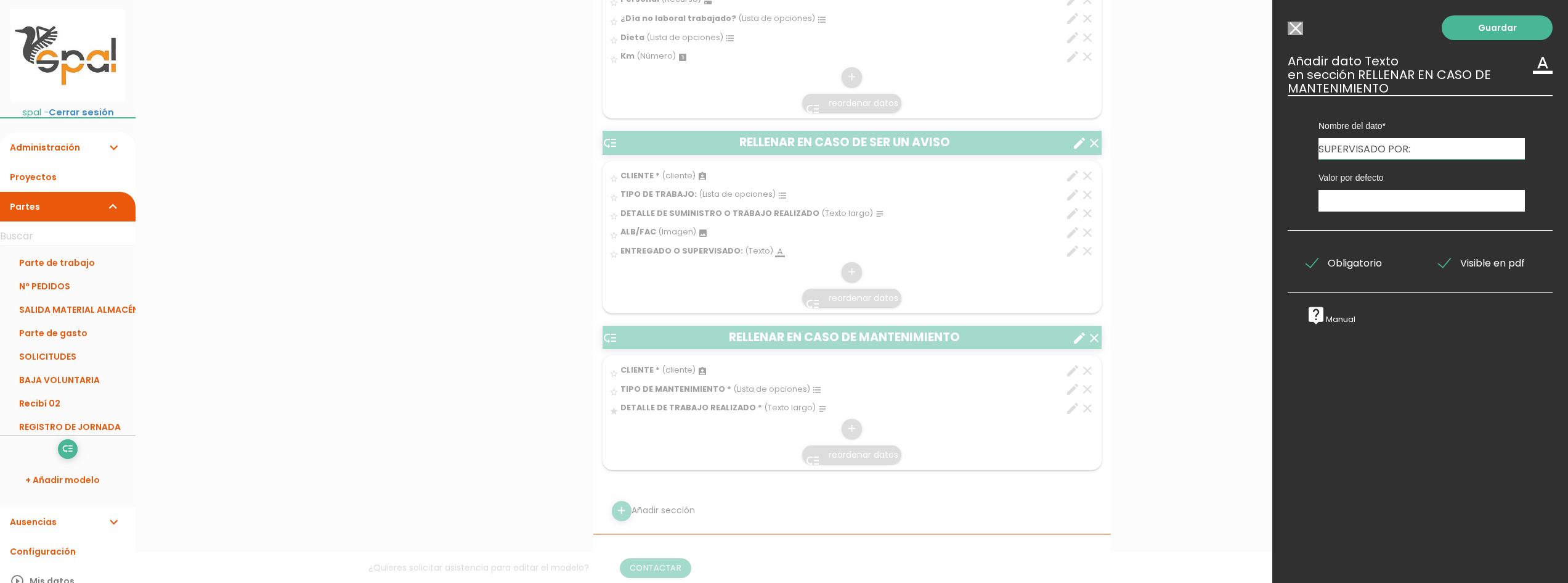
click at [1416, 335] on div "Guardar ESCOGE EL TIPO DE DATO looks_one NÚMERO format_color_text TEXTO access_…" at bounding box center [1420, 291] width 295 height 583
click at [1301, 32] on input "Seleccionar todos los usuarios" at bounding box center [1295, 28] width 16 height 14
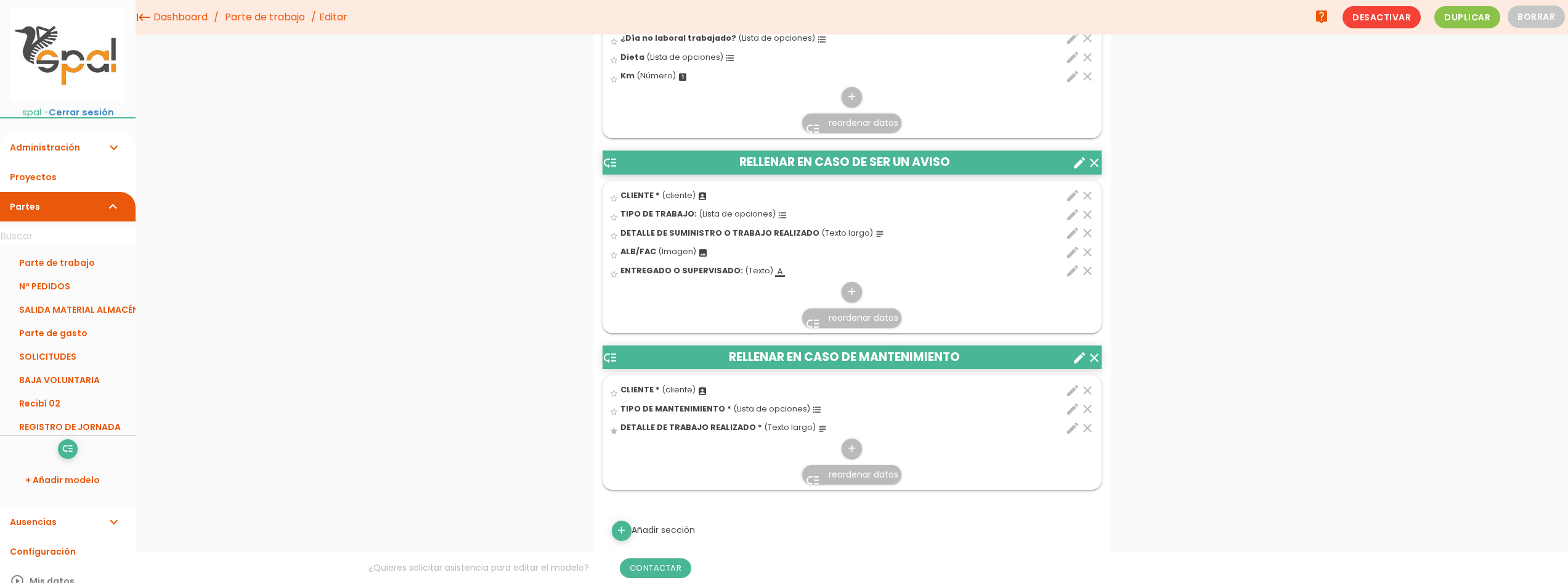
scroll to position [545, 0]
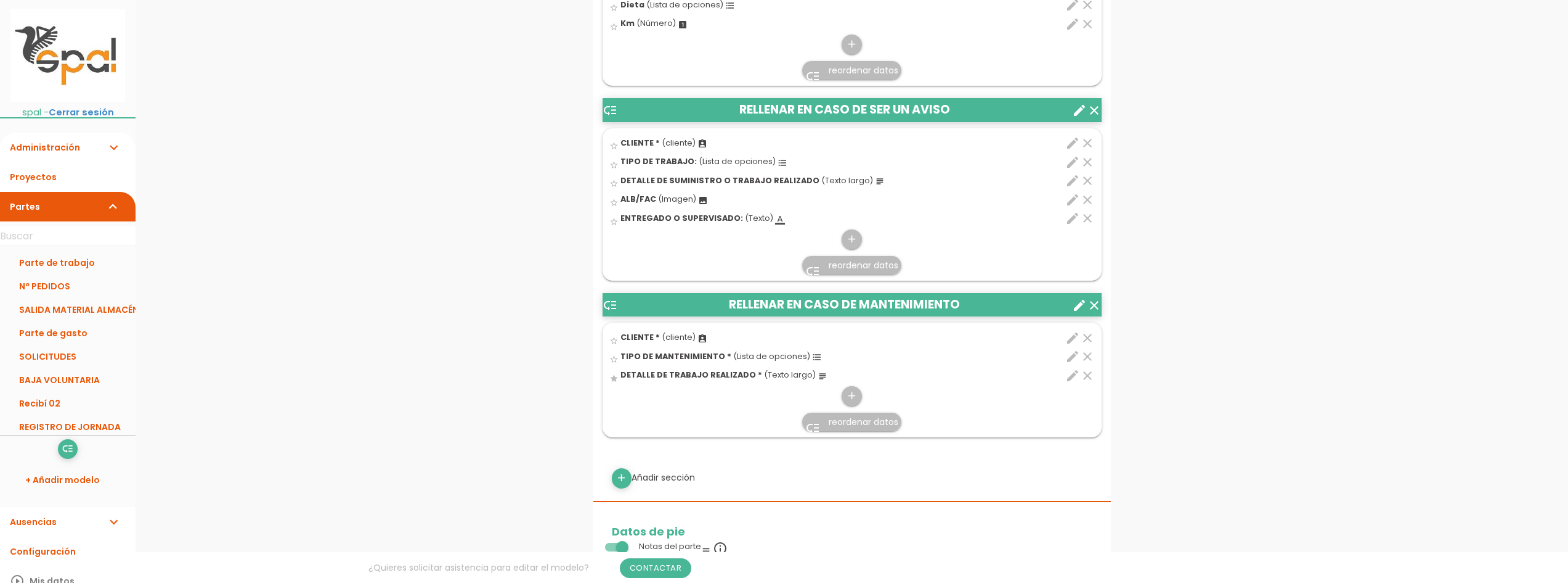
scroll to position [791, 0]
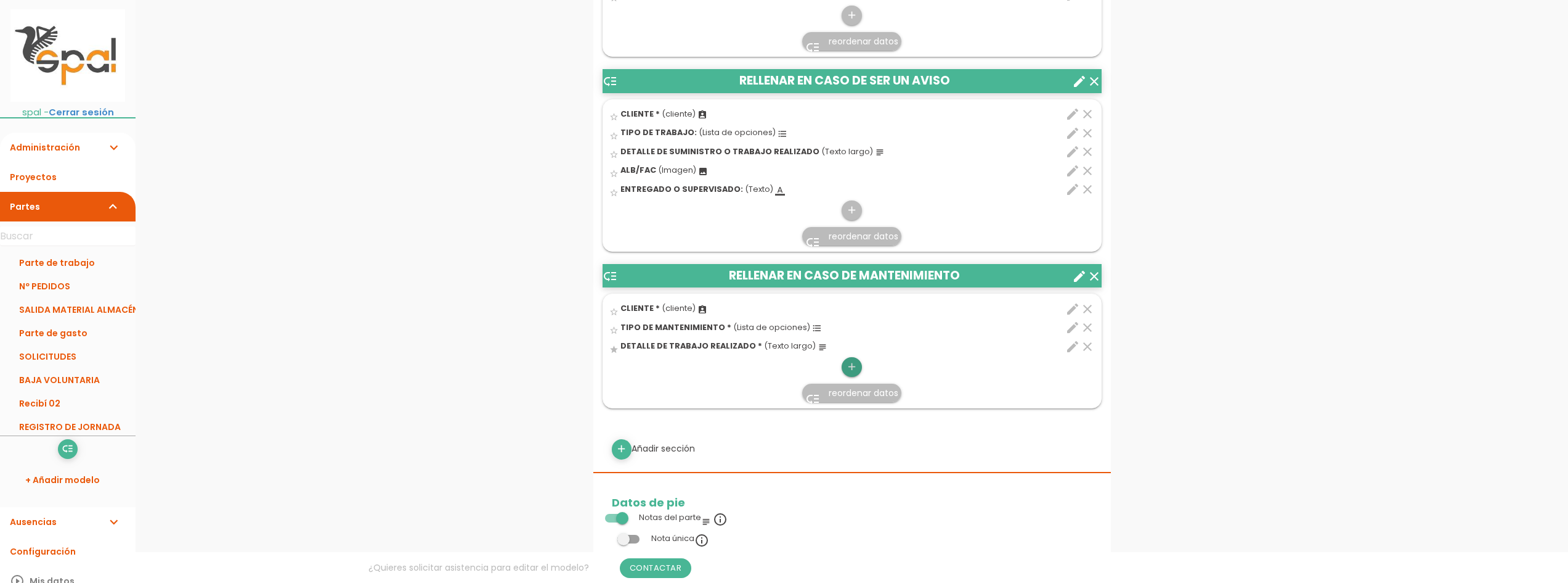
click at [851, 371] on icon "add" at bounding box center [851, 366] width 12 height 19
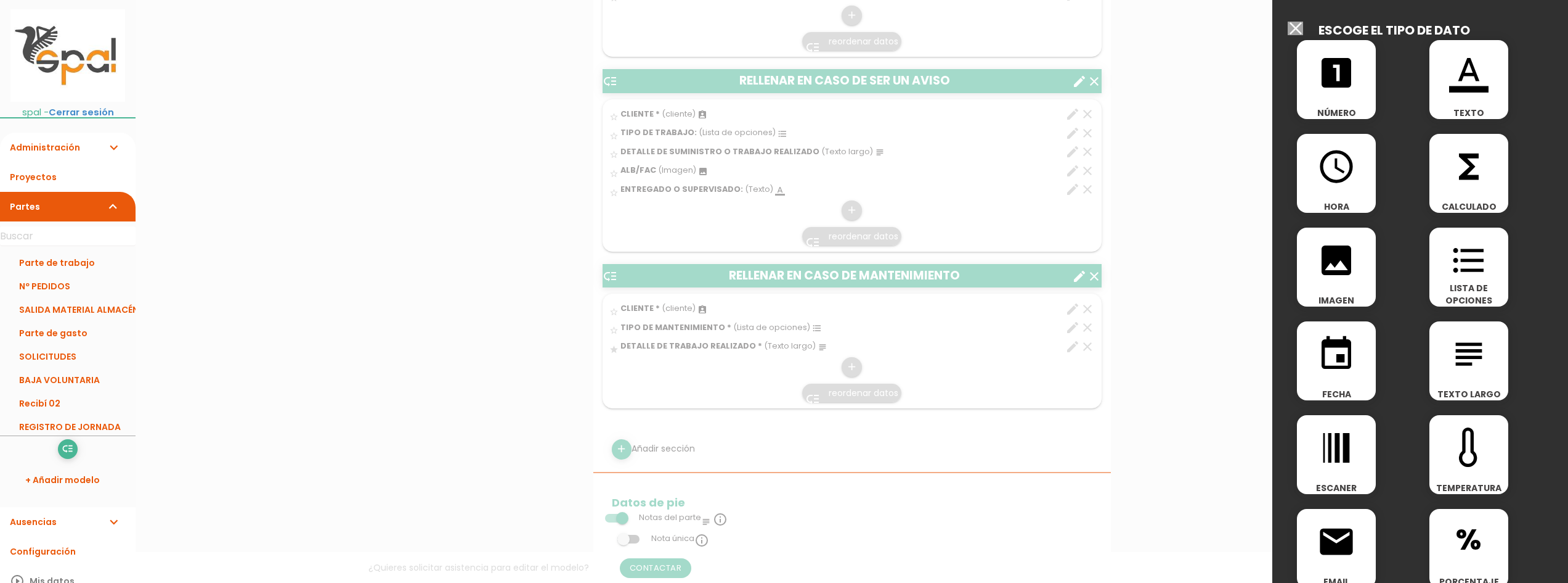
click at [1463, 72] on icon "format_color_text" at bounding box center [1468, 73] width 39 height 39
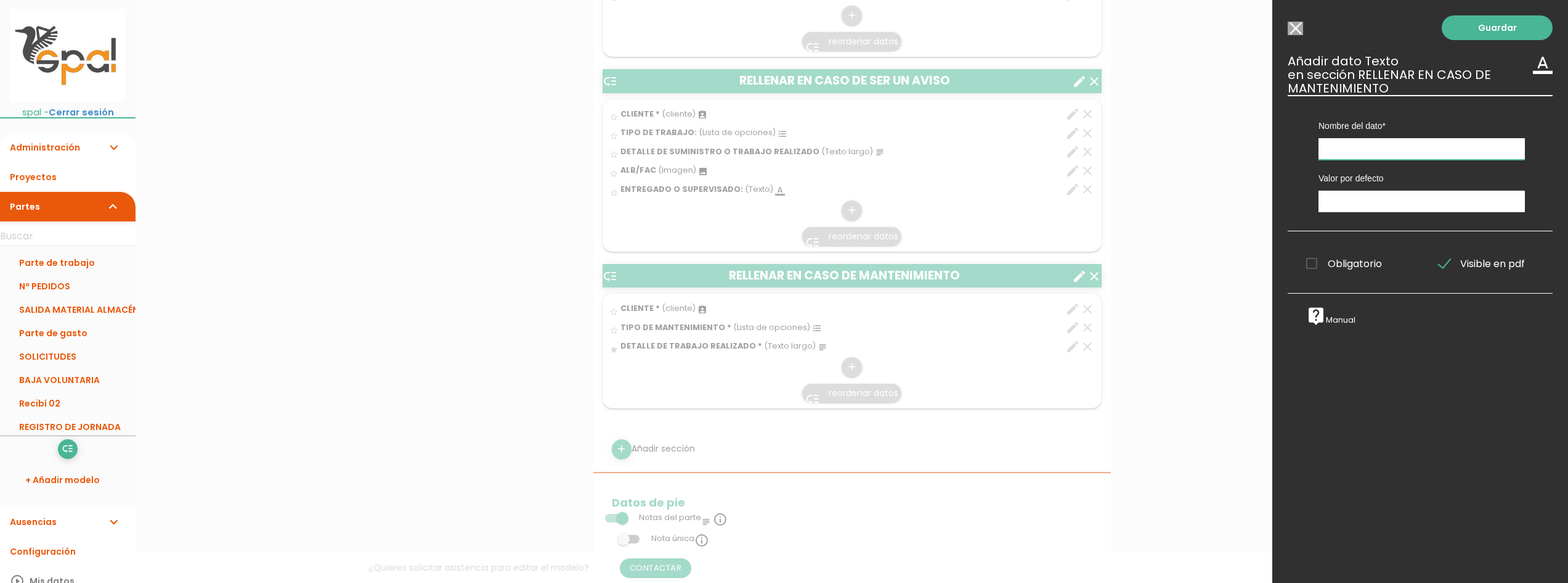
click at [1363, 142] on input "text" at bounding box center [1421, 149] width 206 height 22
click at [1319, 265] on span "Obligatorio" at bounding box center [1343, 263] width 76 height 16
click at [0, 0] on input "Obligatorio" at bounding box center [0, 0] width 0 height 0
click at [1423, 142] on input "SUPERVISADO" at bounding box center [1421, 149] width 206 height 22
type input "SUPERVISADO POR:"
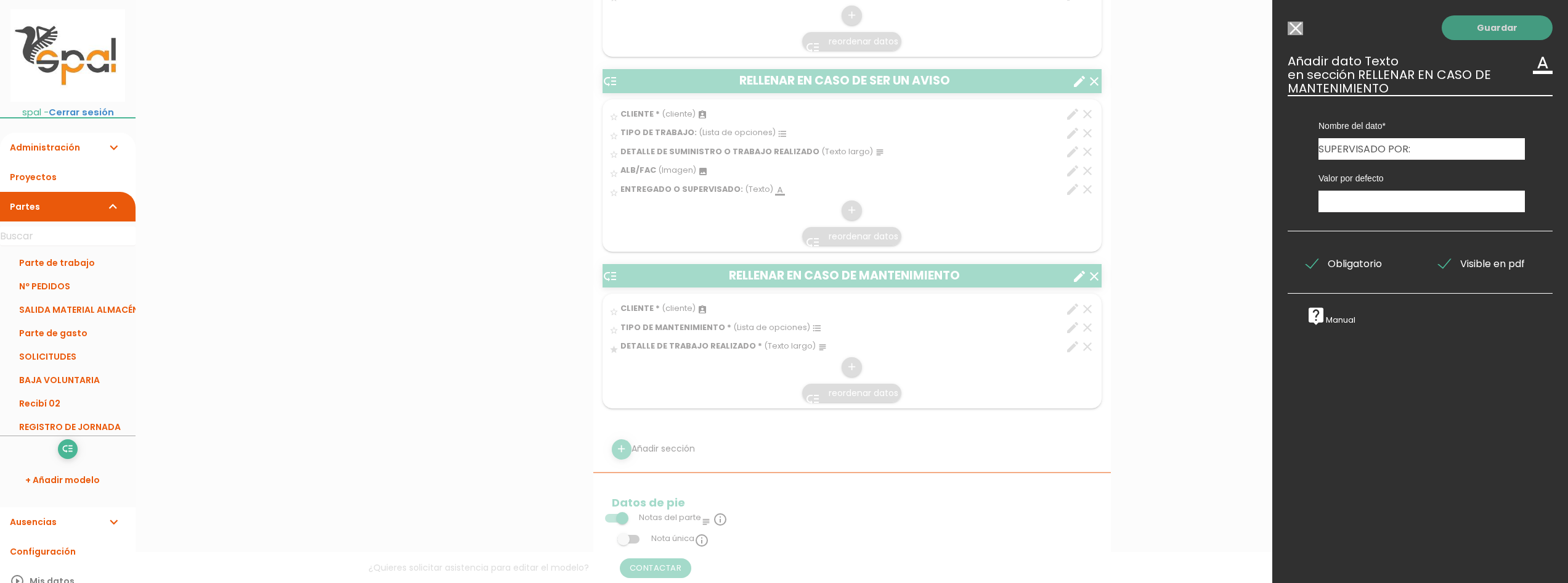
click at [1492, 31] on link "Guardar" at bounding box center [1496, 28] width 111 height 25
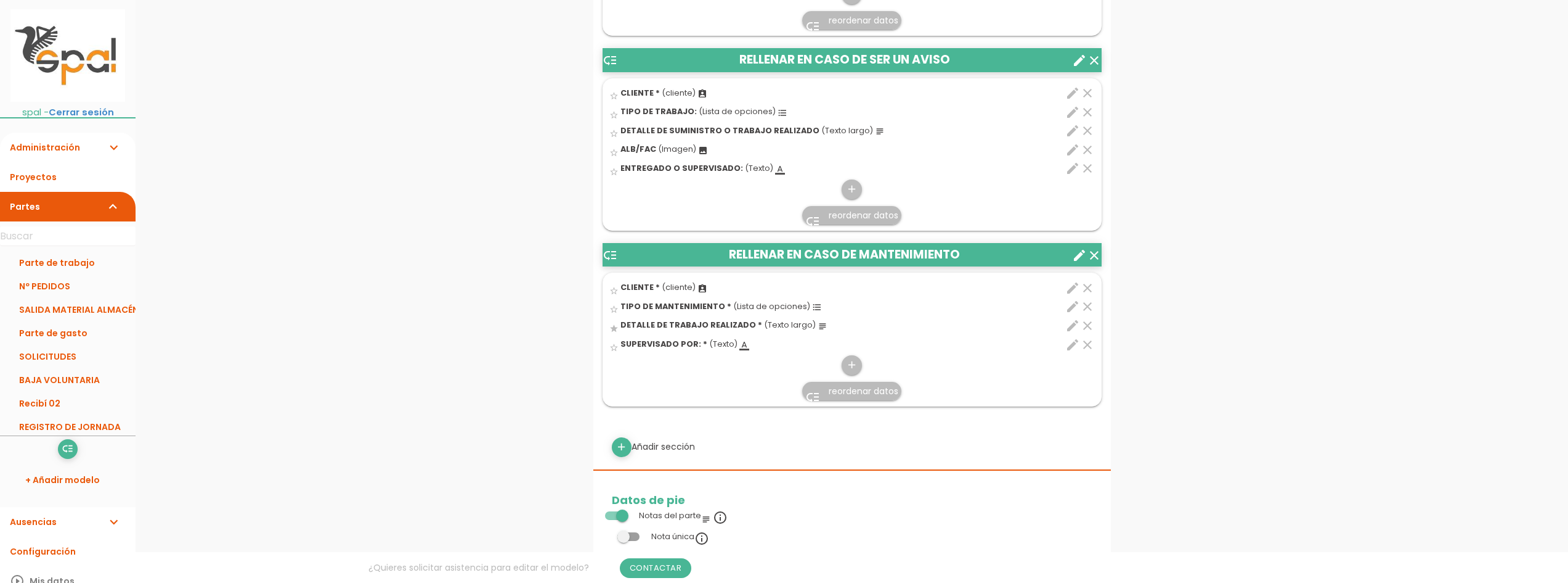
scroll to position [914, 0]
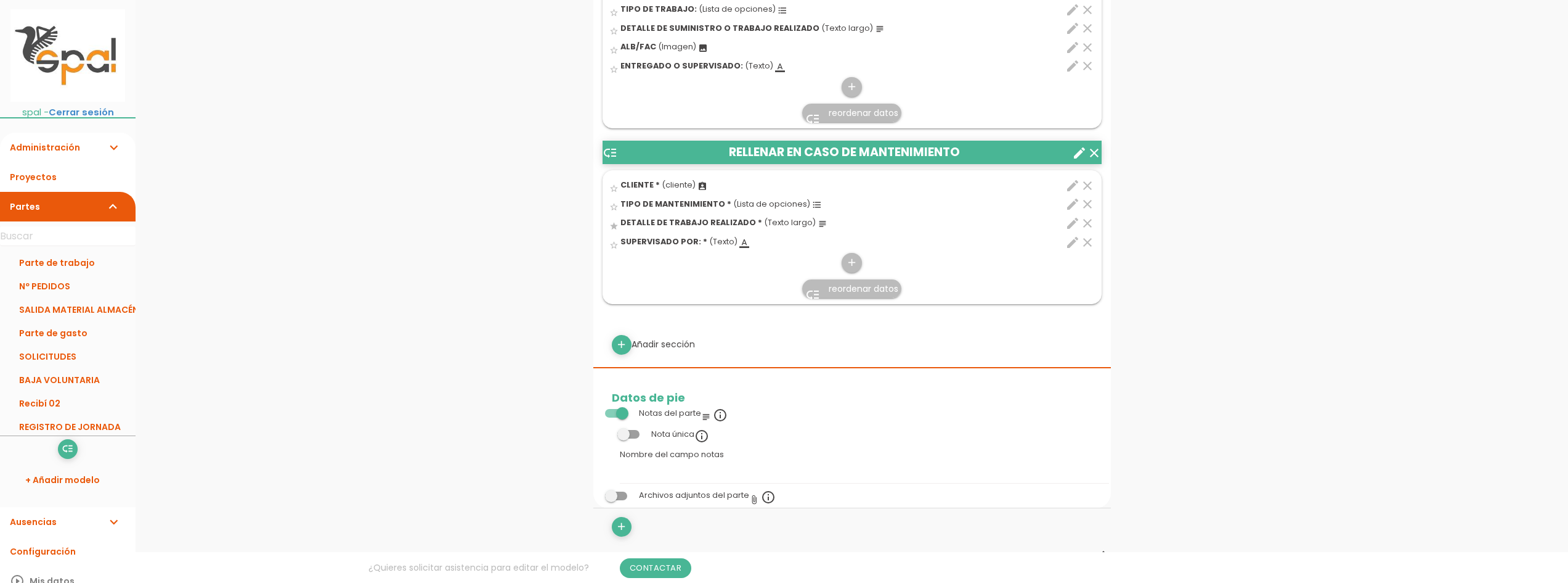
click at [892, 158] on header "low_priority RELLENAR EN CASO DE MANTENIMIENTO clear create" at bounding box center [852, 152] width 499 height 24
click at [1075, 153] on icon "create" at bounding box center [1079, 152] width 15 height 15
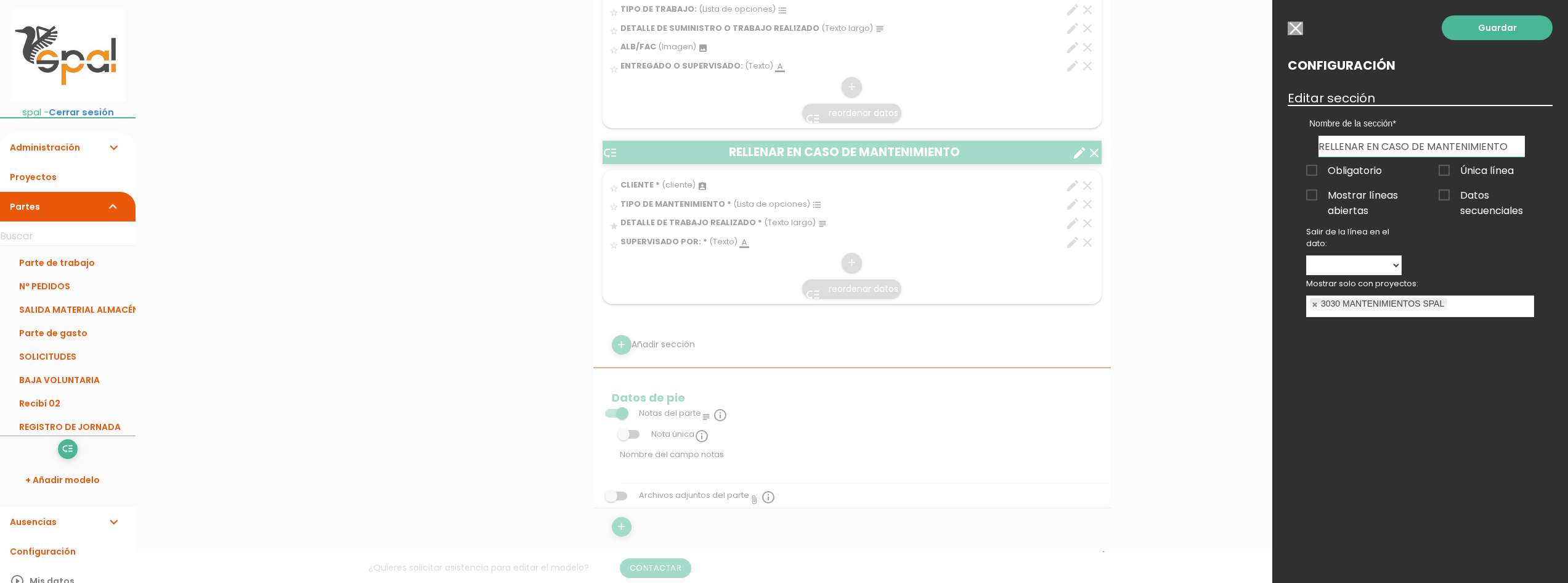
click at [1111, 454] on div at bounding box center [784, 219] width 1568 height 728
click at [1289, 29] on input "button" at bounding box center [1295, 28] width 16 height 14
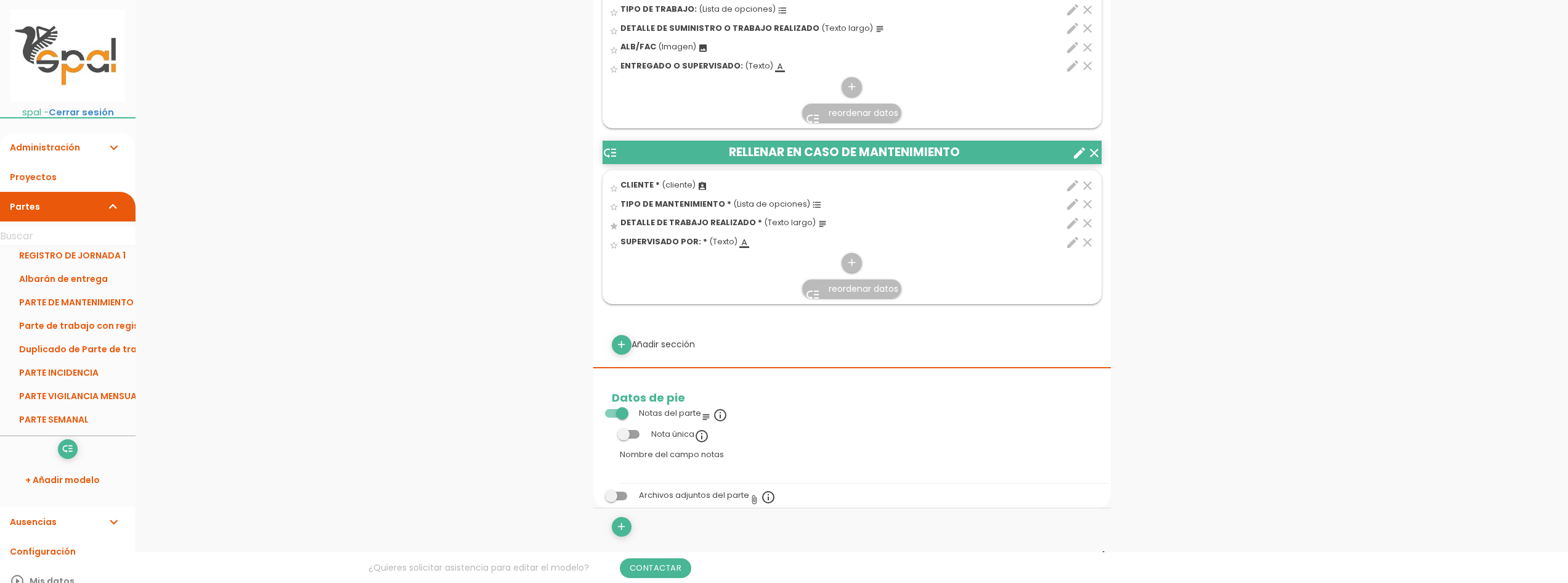
scroll to position [196, 0]
click at [56, 549] on link "Configuración" at bounding box center [68, 551] width 136 height 29
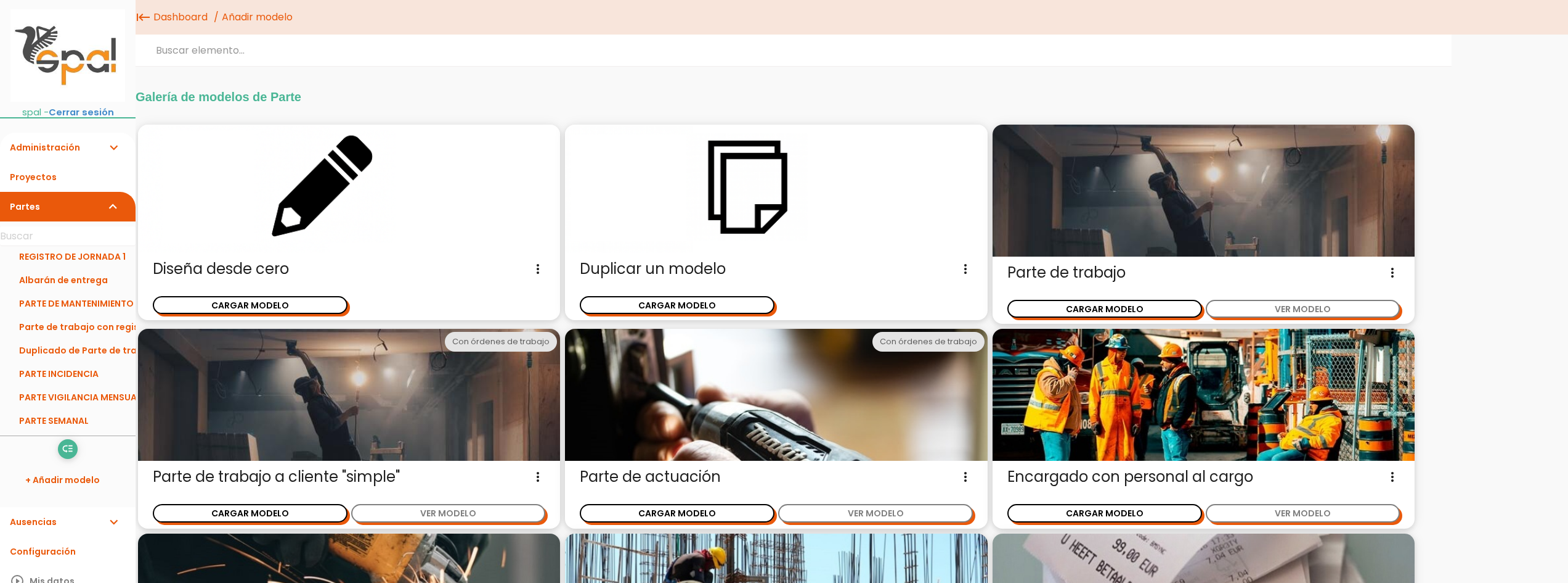
scroll to position [196, 0]
click at [54, 418] on link "PARTE SEMANAL" at bounding box center [68, 418] width 136 height 24
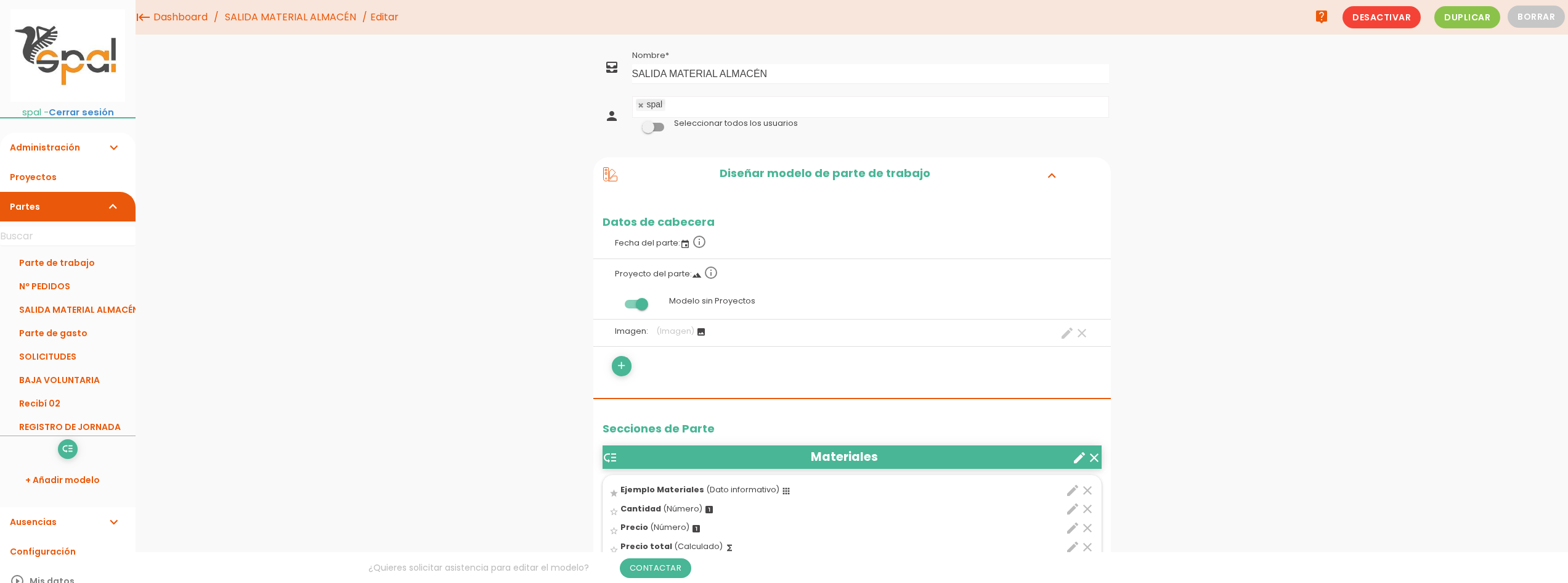
click at [681, 245] on icon "event" at bounding box center [684, 244] width 10 height 10
click at [703, 241] on icon "info_outline" at bounding box center [699, 241] width 15 height 15
click at [868, 256] on li "Fecha del parte: event info_outline" at bounding box center [852, 243] width 517 height 31
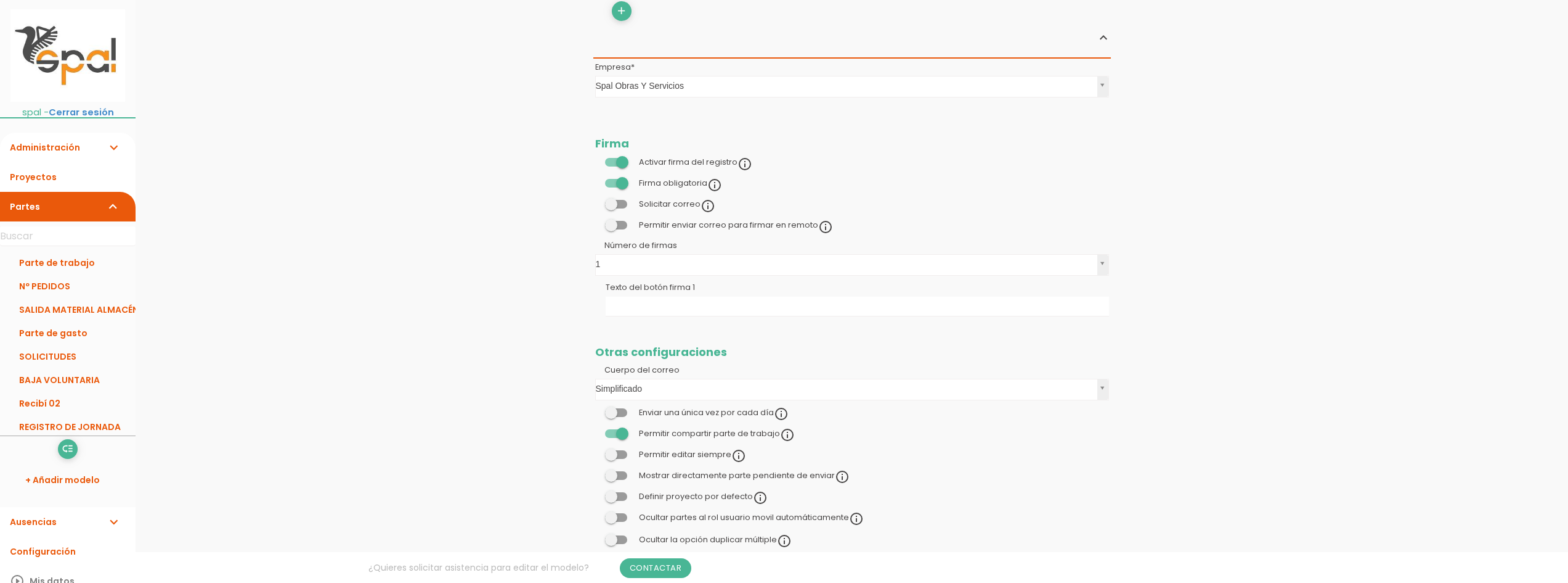
scroll to position [986, 0]
click at [102, 310] on link "SALIDA MATERIAL ALMACÉN" at bounding box center [68, 309] width 136 height 24
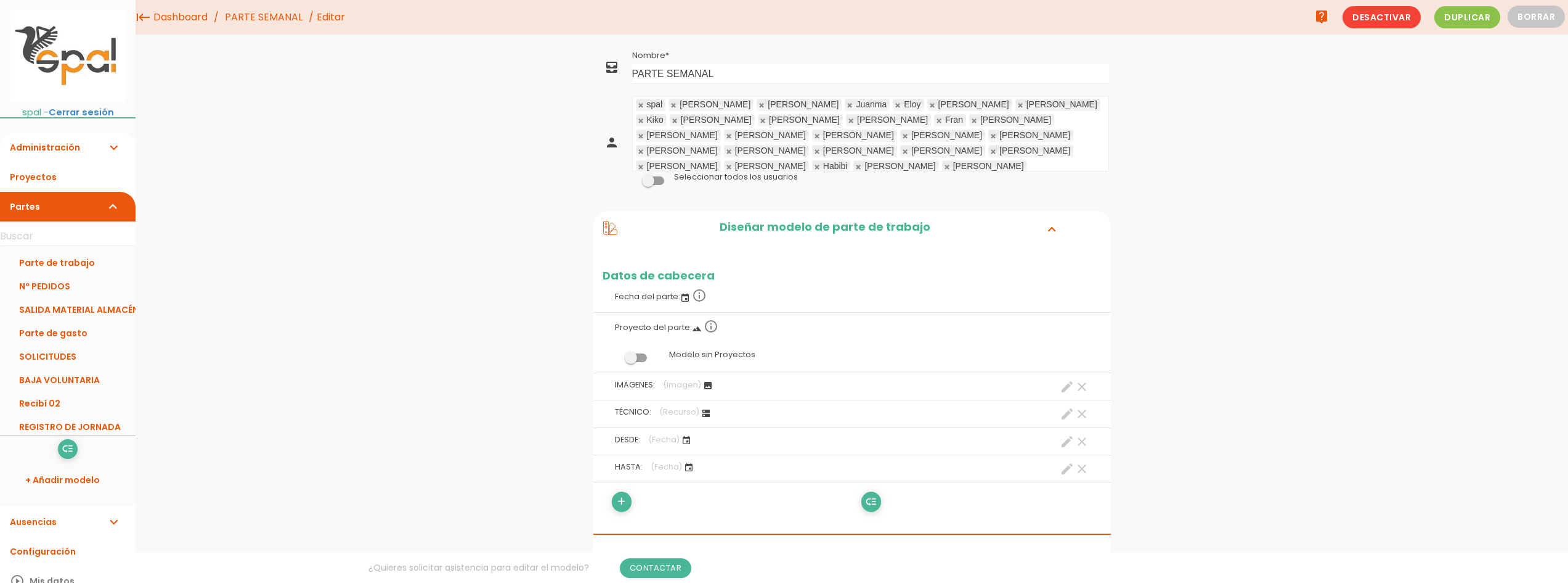
click at [1083, 384] on icon "clear" at bounding box center [1082, 387] width 15 height 15
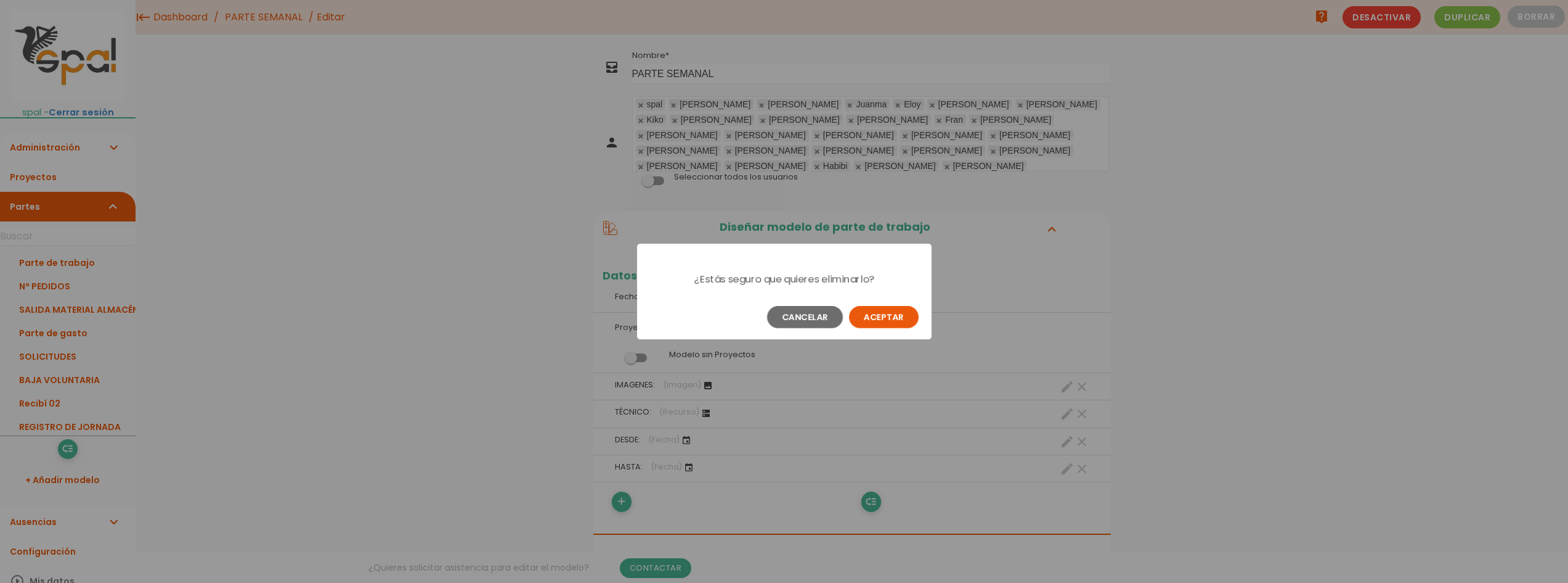
click at [910, 318] on button "Aceptar" at bounding box center [884, 317] width 70 height 22
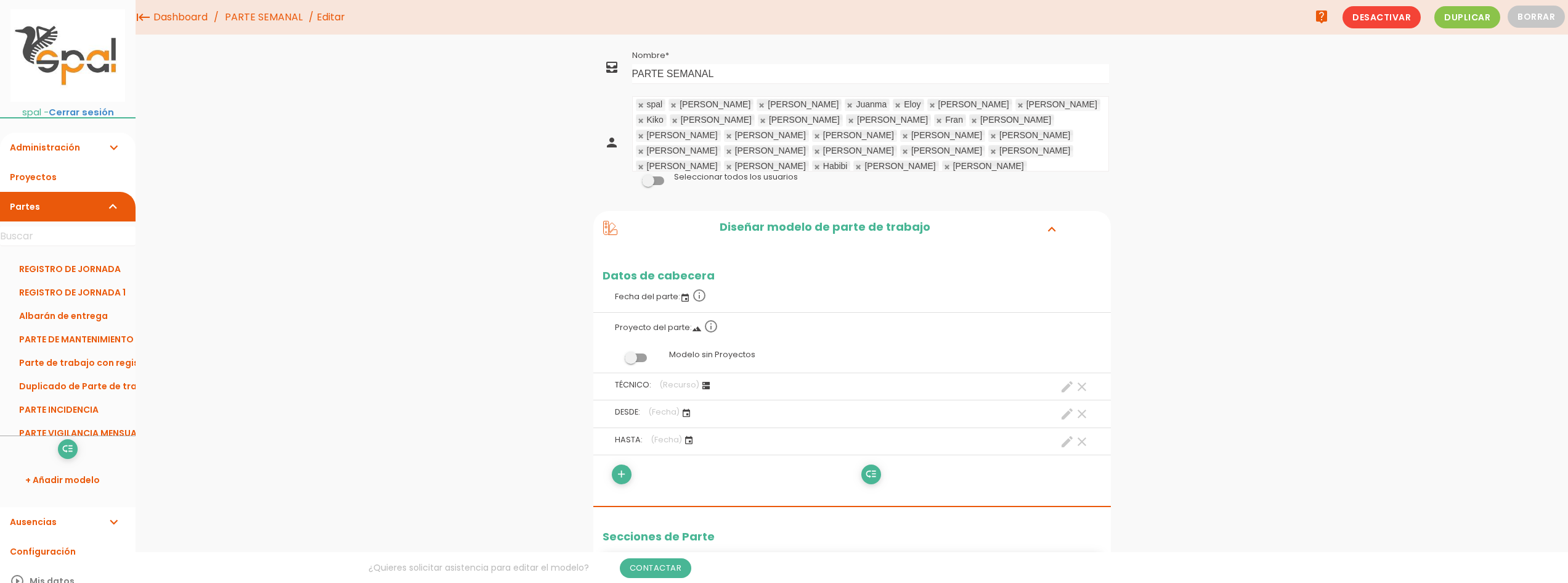
scroll to position [196, 0]
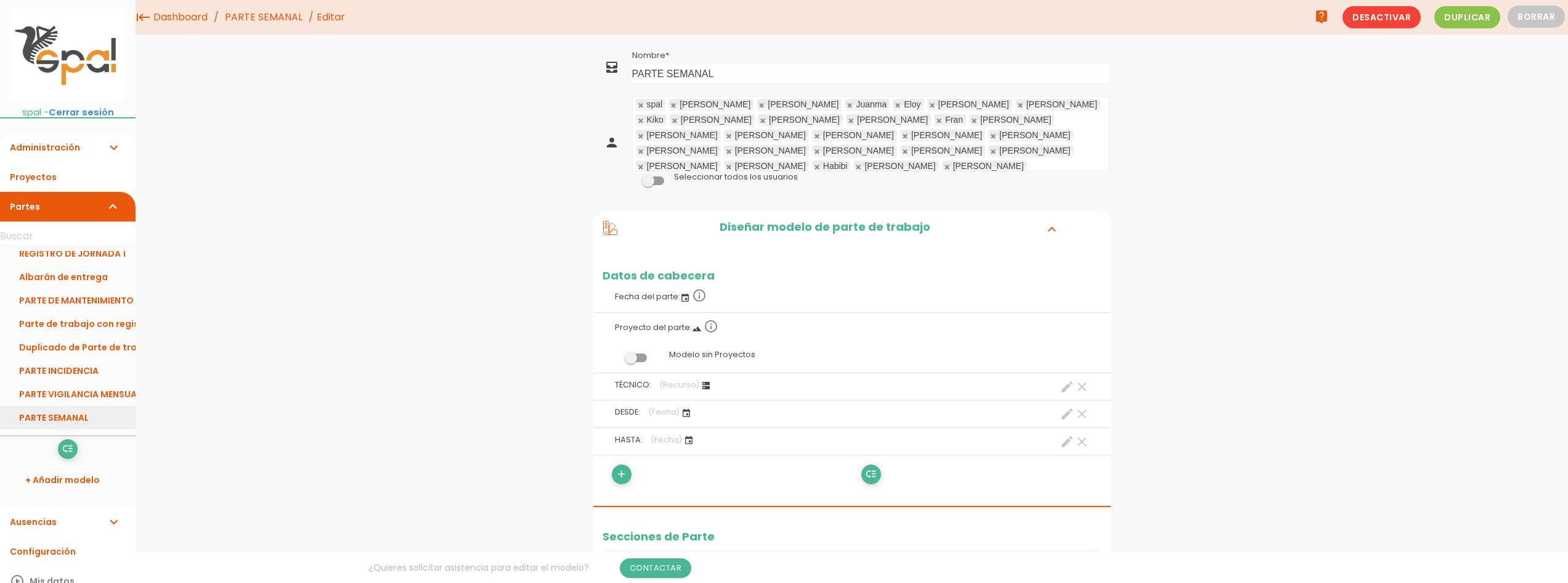
click at [61, 415] on link "PARTE SEMANAL" at bounding box center [68, 418] width 136 height 24
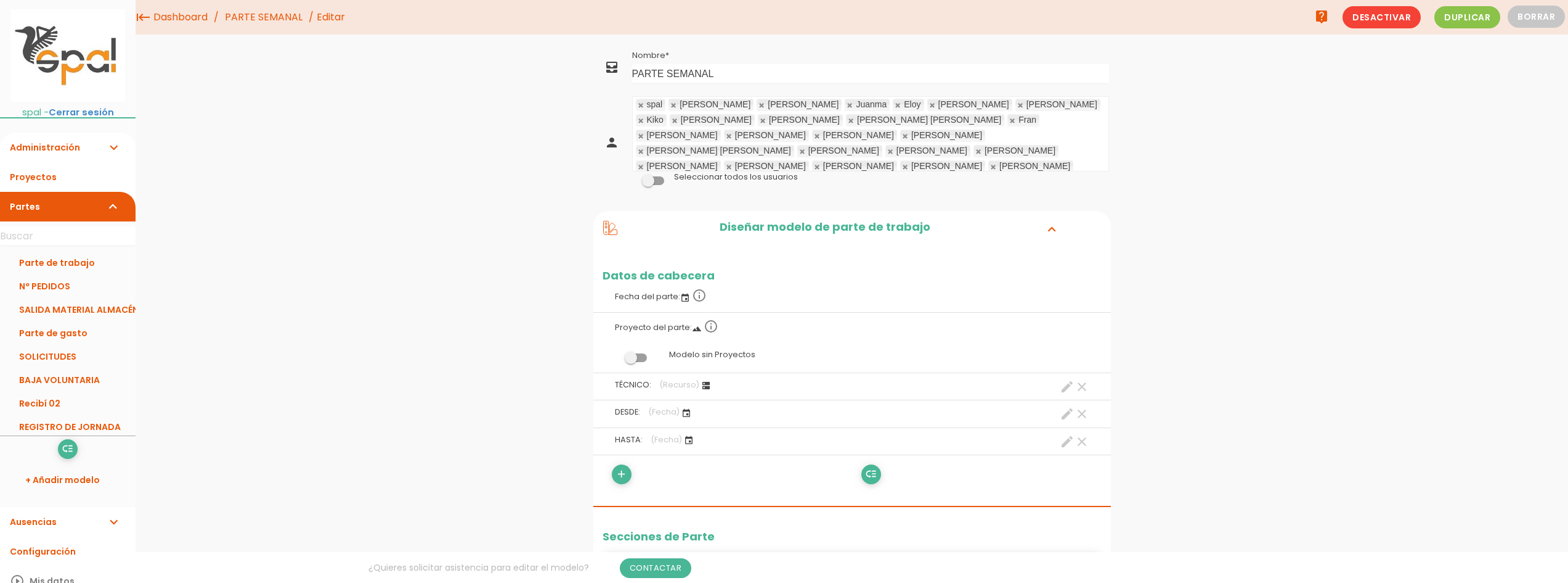
click at [674, 103] on link at bounding box center [674, 105] width 7 height 8
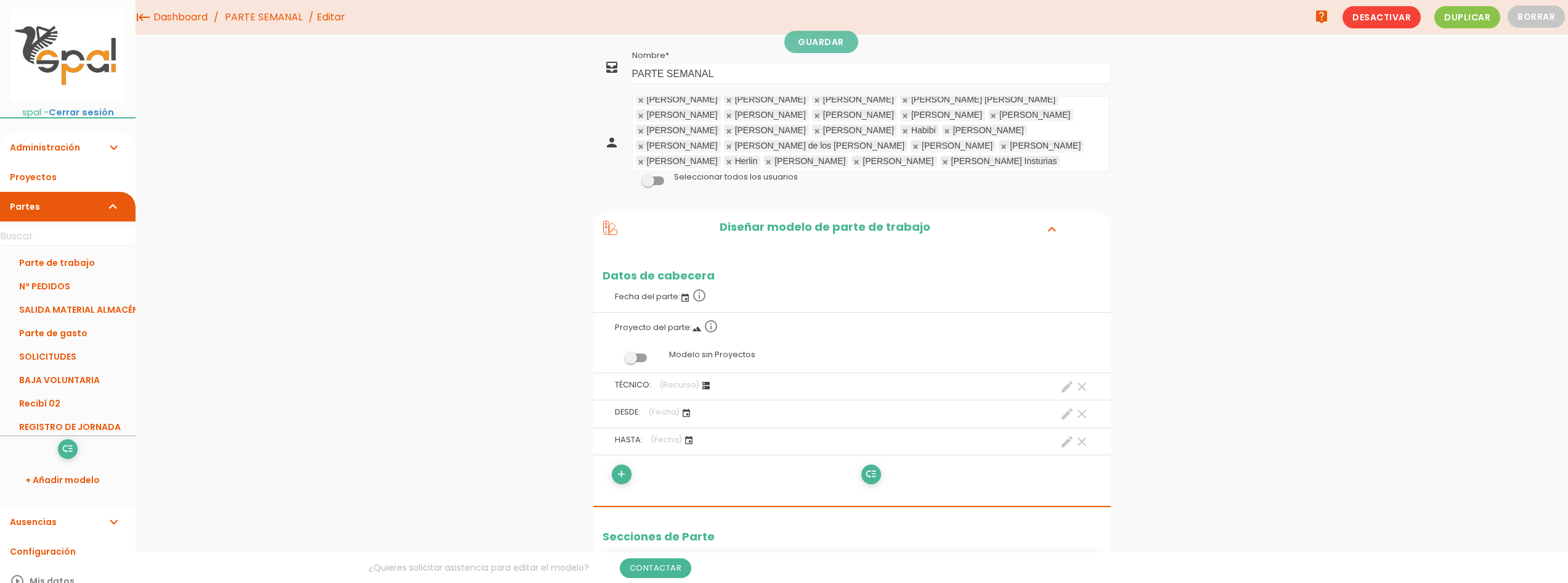
click at [674, 111] on div "[PERSON_NAME]" at bounding box center [682, 115] width 71 height 8
click at [673, 109] on link at bounding box center [674, 105] width 7 height 8
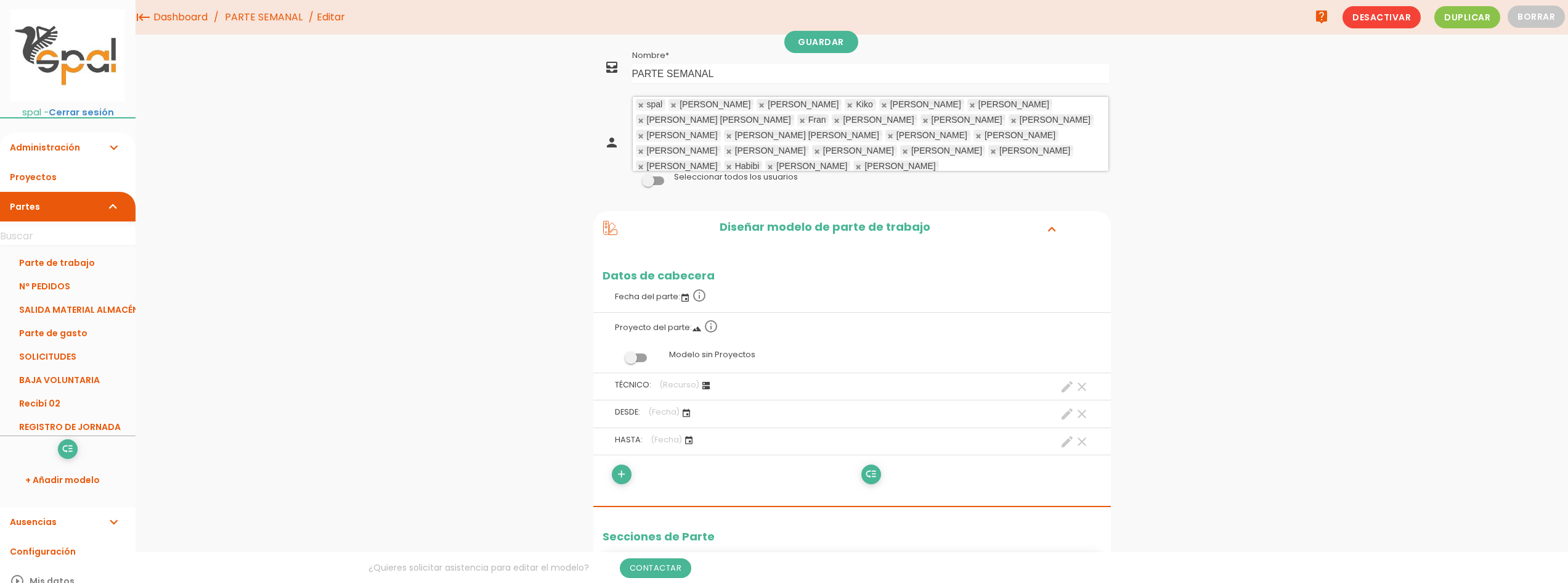
click at [673, 109] on link at bounding box center [674, 105] width 7 height 8
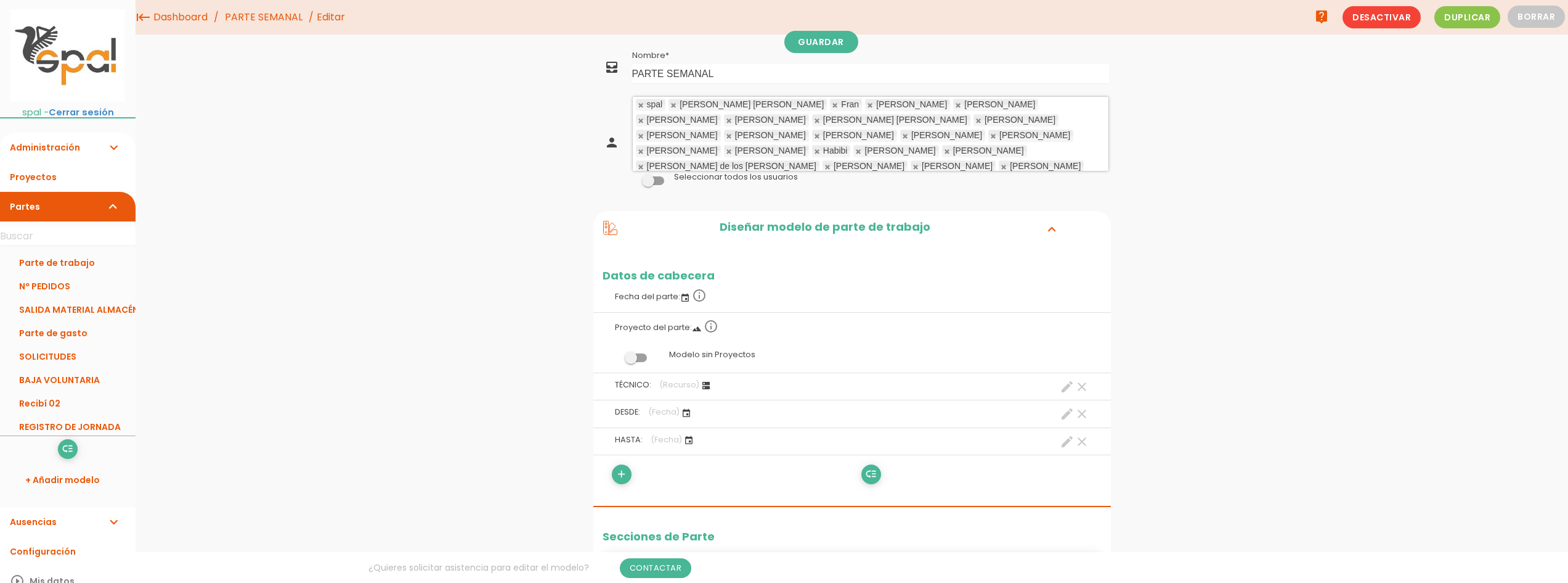
click at [673, 109] on link at bounding box center [674, 105] width 7 height 8
click at [759, 109] on link at bounding box center [762, 105] width 7 height 8
click at [673, 109] on link at bounding box center [674, 105] width 7 height 8
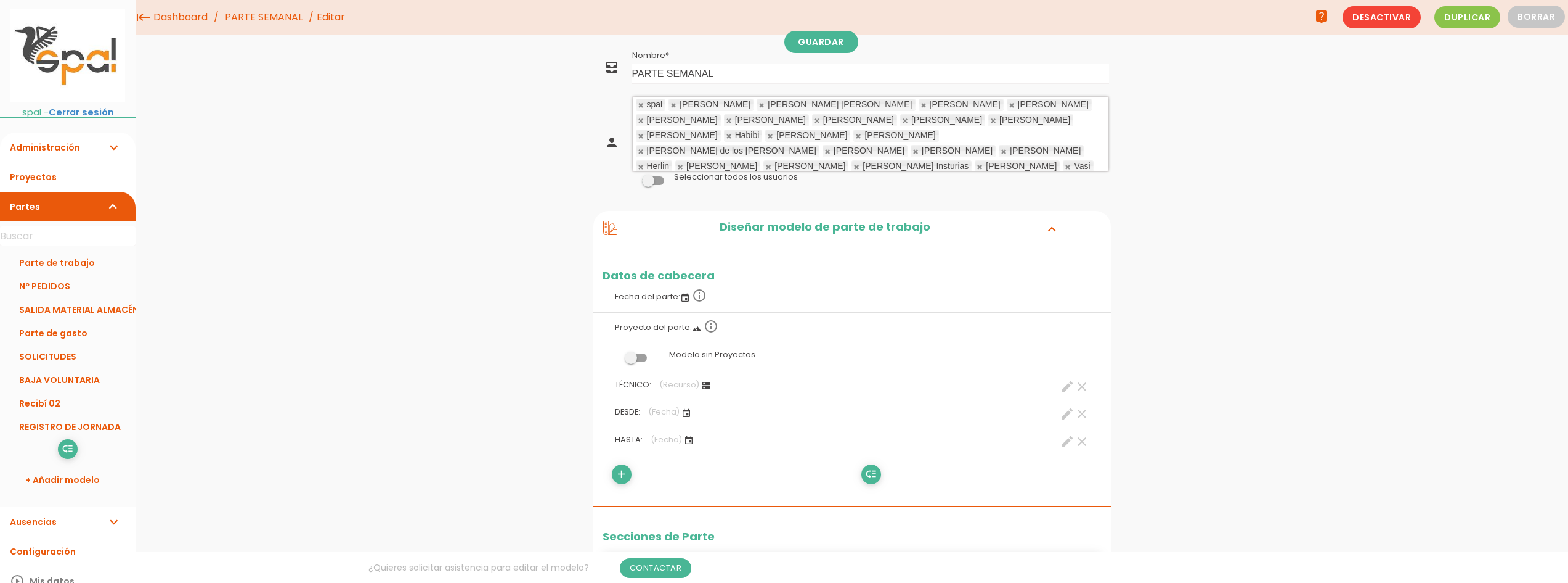
click at [673, 109] on link at bounding box center [674, 105] width 7 height 8
click at [831, 109] on link at bounding box center [835, 105] width 7 height 8
click at [673, 109] on link at bounding box center [674, 105] width 7 height 8
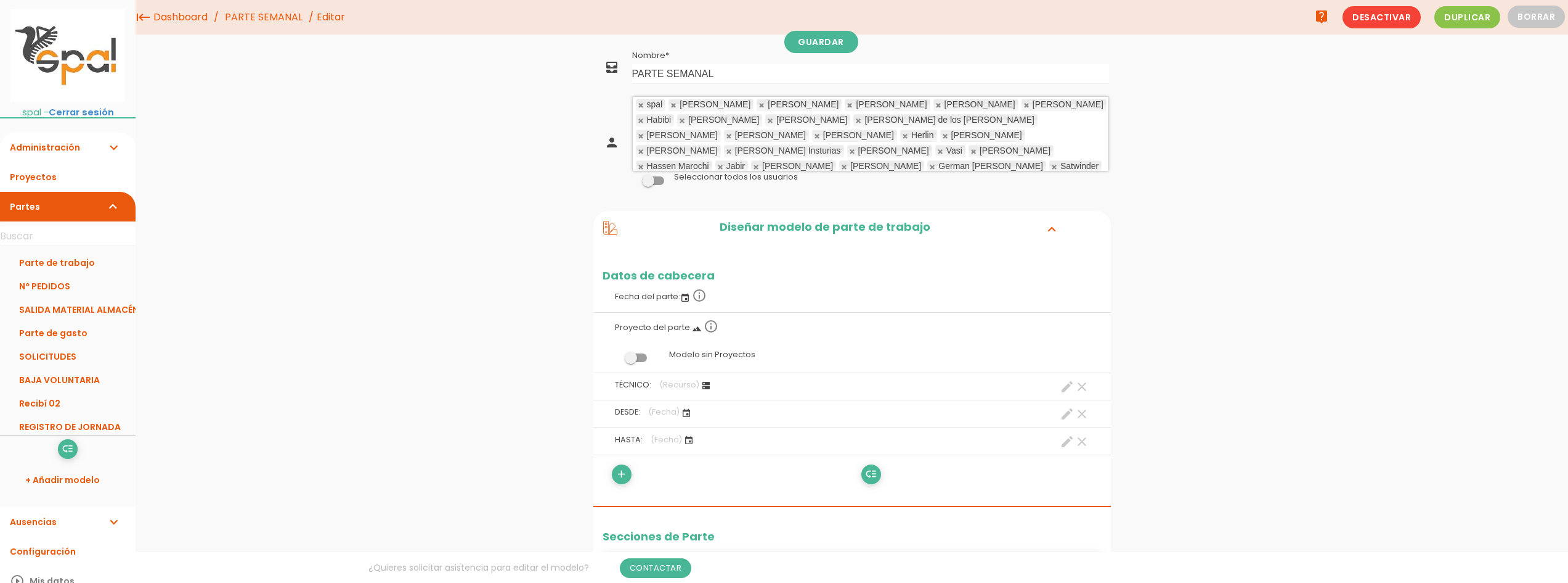
click at [673, 109] on link at bounding box center [674, 105] width 7 height 8
click at [759, 109] on link at bounding box center [762, 105] width 7 height 8
click at [673, 109] on link at bounding box center [674, 105] width 7 height 8
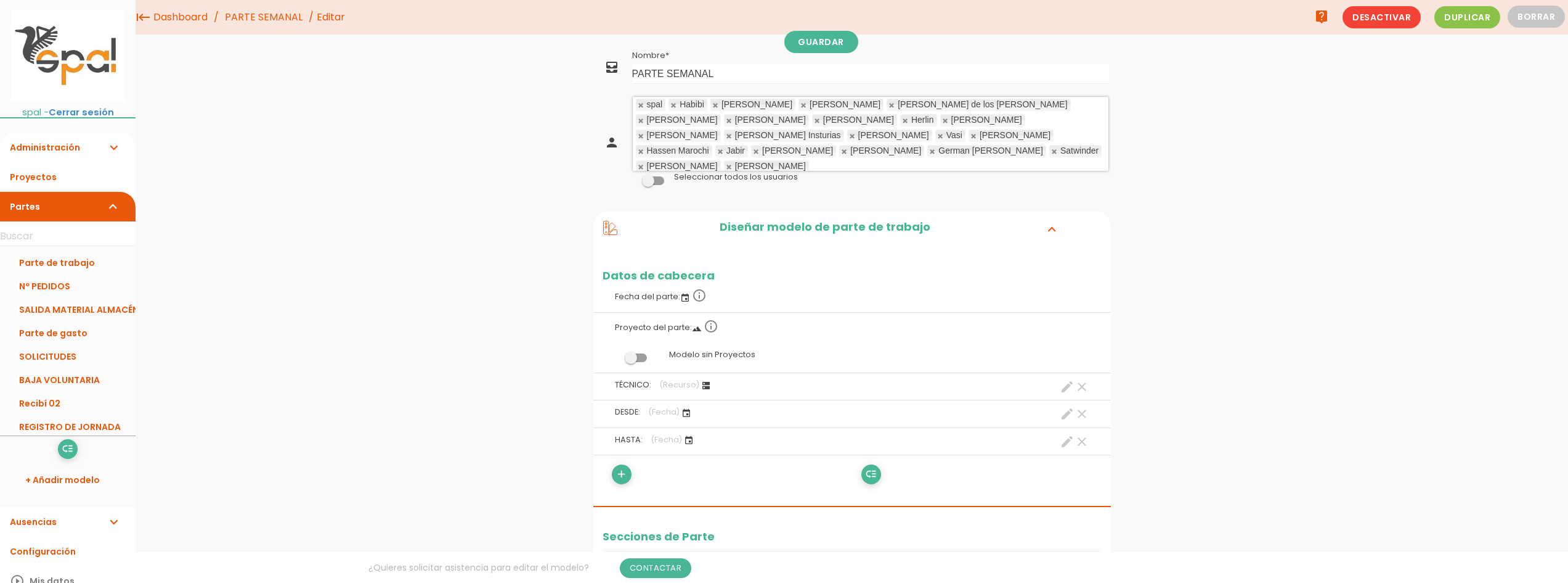
click at [673, 109] on link at bounding box center [674, 105] width 7 height 8
click at [712, 109] on link at bounding box center [716, 105] width 7 height 8
click at [673, 109] on link at bounding box center [674, 105] width 7 height 8
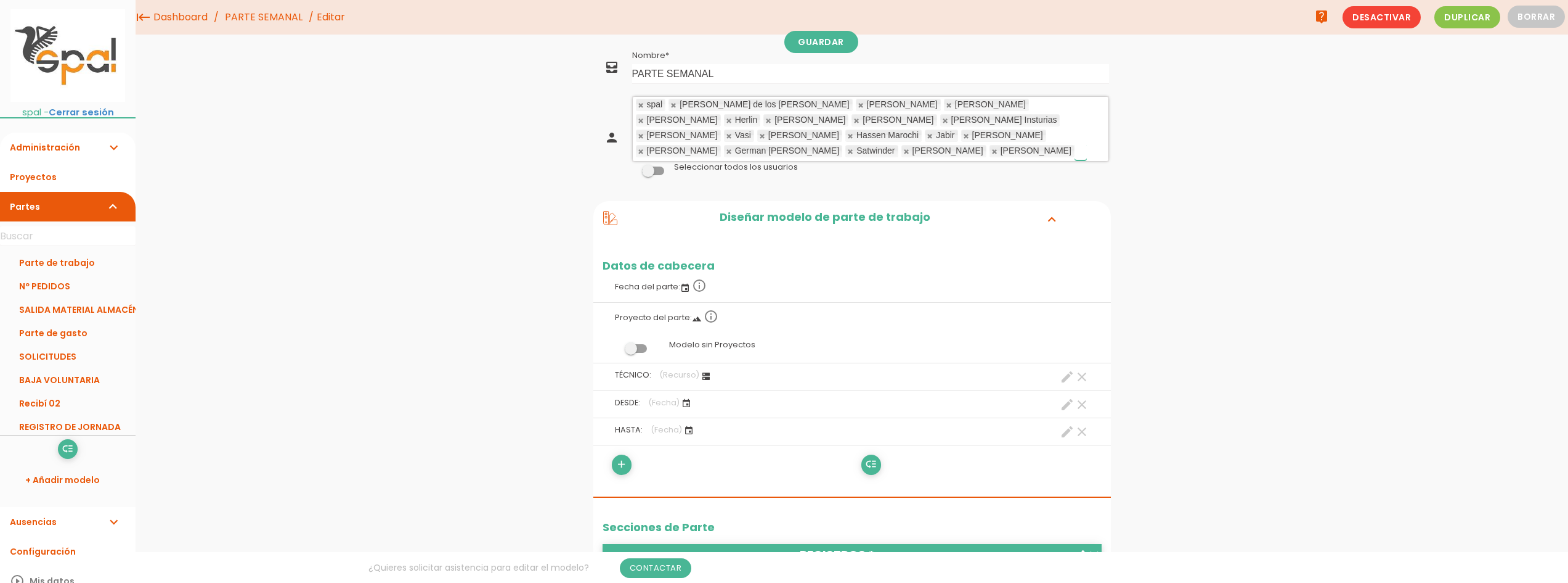
click at [673, 109] on link at bounding box center [674, 105] width 7 height 8
click at [759, 109] on link at bounding box center [762, 105] width 7 height 8
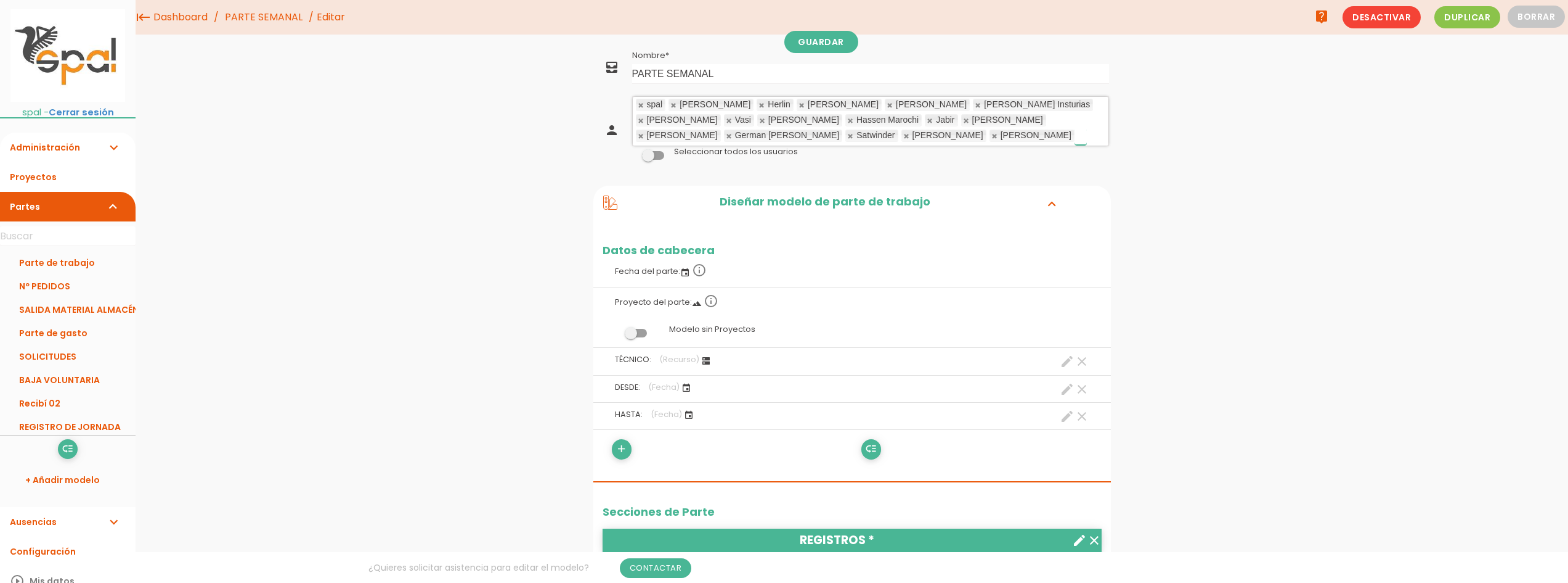
click at [673, 109] on link at bounding box center [674, 105] width 7 height 8
click at [759, 109] on link at bounding box center [762, 105] width 7 height 8
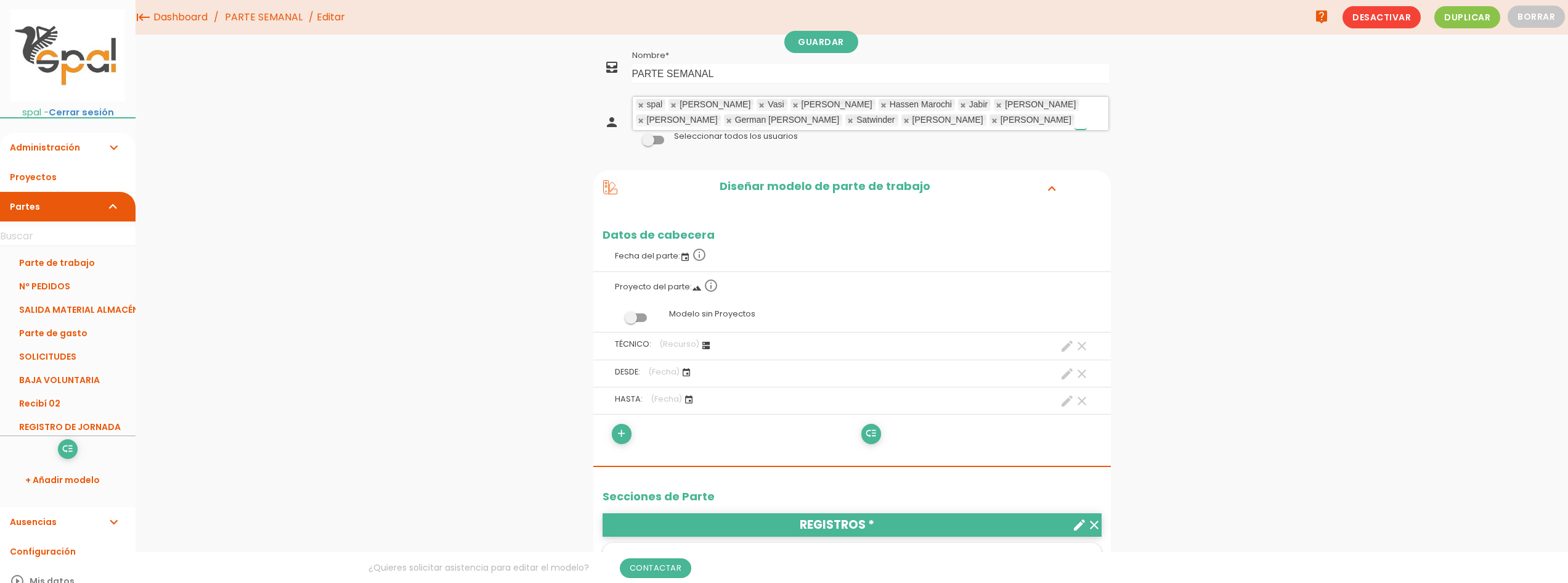
click at [673, 109] on link at bounding box center [674, 105] width 7 height 8
click at [759, 109] on link at bounding box center [762, 105] width 7 height 8
click at [673, 109] on link at bounding box center [674, 105] width 7 height 8
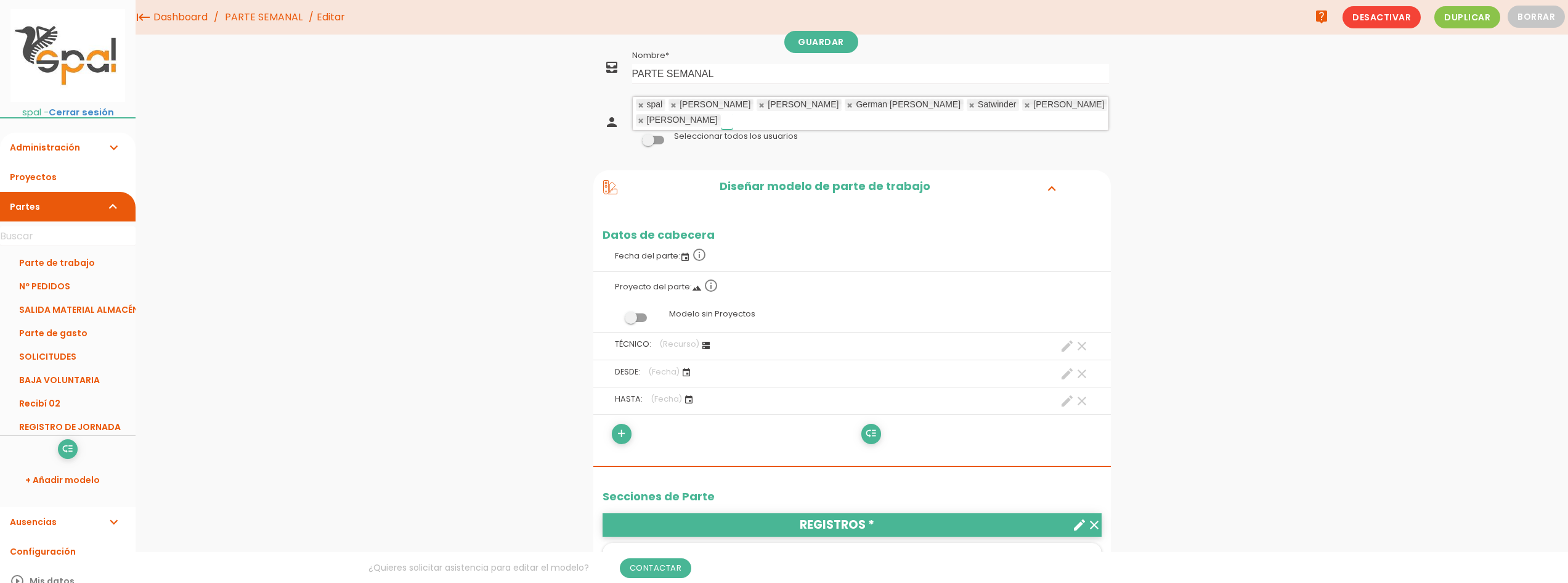
click at [673, 109] on link at bounding box center [674, 105] width 7 height 8
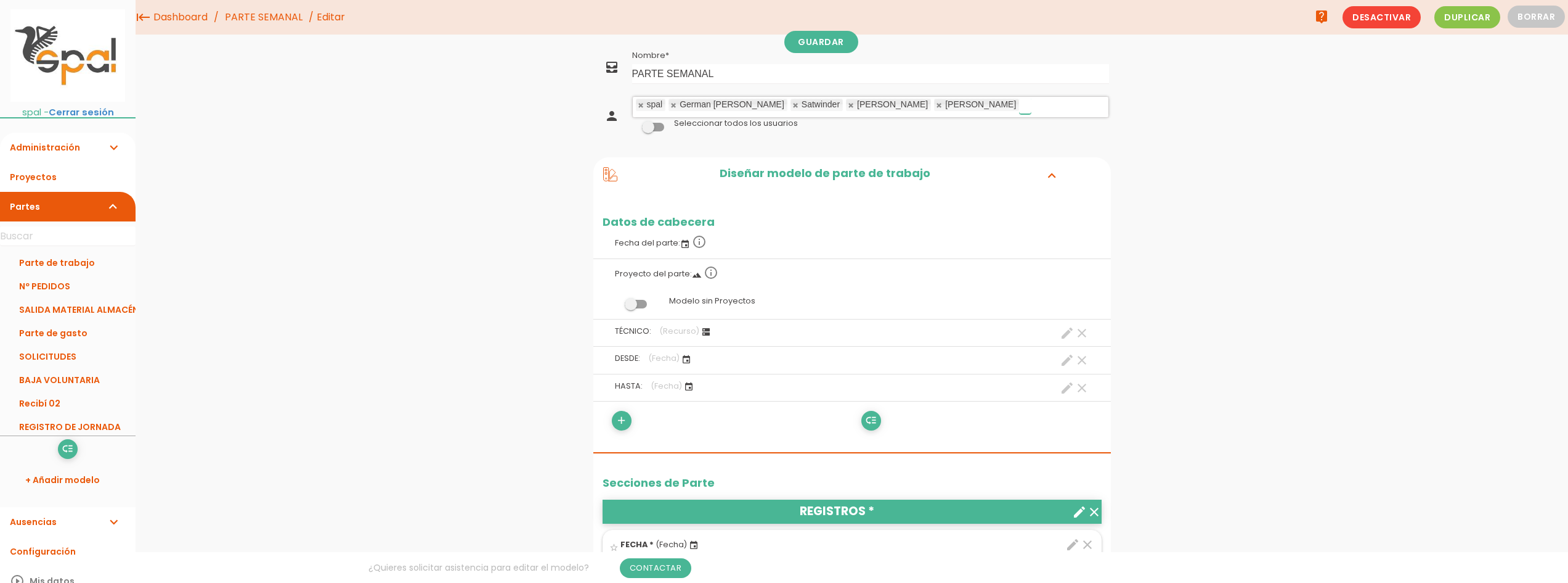
click at [673, 109] on link at bounding box center [674, 105] width 7 height 8
click at [759, 109] on link at bounding box center [762, 105] width 7 height 8
click at [673, 109] on input "text" at bounding box center [671, 106] width 12 height 17
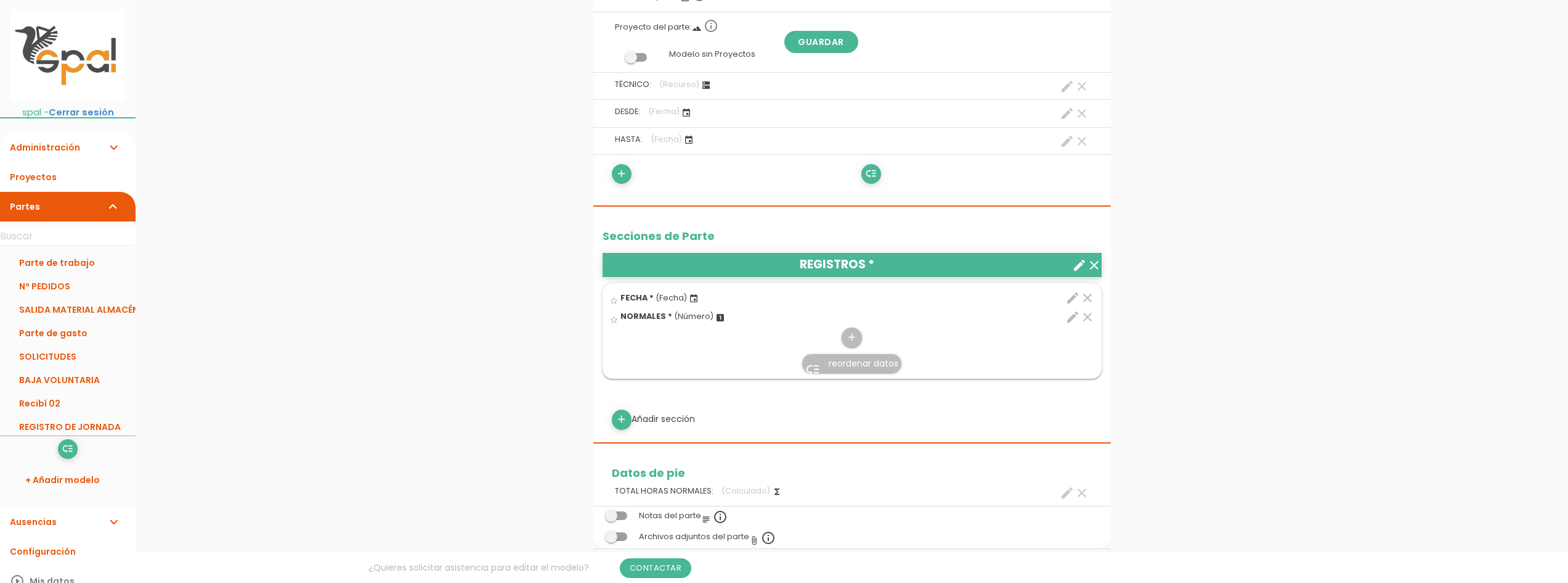
scroll to position [308, 0]
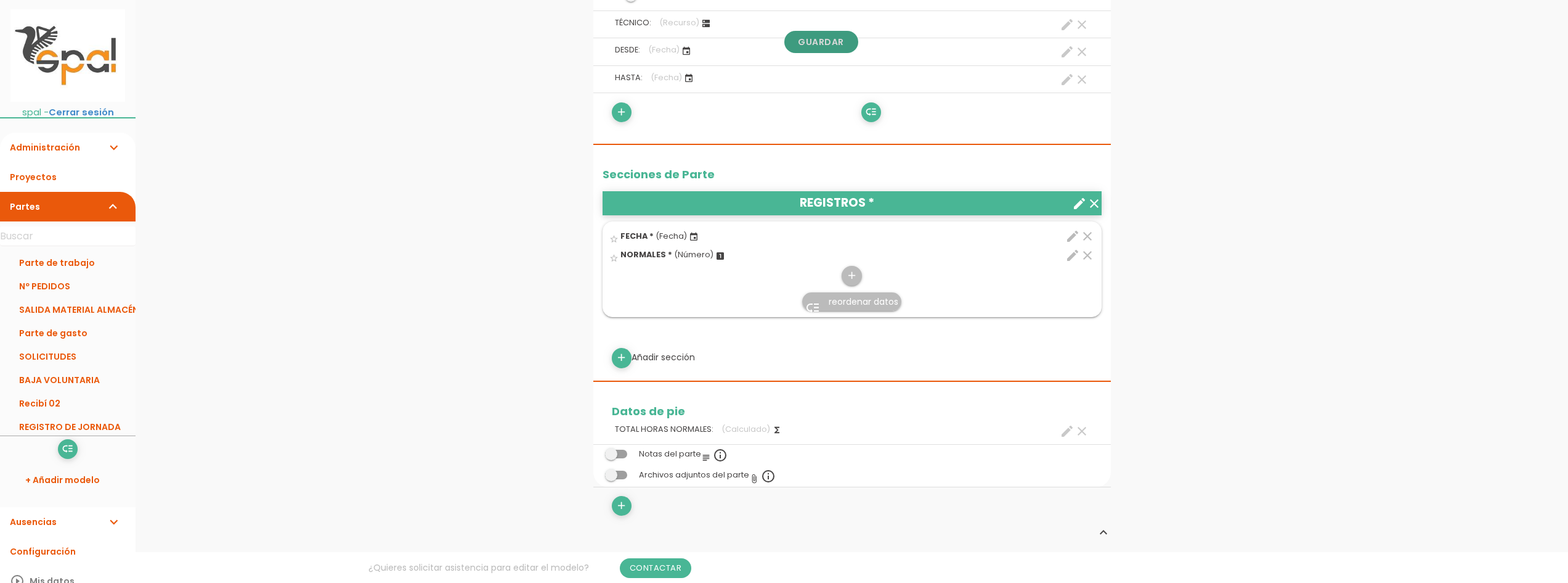
drag, startPoint x: 822, startPoint y: 49, endPoint x: 832, endPoint y: 64, distance: 18.0
click at [822, 49] on link "Guardar" at bounding box center [821, 42] width 74 height 22
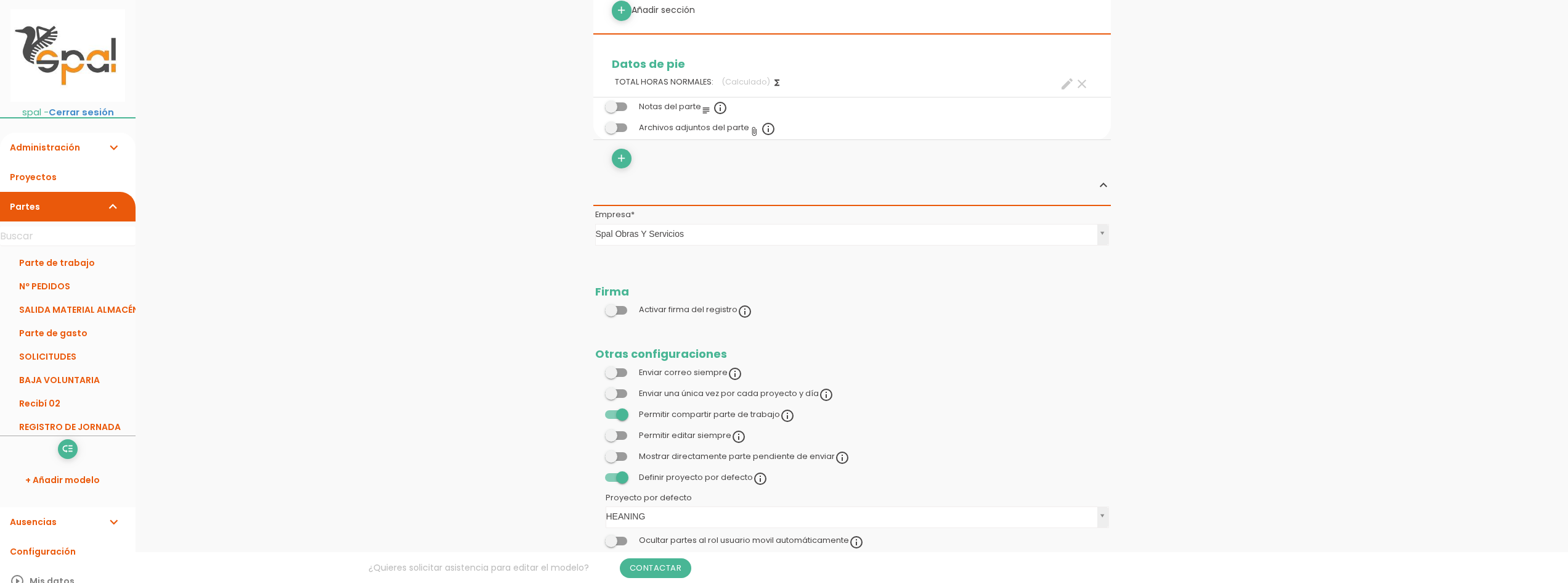
scroll to position [713, 0]
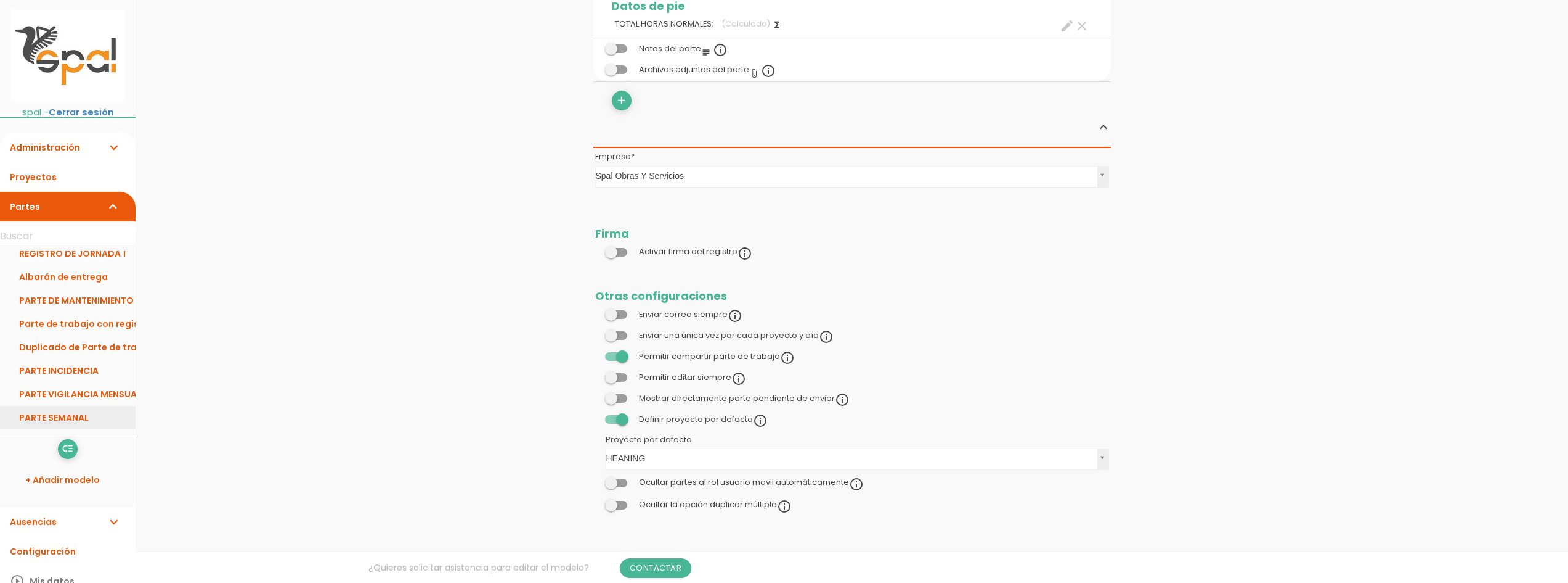
scroll to position [42, 0]
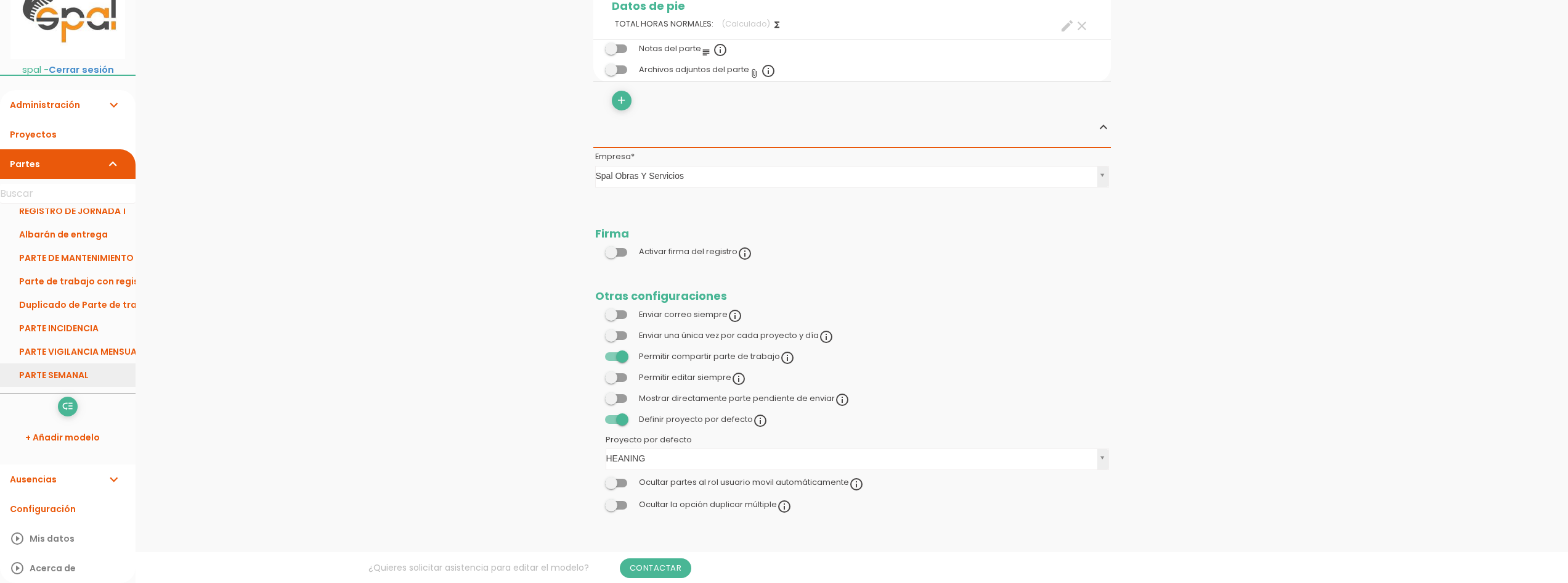
click at [71, 382] on link "PARTE SEMANAL" at bounding box center [68, 375] width 136 height 24
